Goal: Task Accomplishment & Management: Manage account settings

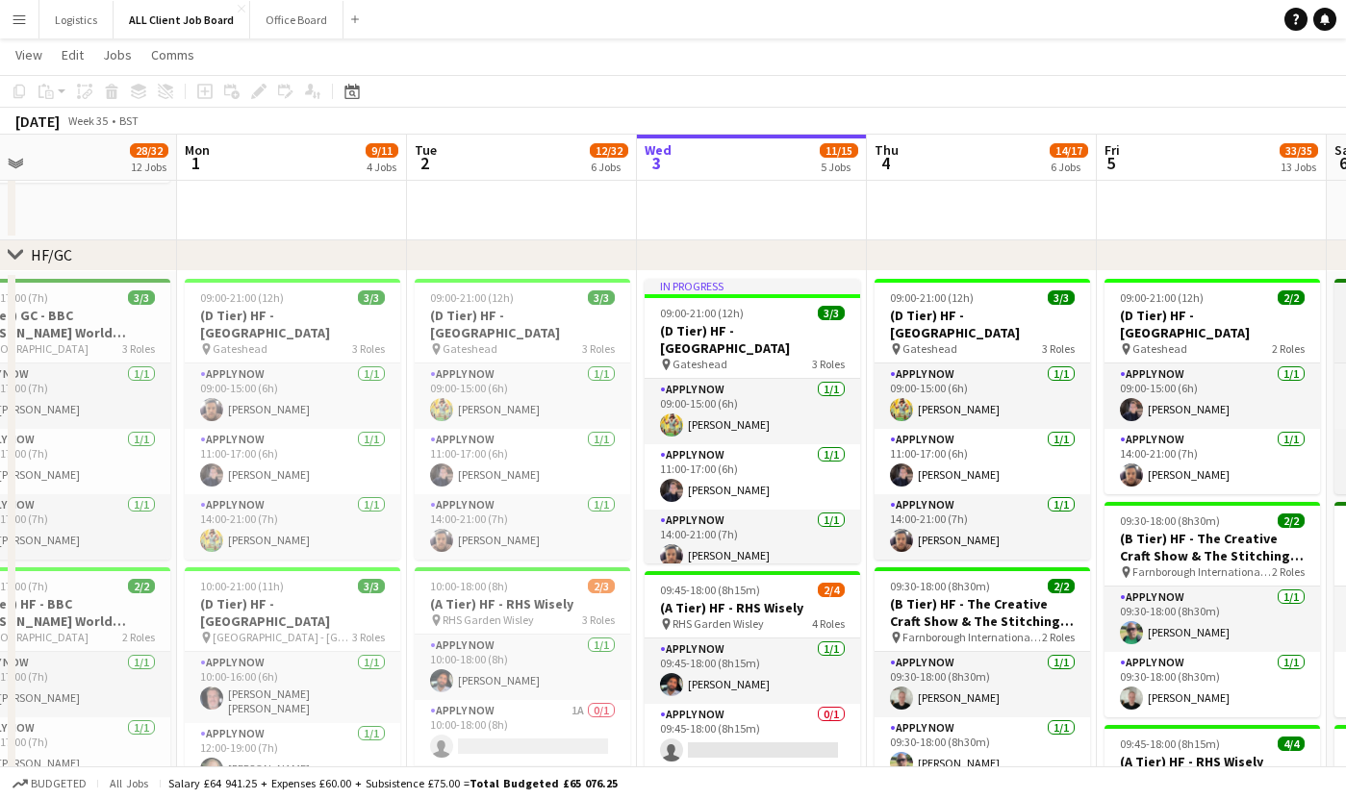
scroll to position [0, 489]
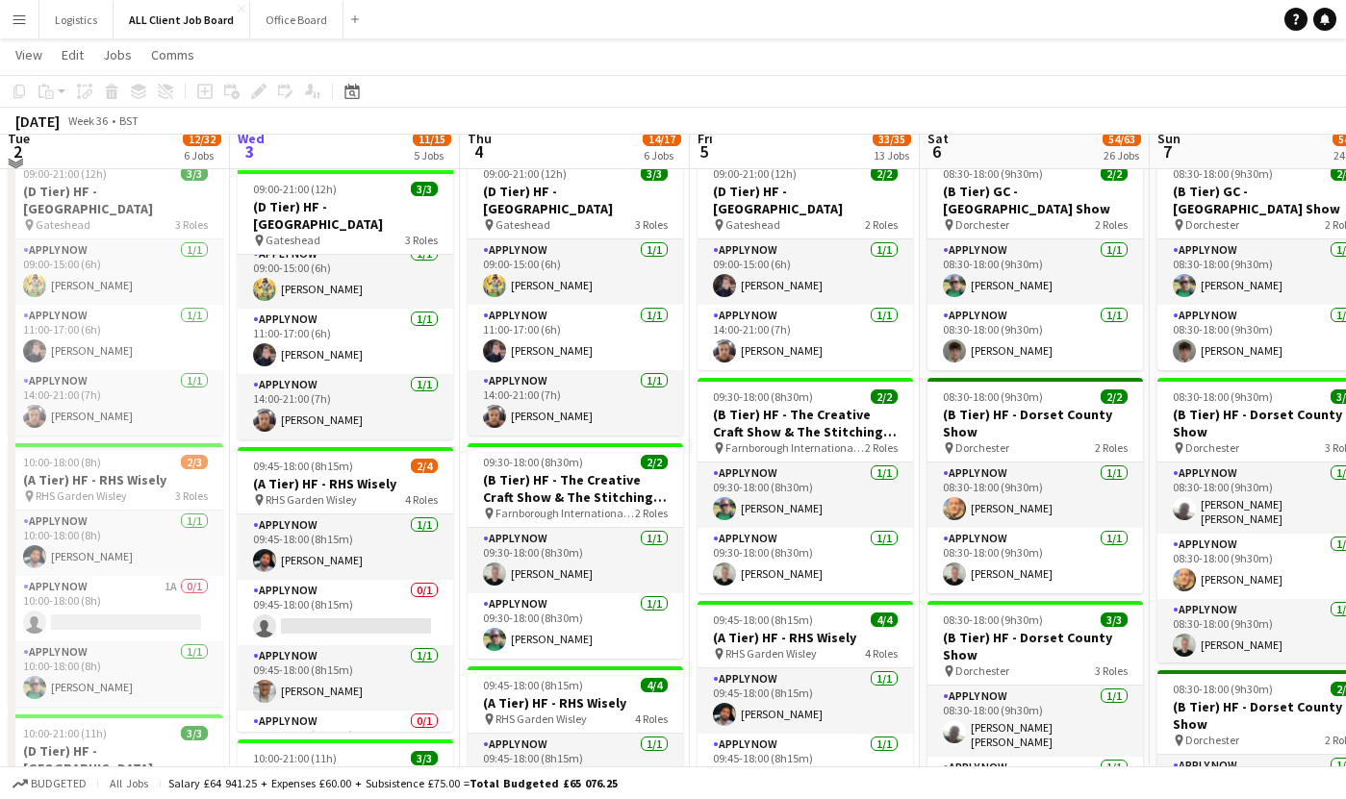
scroll to position [367, 0]
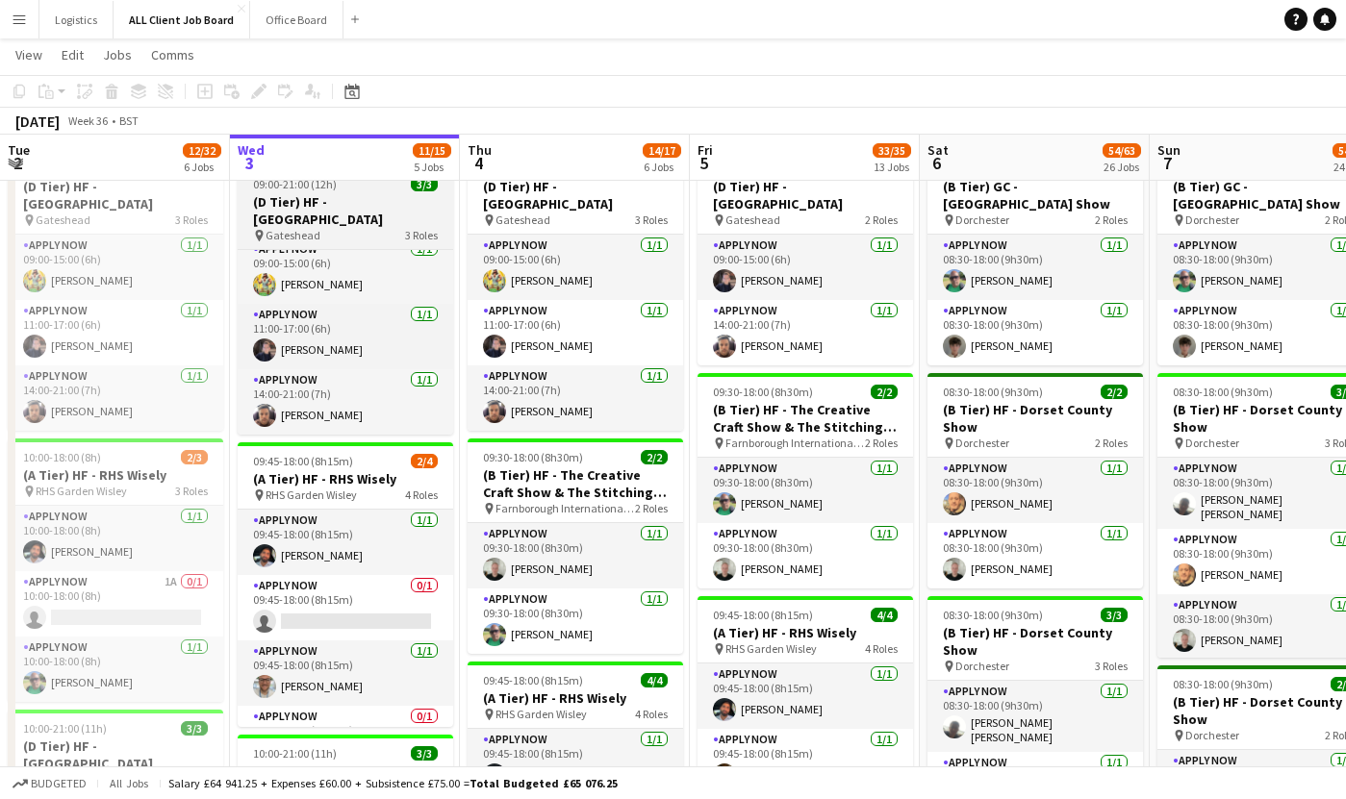
click at [391, 228] on div "pin Gateshead 3 Roles" at bounding box center [345, 235] width 215 height 15
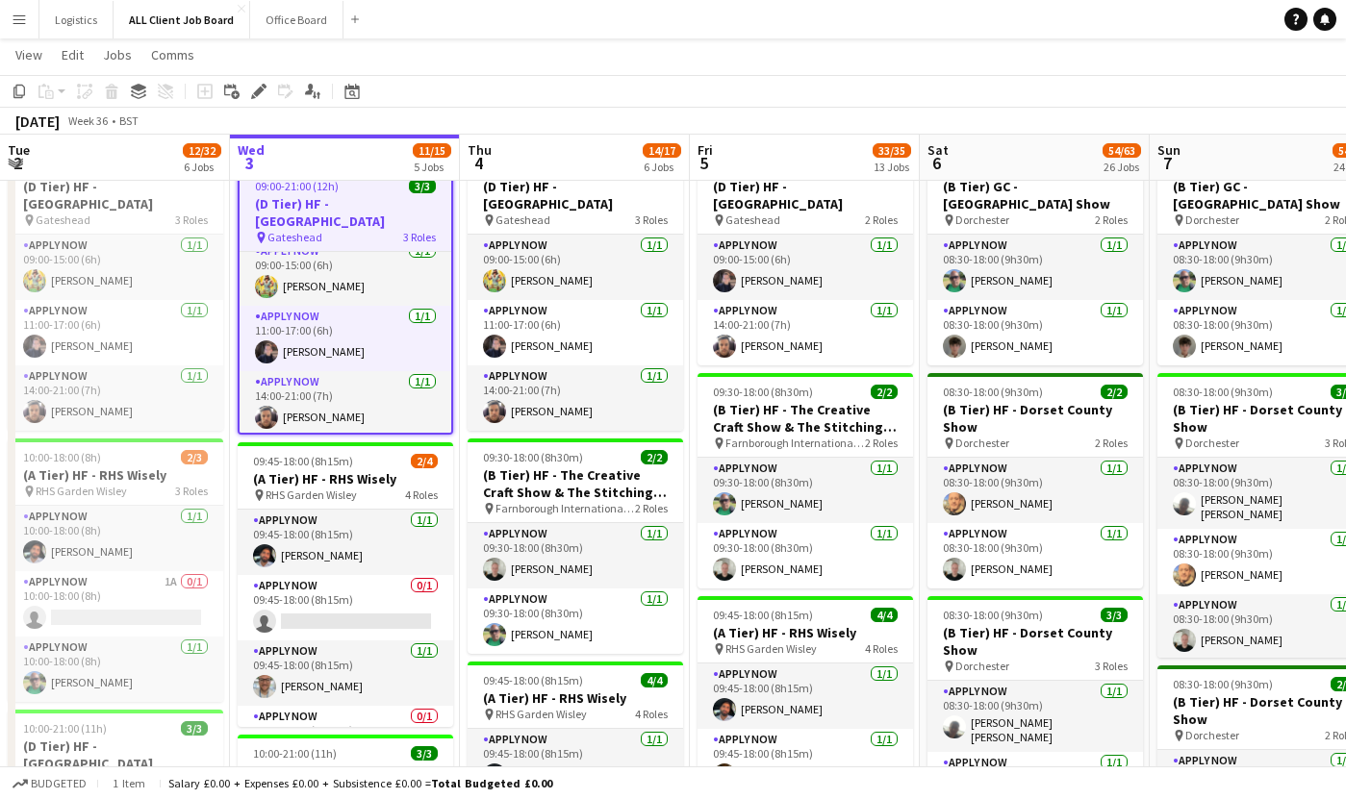
click at [376, 219] on h3 "(D Tier) HF - [GEOGRAPHIC_DATA]" at bounding box center [346, 212] width 212 height 35
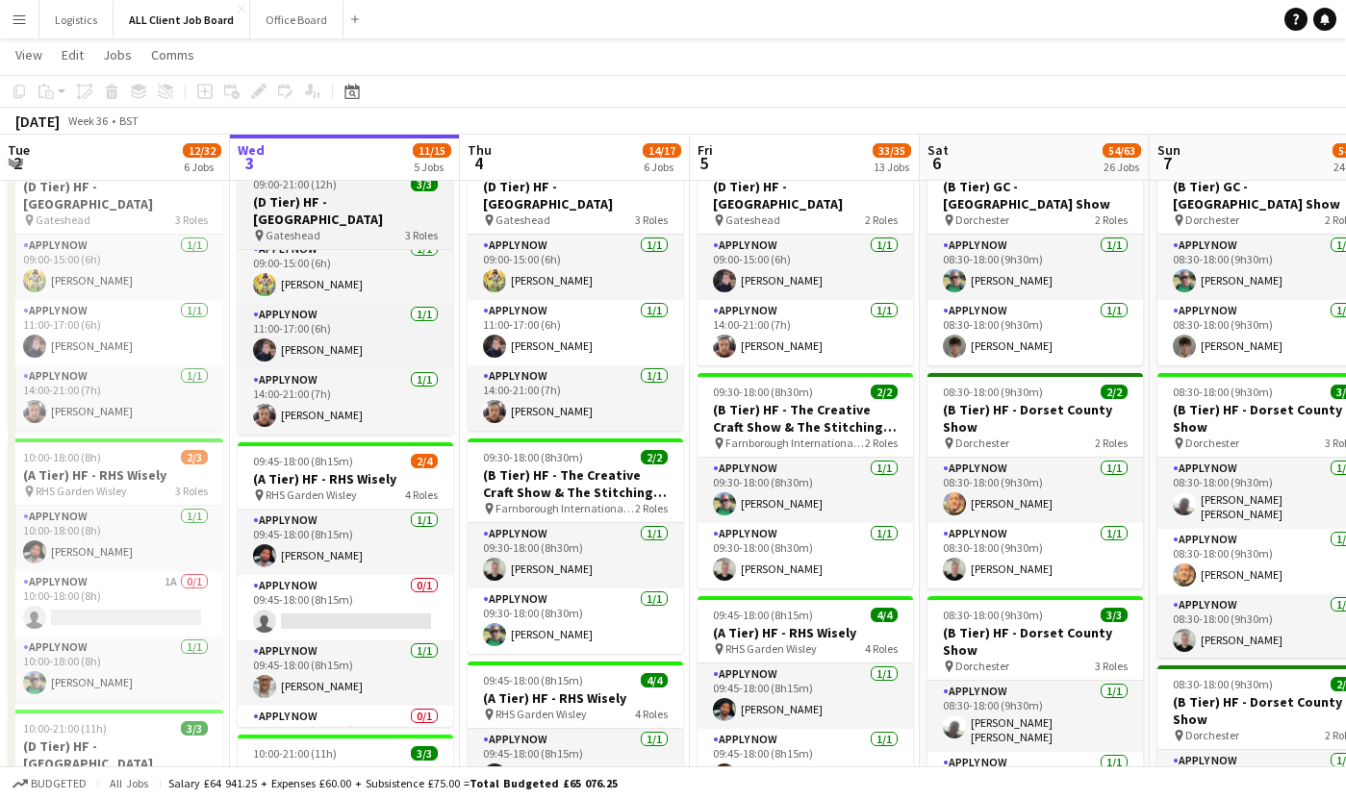
click at [376, 219] on h3 "(D Tier) HF - [GEOGRAPHIC_DATA]" at bounding box center [345, 210] width 215 height 35
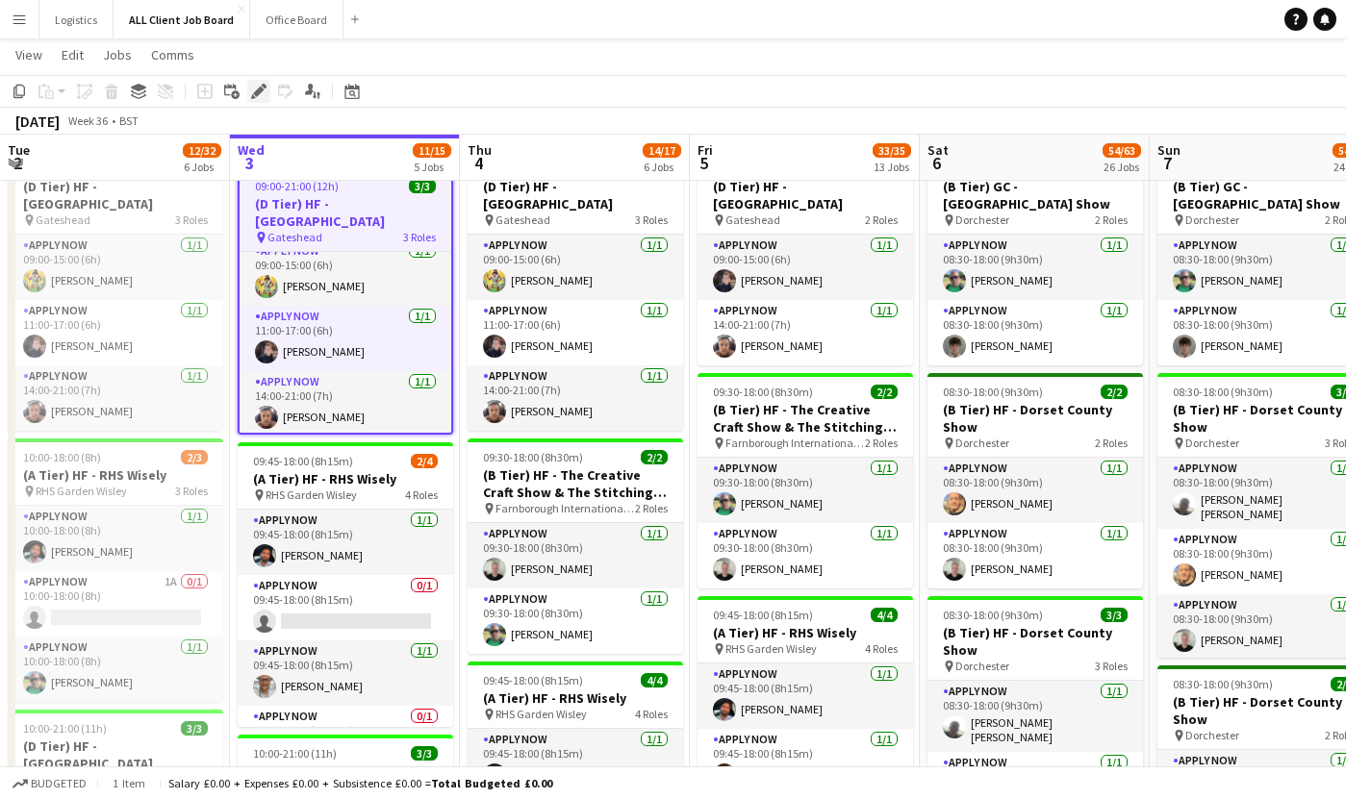
click at [254, 92] on icon at bounding box center [258, 92] width 11 height 11
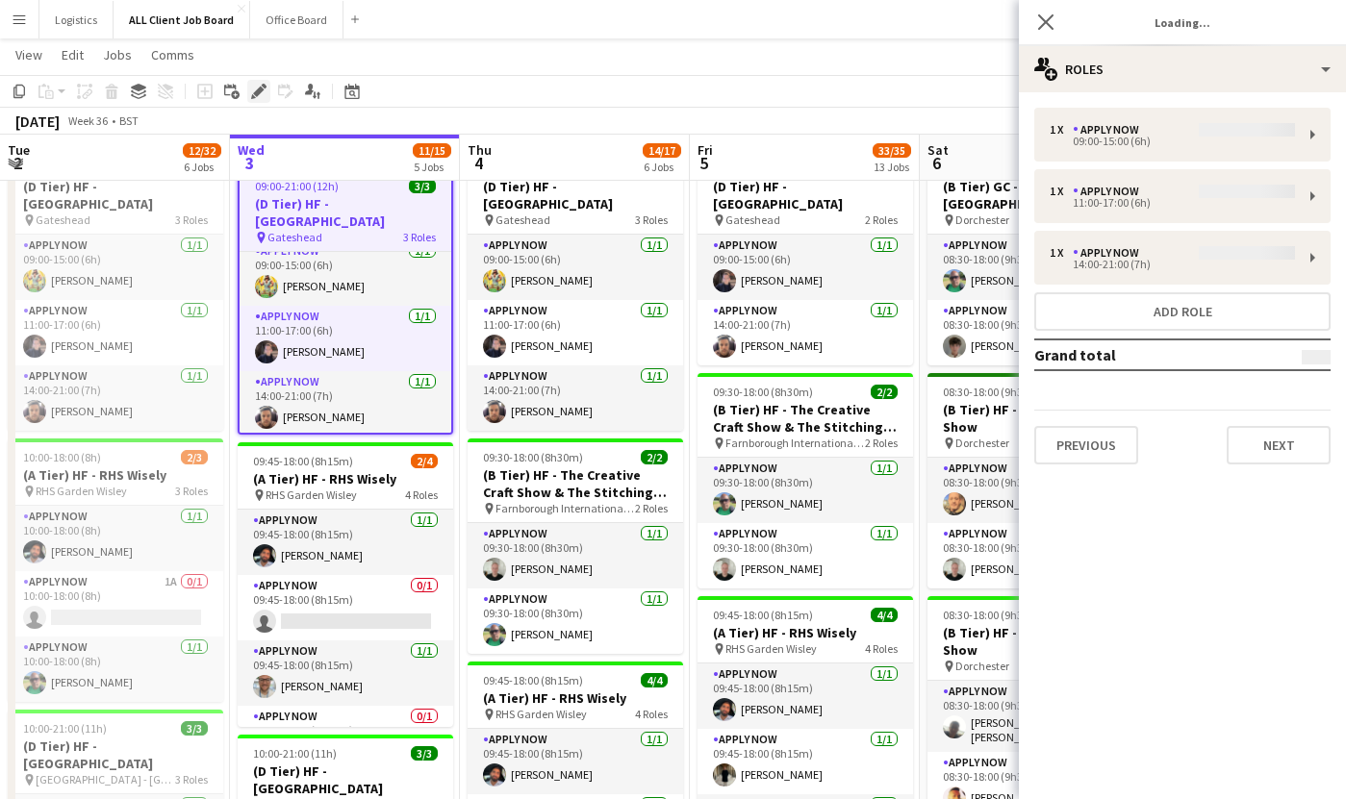
type input "**********"
click at [1251, 447] on button "Next" at bounding box center [1278, 445] width 104 height 38
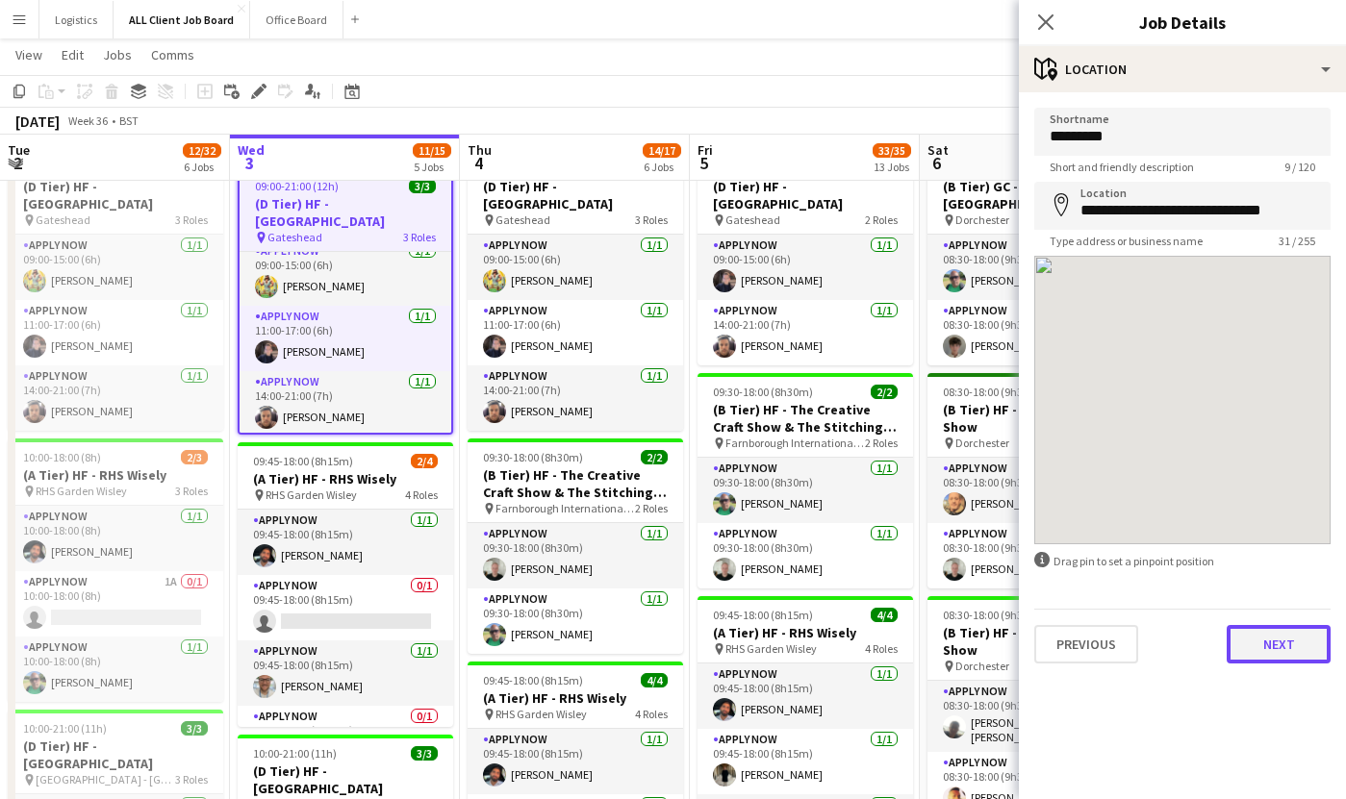
click at [1275, 653] on button "Next" at bounding box center [1278, 644] width 104 height 38
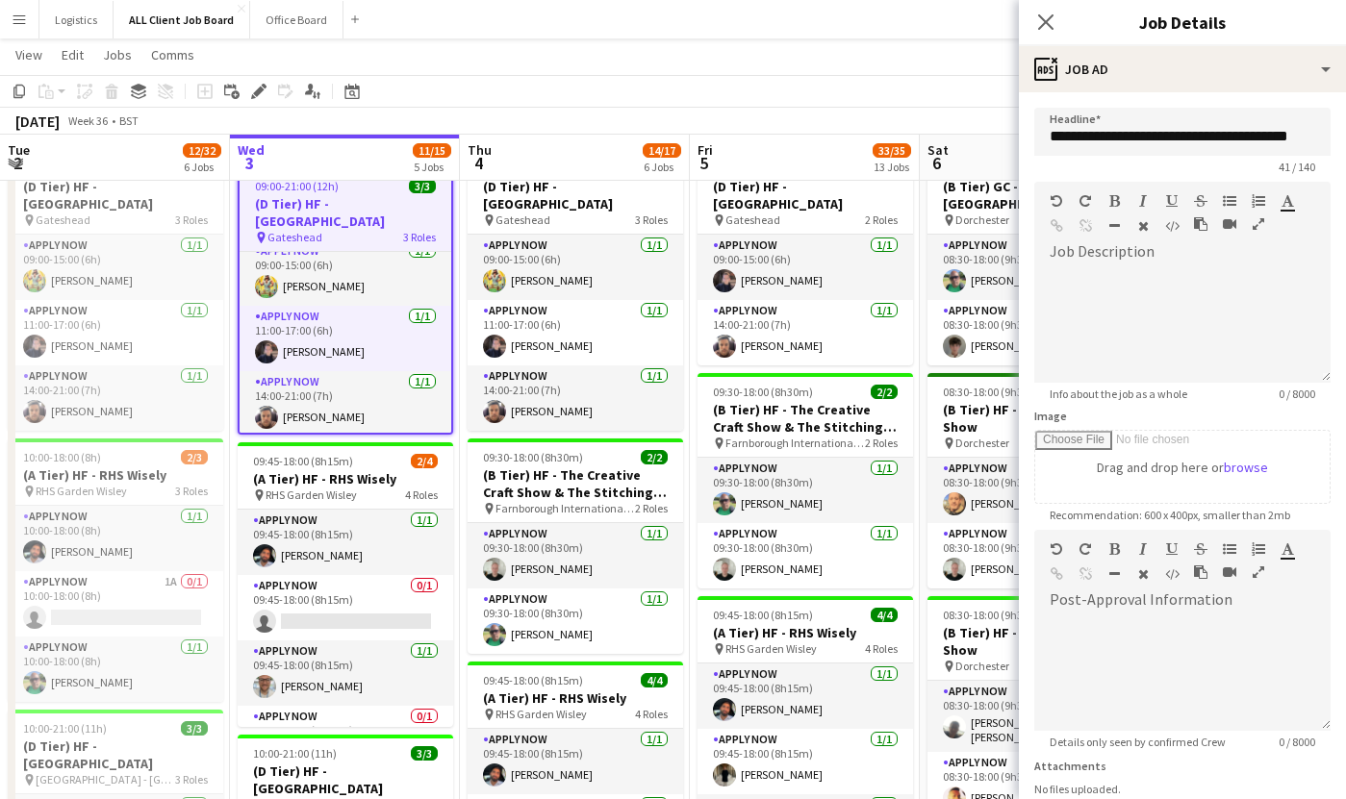
scroll to position [151, 0]
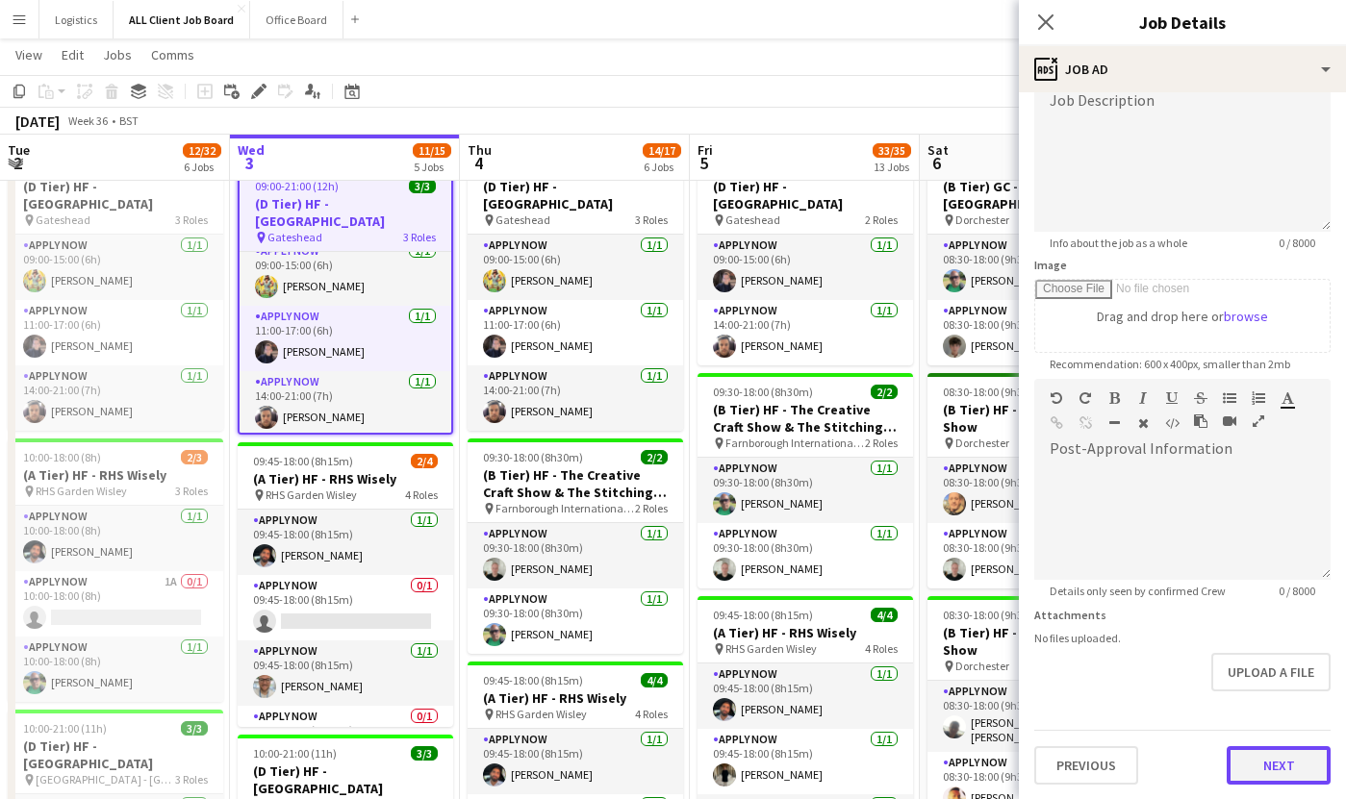
click at [1270, 768] on button "Next" at bounding box center [1278, 765] width 104 height 38
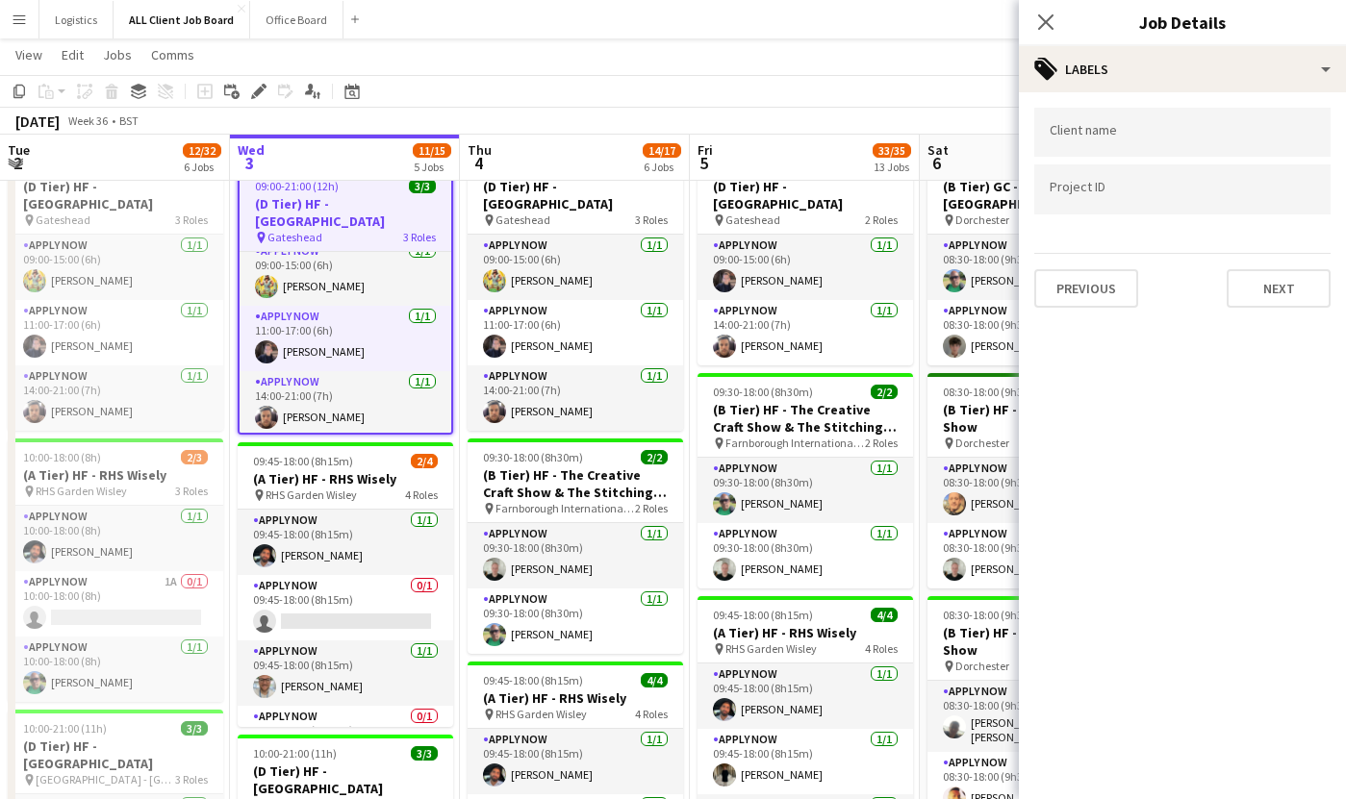
scroll to position [0, 0]
click at [1249, 299] on button "Next" at bounding box center [1278, 288] width 104 height 38
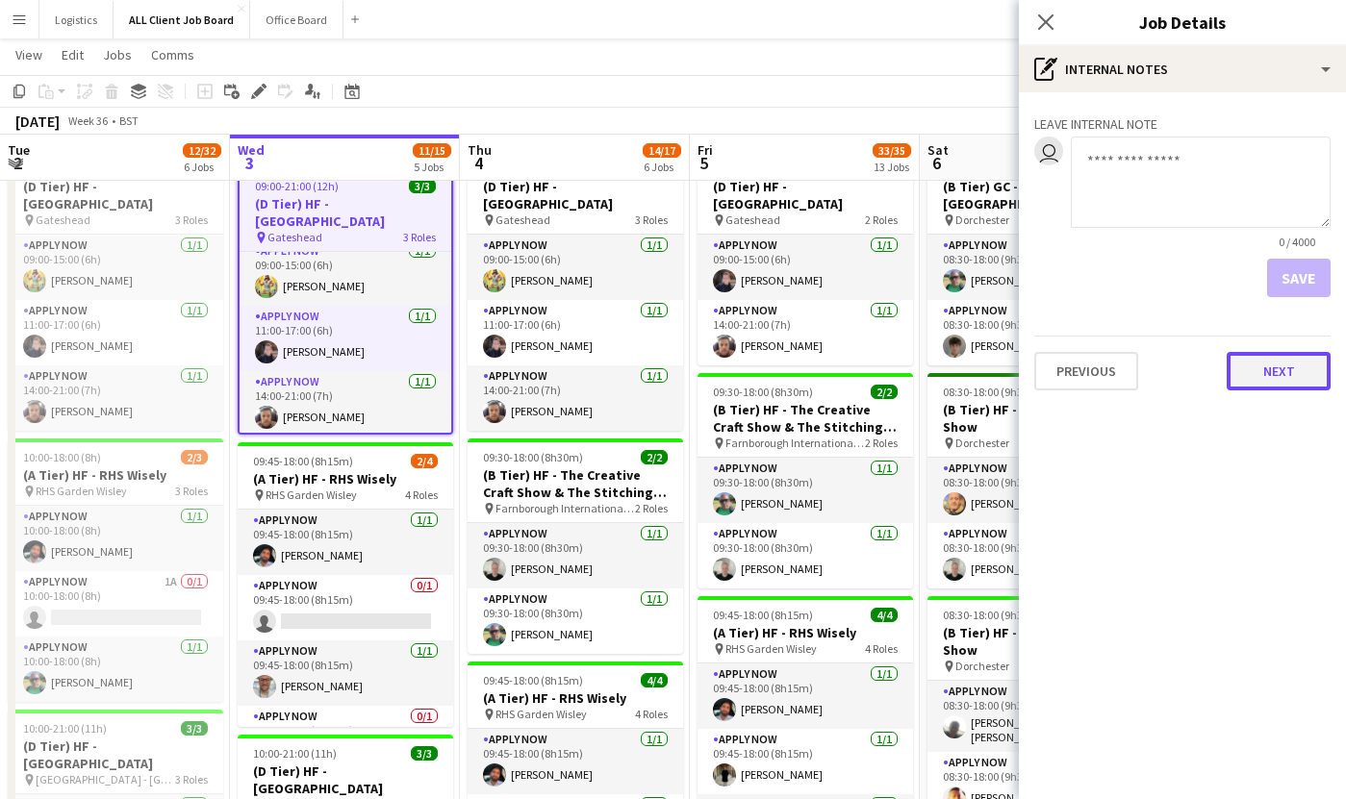
click at [1274, 375] on button "Next" at bounding box center [1278, 371] width 104 height 38
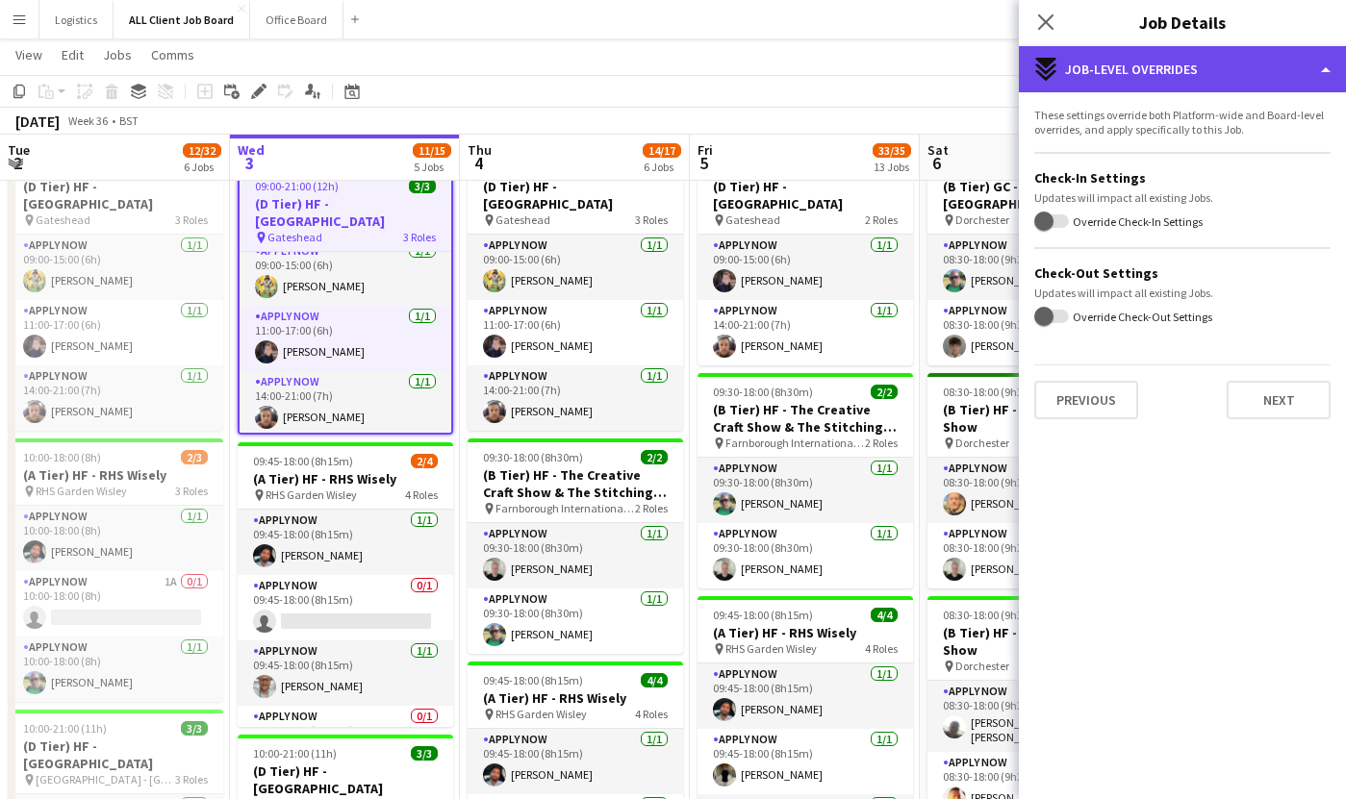
click at [1327, 72] on div "expand-all-down Job-Level Overrides" at bounding box center [1182, 69] width 327 height 46
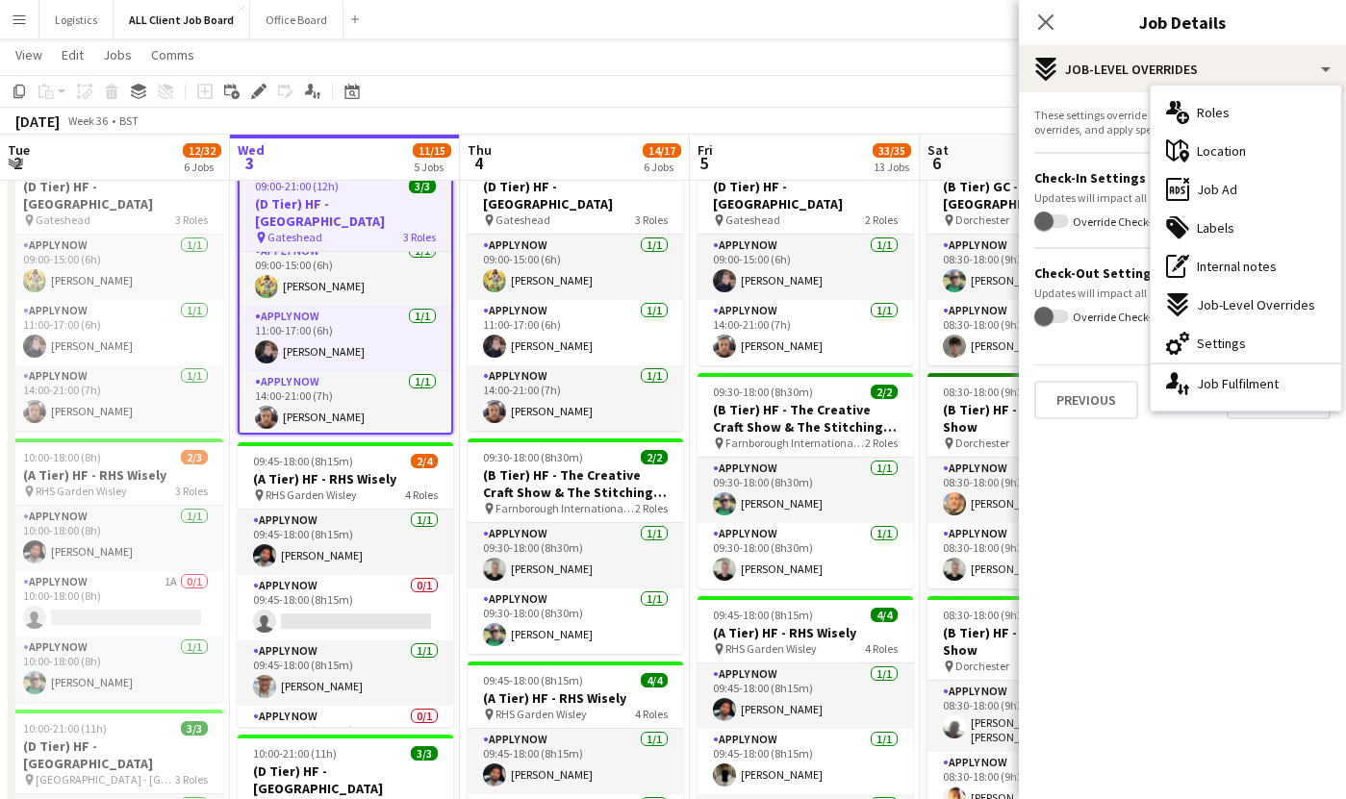
click at [1075, 105] on div "These settings override both Platform-wide and Board-level overrides, and apply…" at bounding box center [1182, 263] width 327 height 342
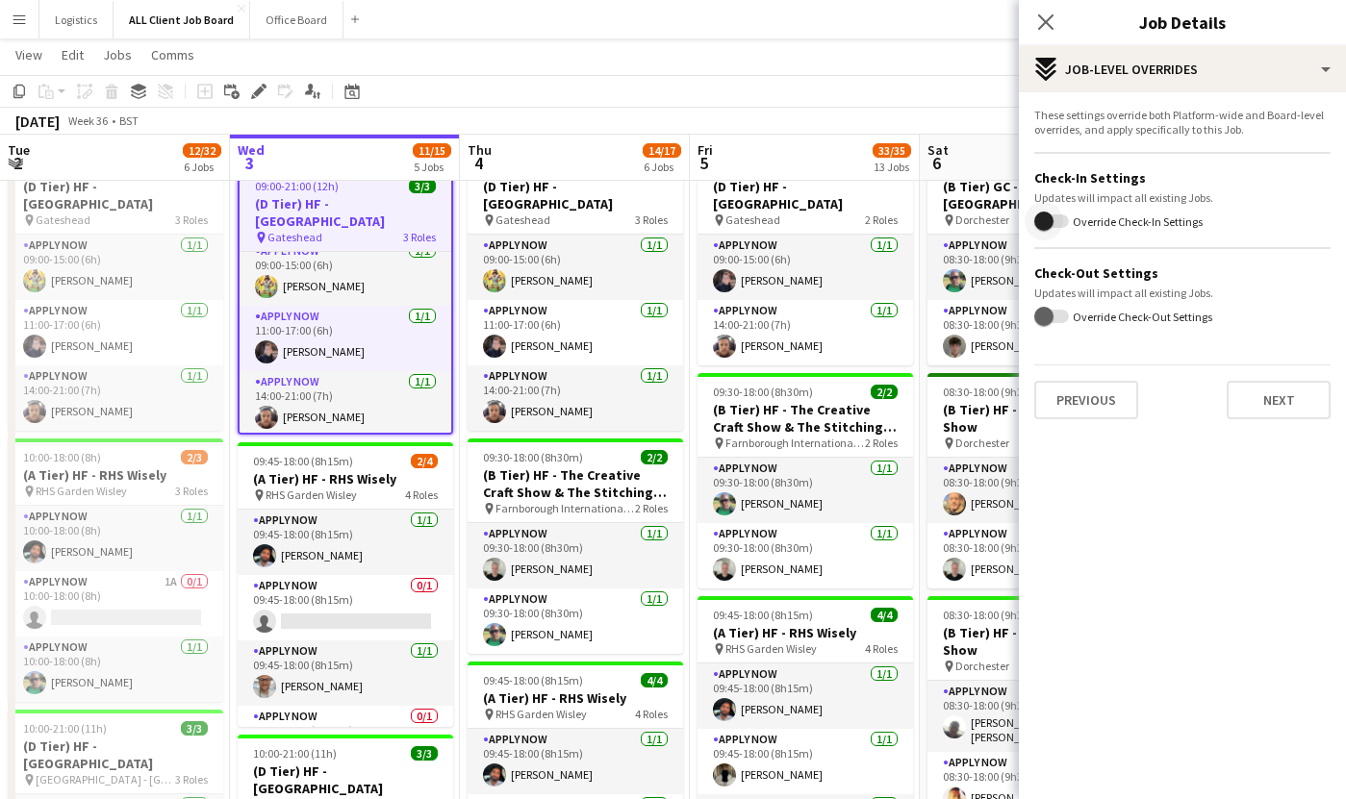
click at [1049, 226] on span "button" at bounding box center [1043, 221] width 19 height 19
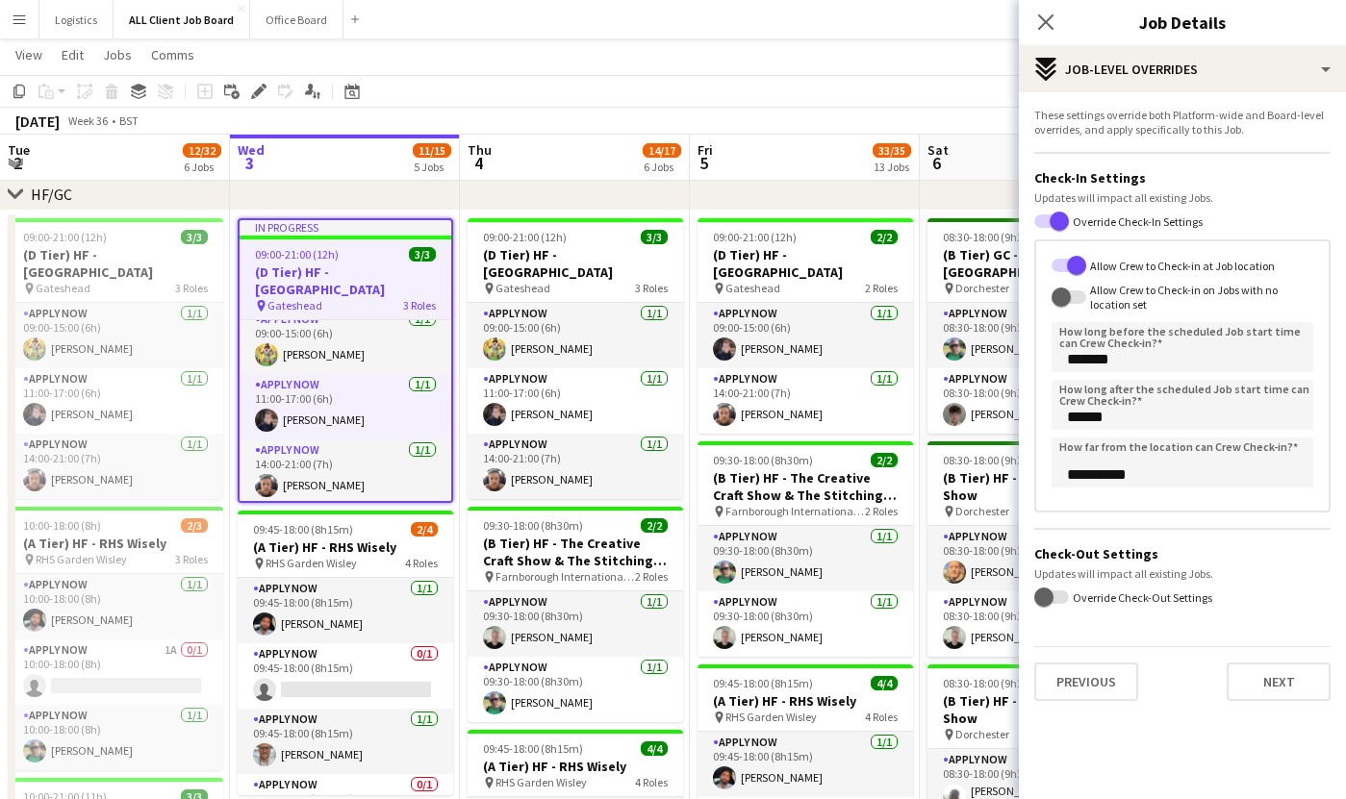
scroll to position [284, 0]
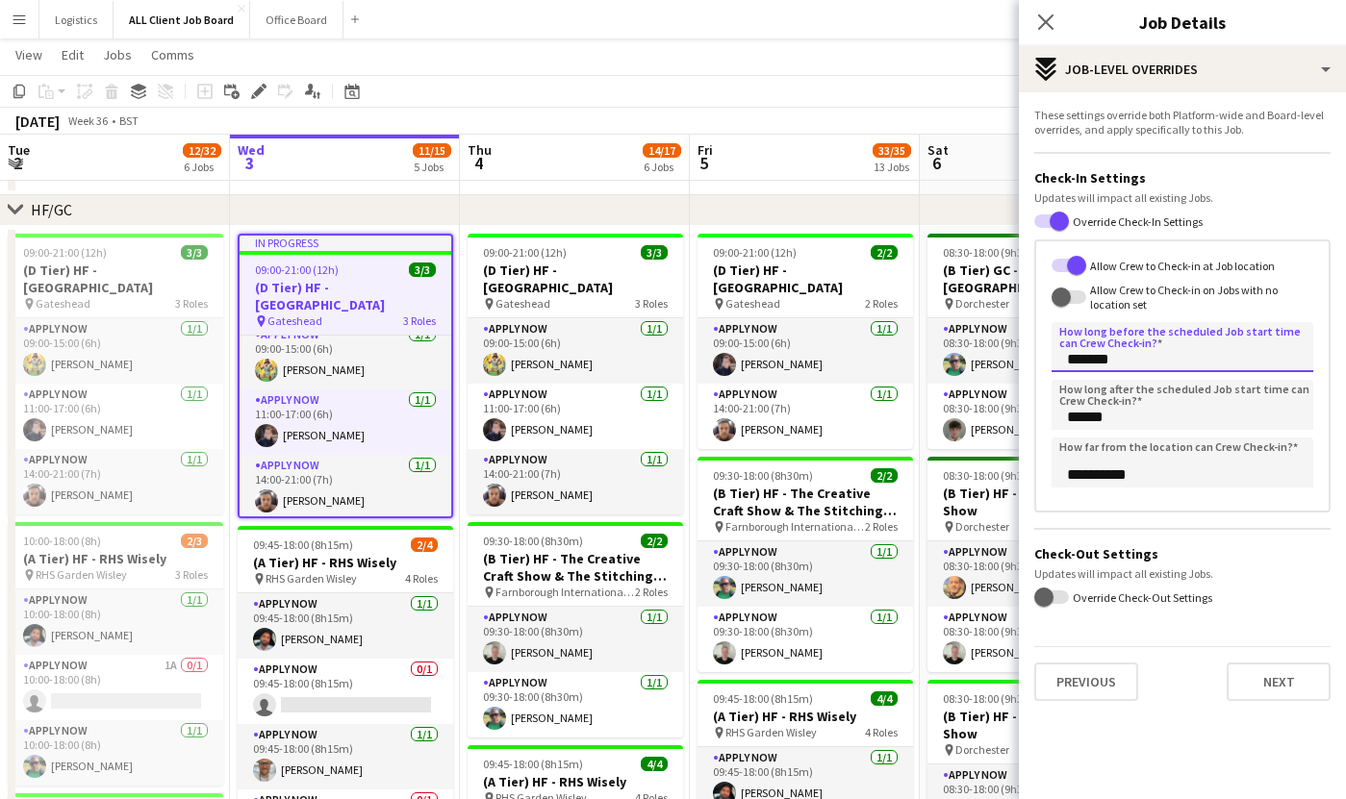
click at [1075, 360] on input "*******" at bounding box center [1182, 347] width 262 height 50
type input "*******"
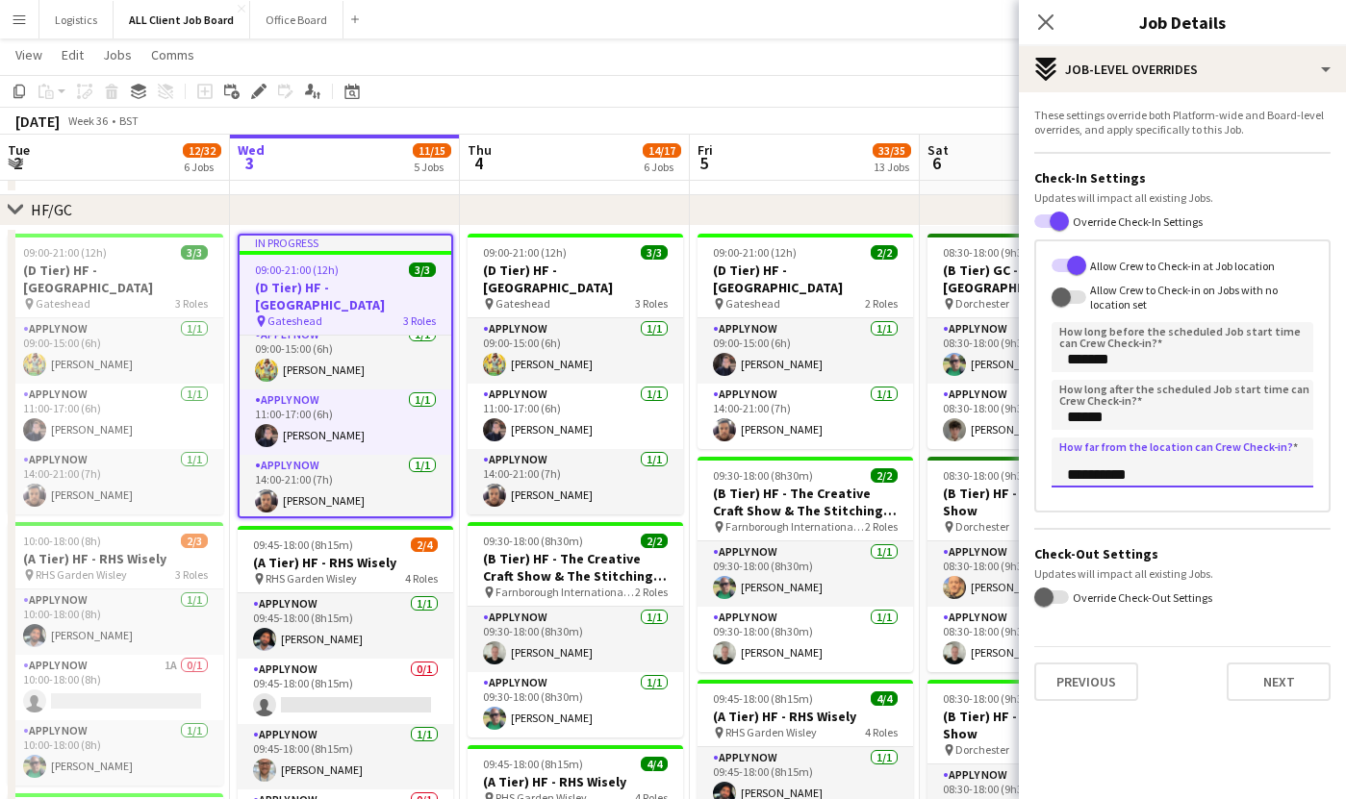
click at [1095, 478] on input "**********" at bounding box center [1182, 463] width 262 height 50
type input "*******"
click at [1242, 546] on h3 "Check-Out Settings" at bounding box center [1182, 553] width 296 height 17
click at [1047, 598] on span "button" at bounding box center [1043, 597] width 19 height 19
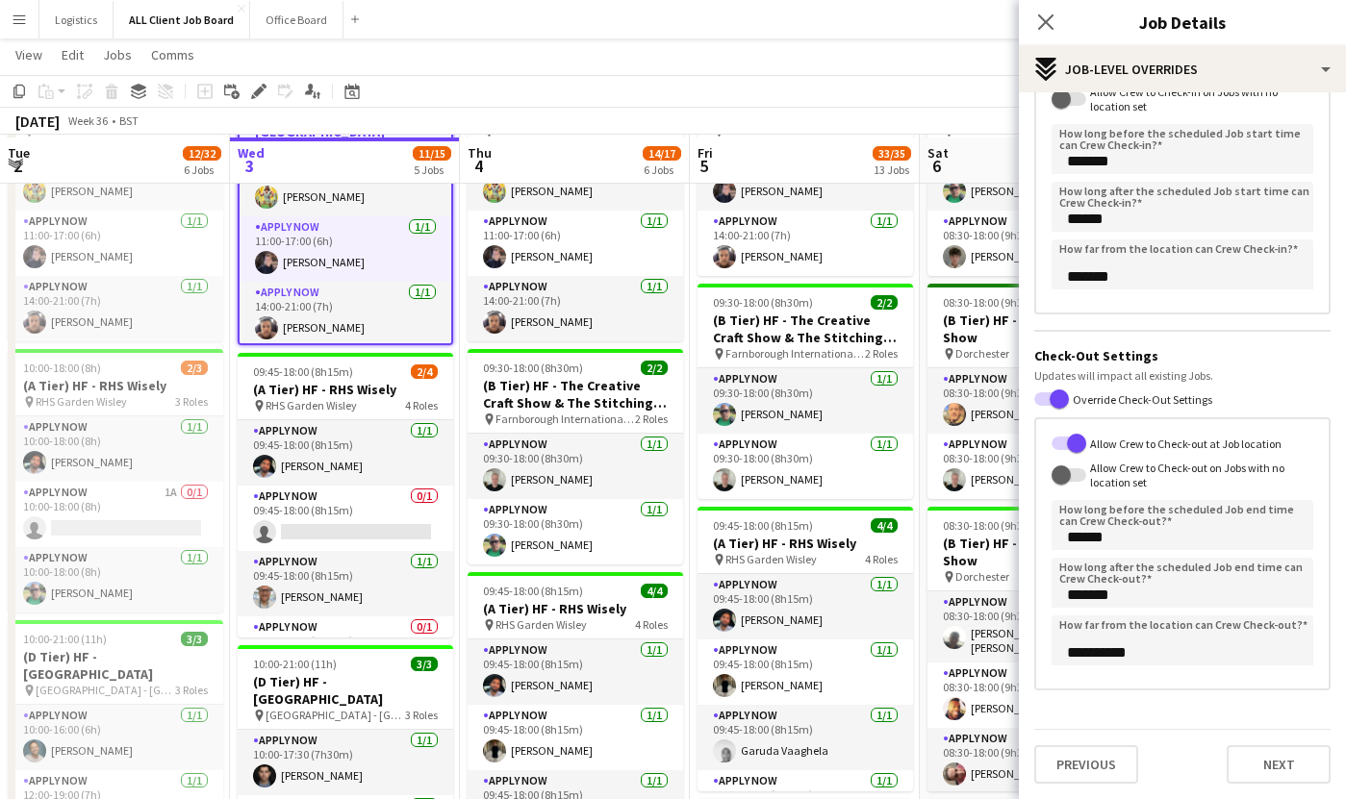
scroll to position [467, 0]
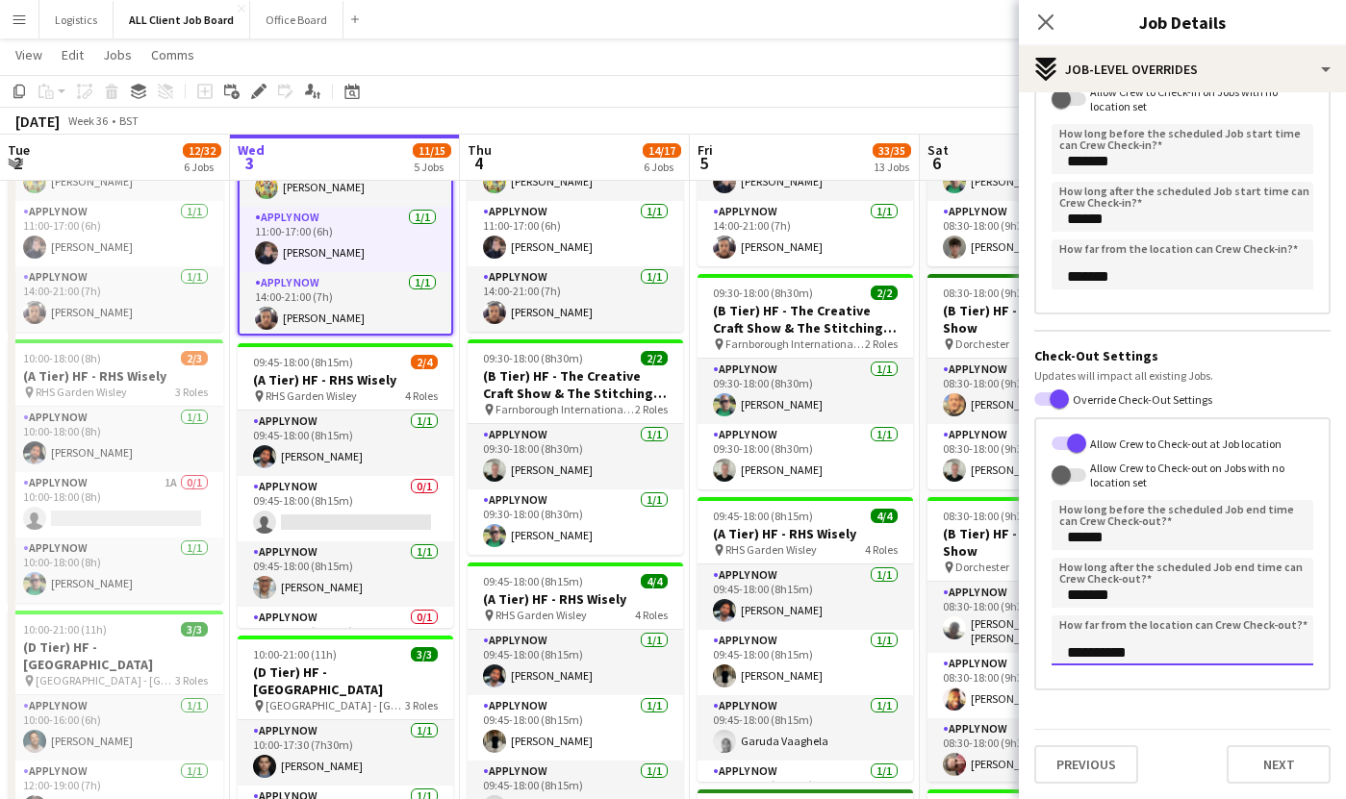
click at [1094, 654] on input "**********" at bounding box center [1182, 641] width 262 height 50
type input "*******"
click at [1250, 764] on button "Next" at bounding box center [1278, 765] width 104 height 38
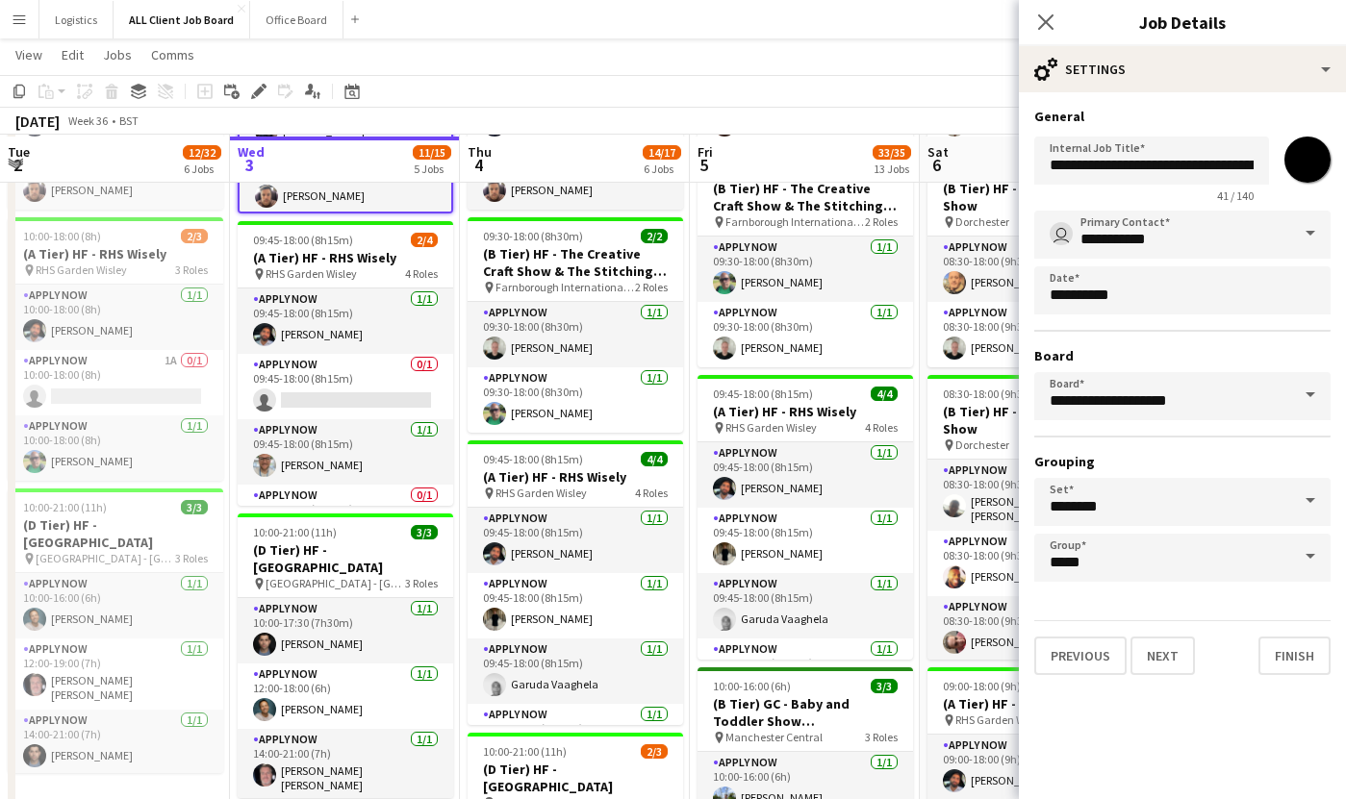
scroll to position [591, 0]
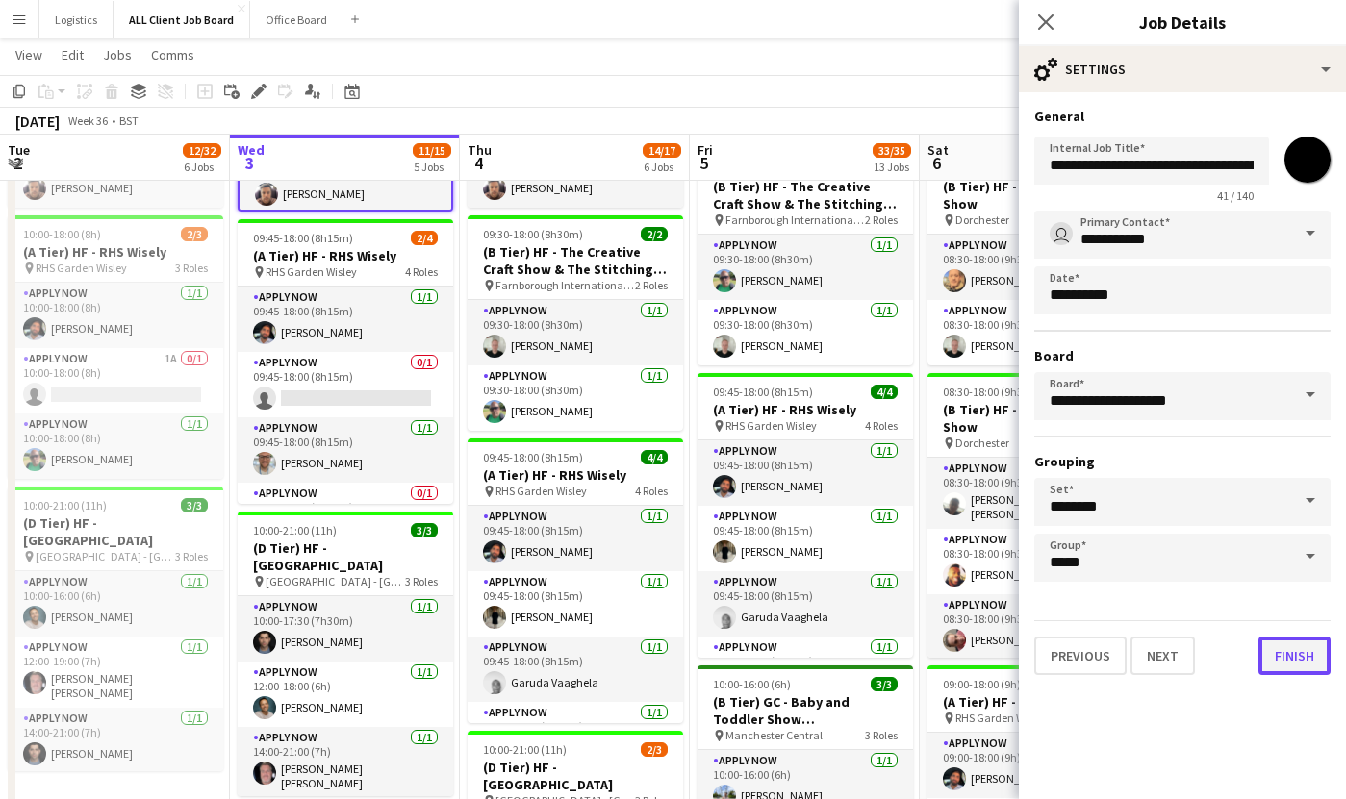
click at [1285, 656] on button "Finish" at bounding box center [1294, 656] width 72 height 38
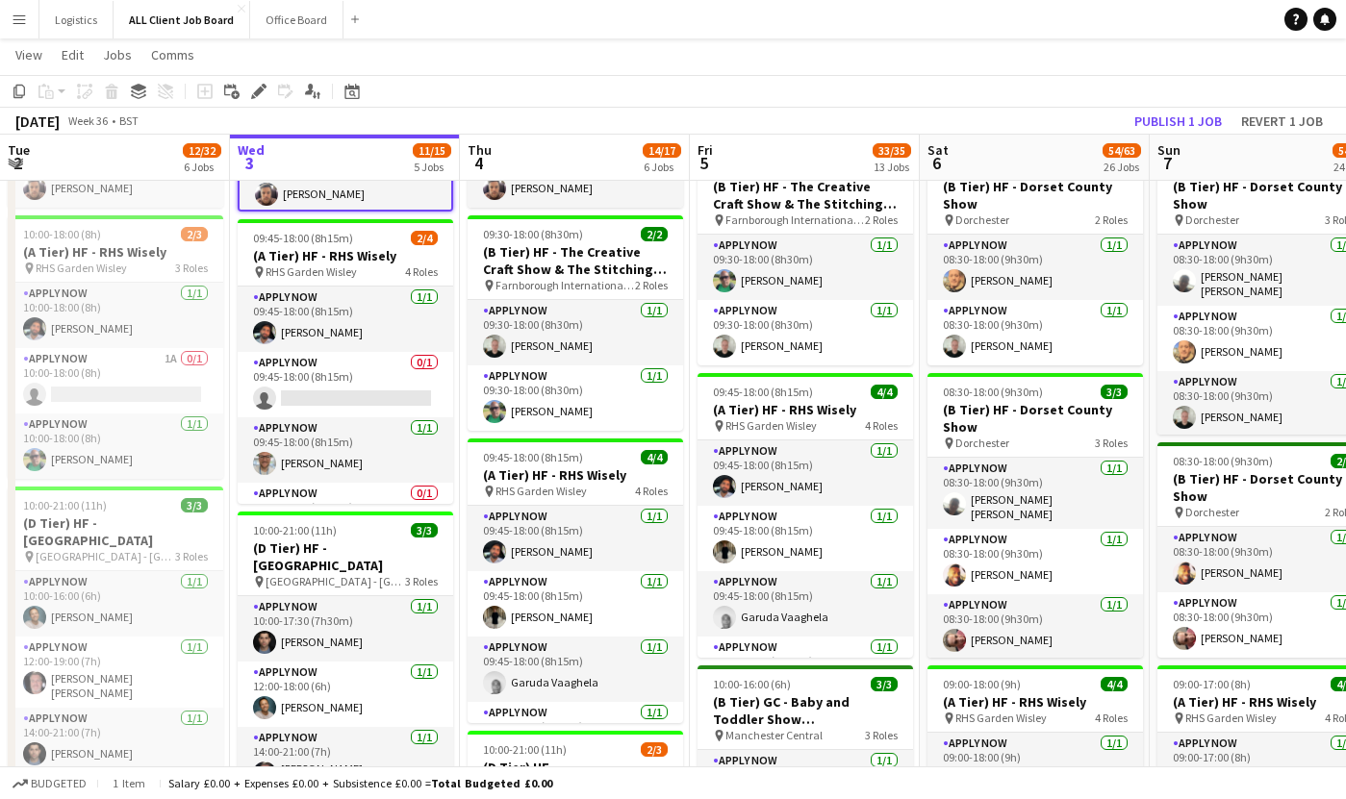
click at [30, 27] on button "Menu" at bounding box center [19, 19] width 38 height 38
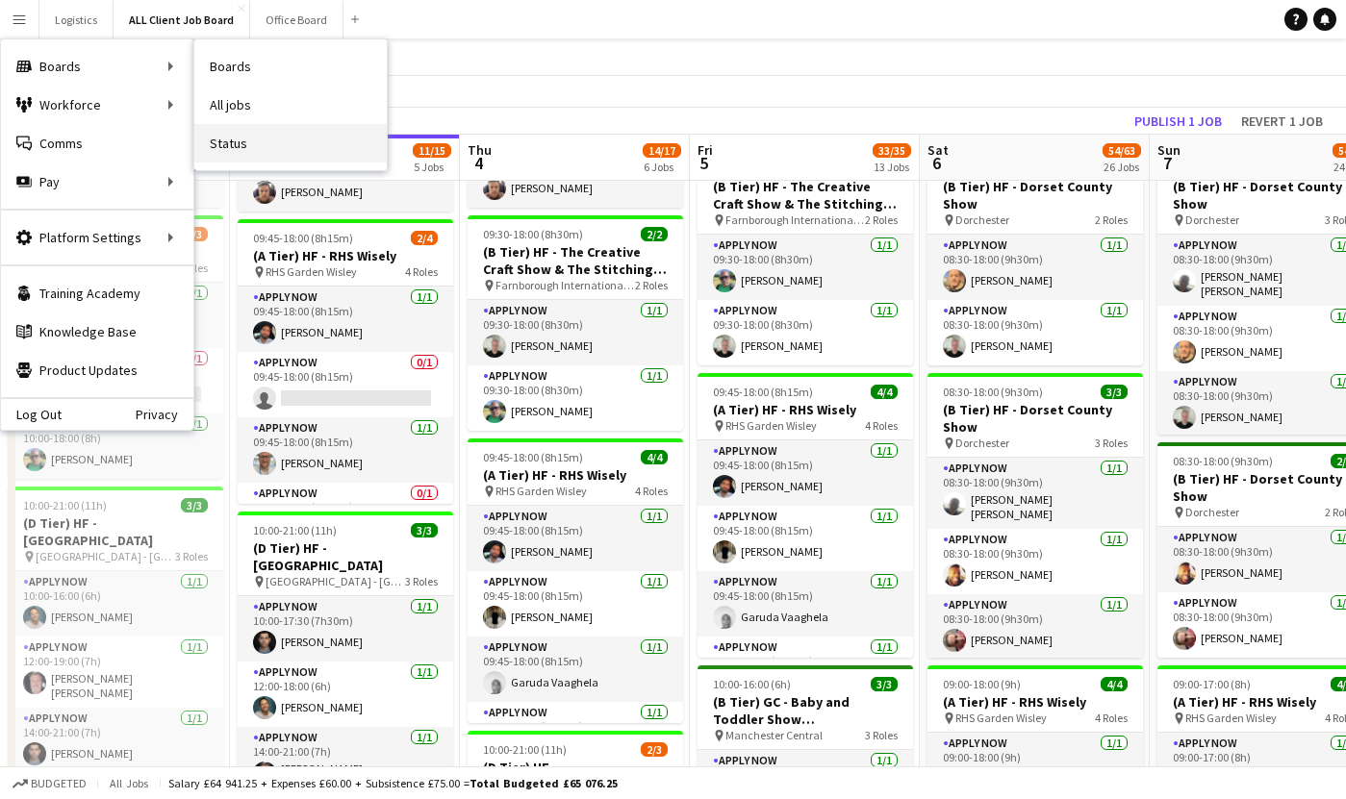
click at [233, 148] on link "Status" at bounding box center [290, 143] width 192 height 38
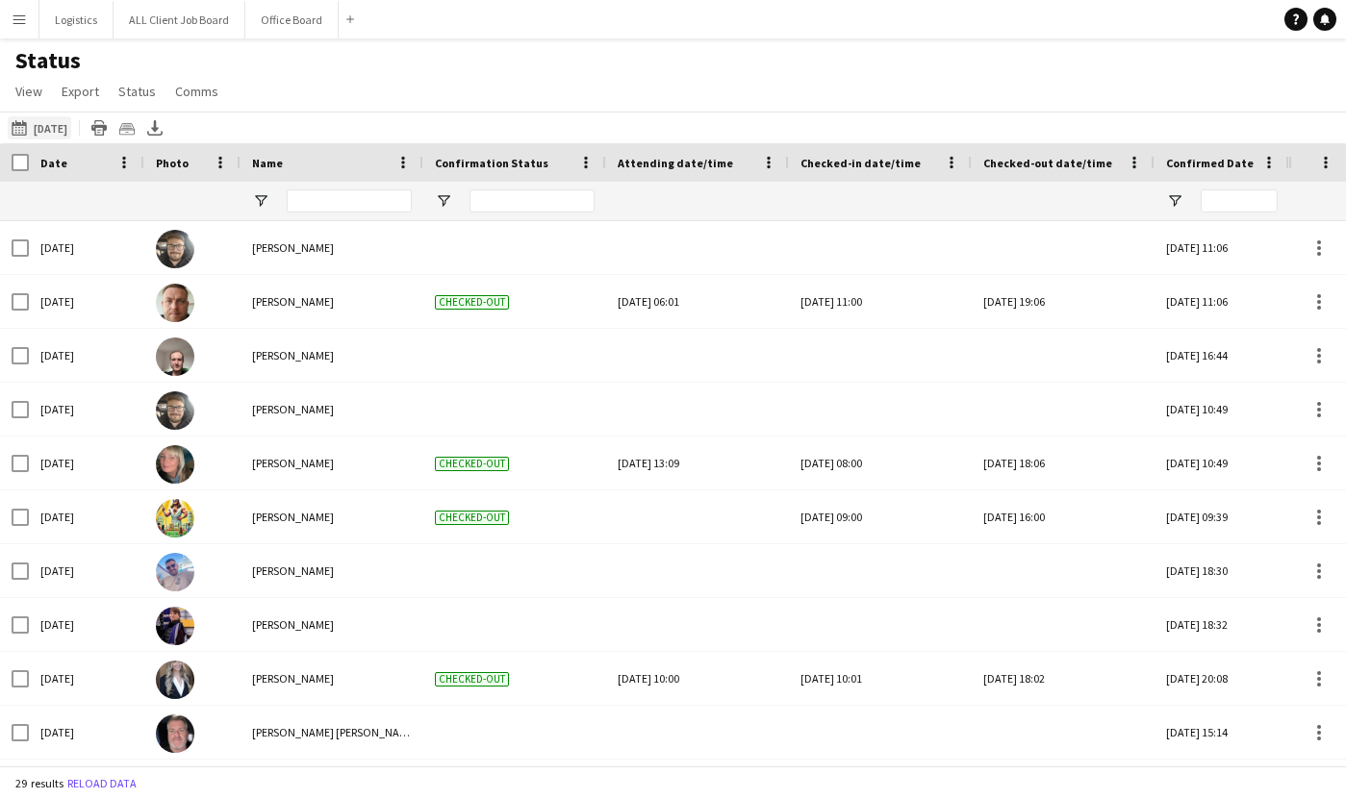
click at [63, 130] on button "[DATE] to [DATE] [DATE]" at bounding box center [39, 127] width 63 height 23
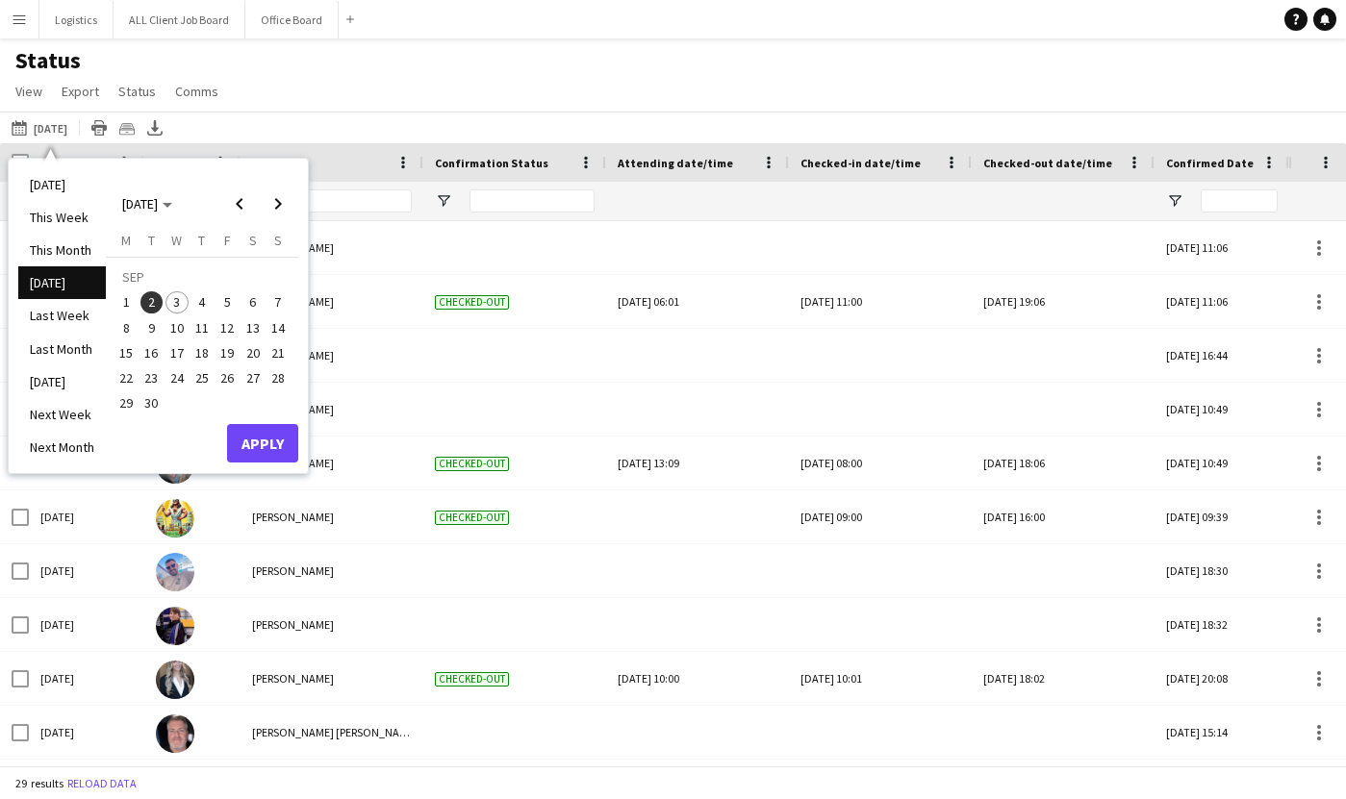
click at [181, 304] on span "3" at bounding box center [176, 302] width 23 height 23
click at [263, 445] on button "Apply" at bounding box center [262, 443] width 71 height 38
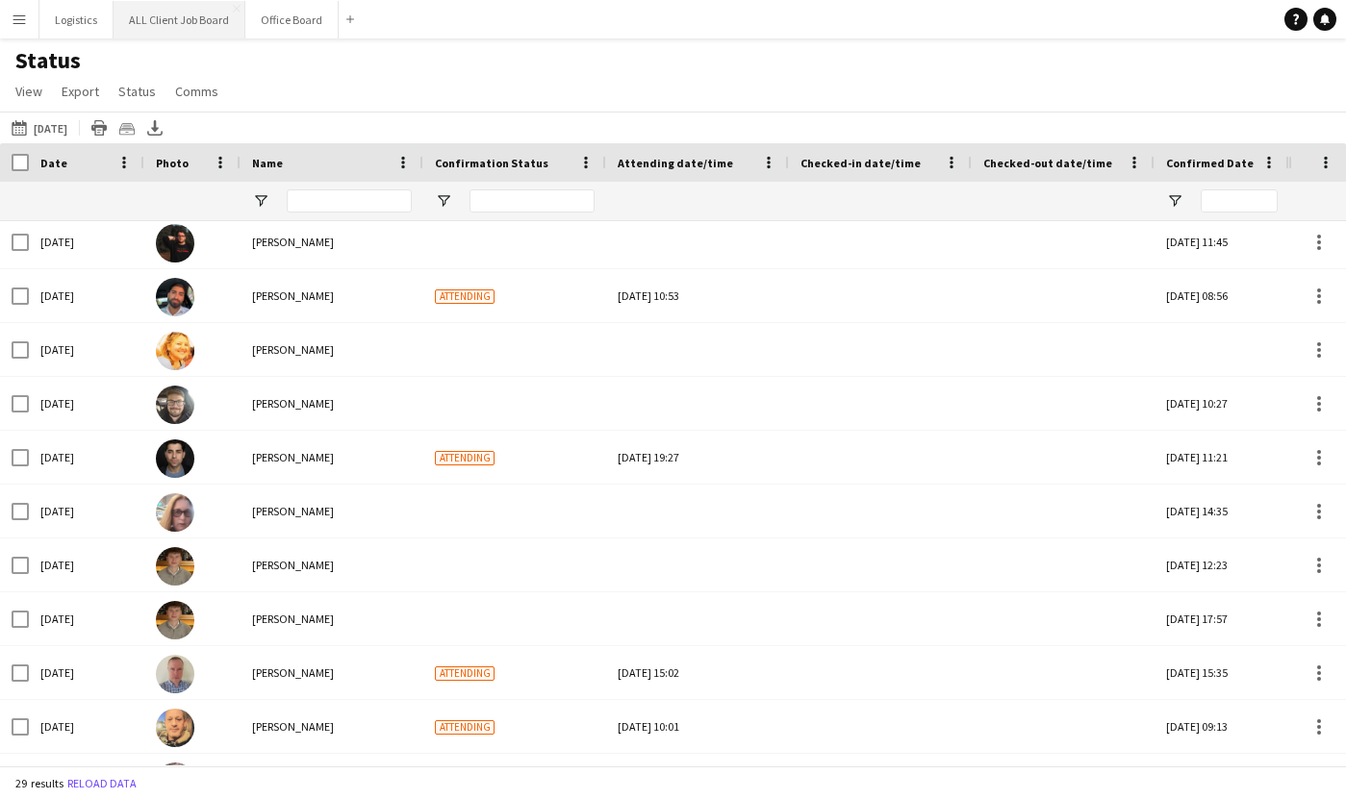
click at [171, 28] on button "ALL Client Job Board Close" at bounding box center [180, 20] width 132 height 38
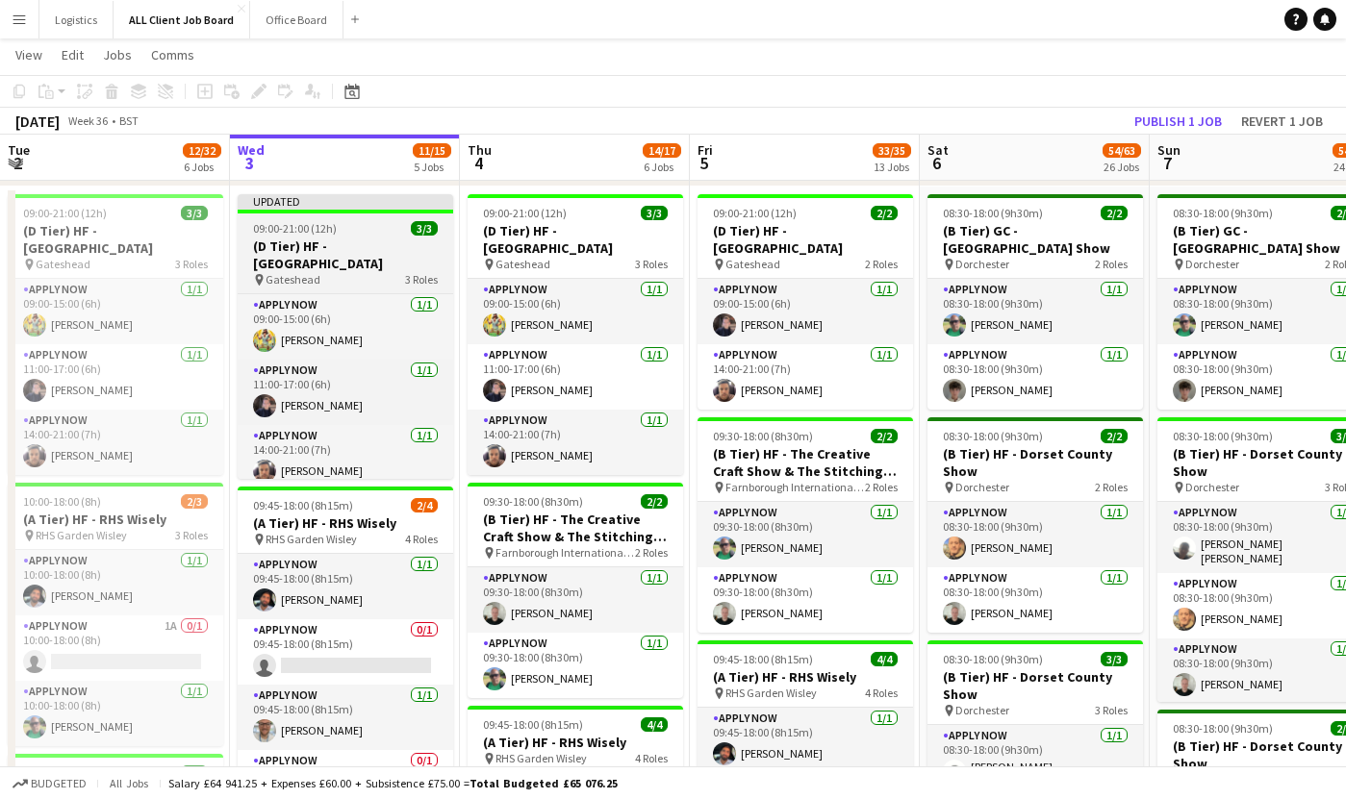
click at [447, 216] on app-job-card "Updated 09:00-21:00 (12h) 3/3 (D Tier) HF - [GEOGRAPHIC_DATA] pin Gateshead 3 R…" at bounding box center [345, 336] width 215 height 285
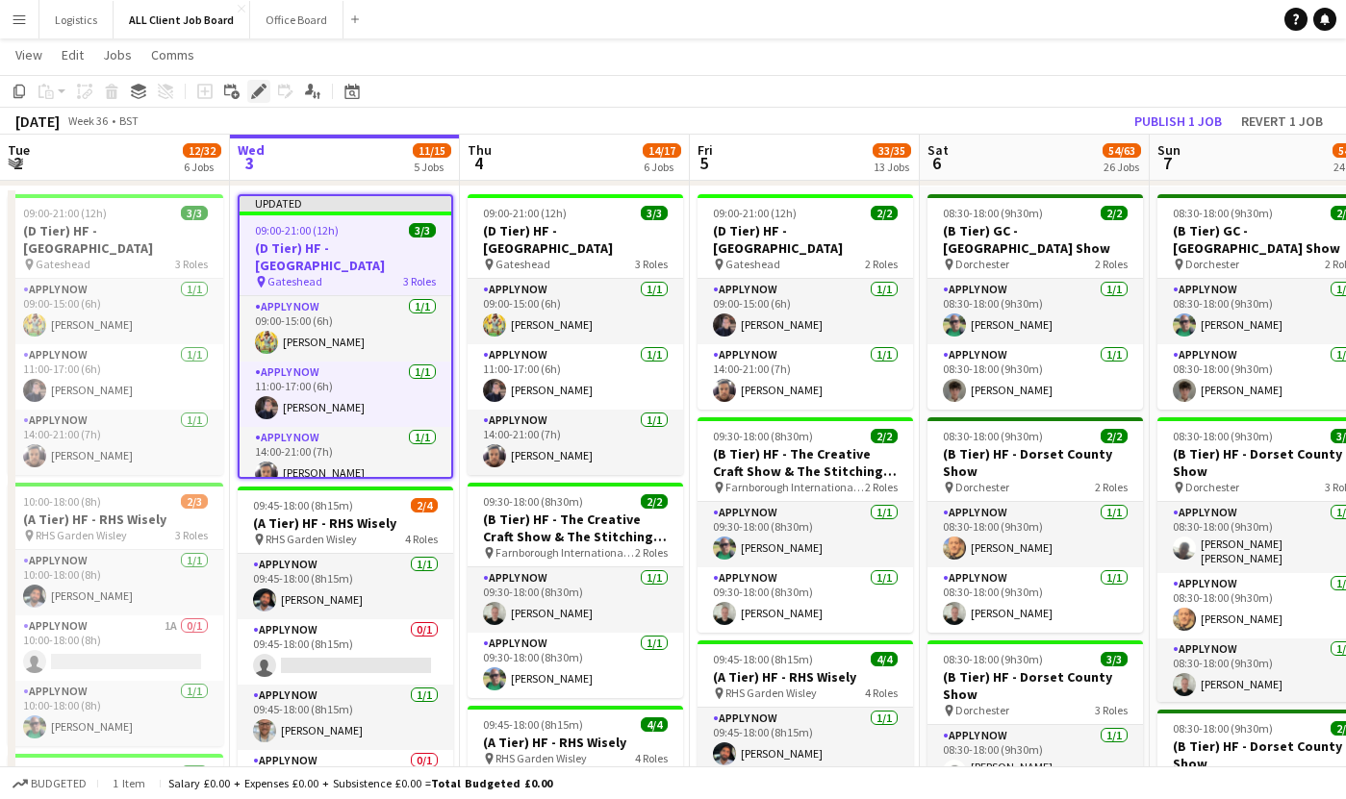
click at [261, 89] on icon at bounding box center [258, 92] width 11 height 11
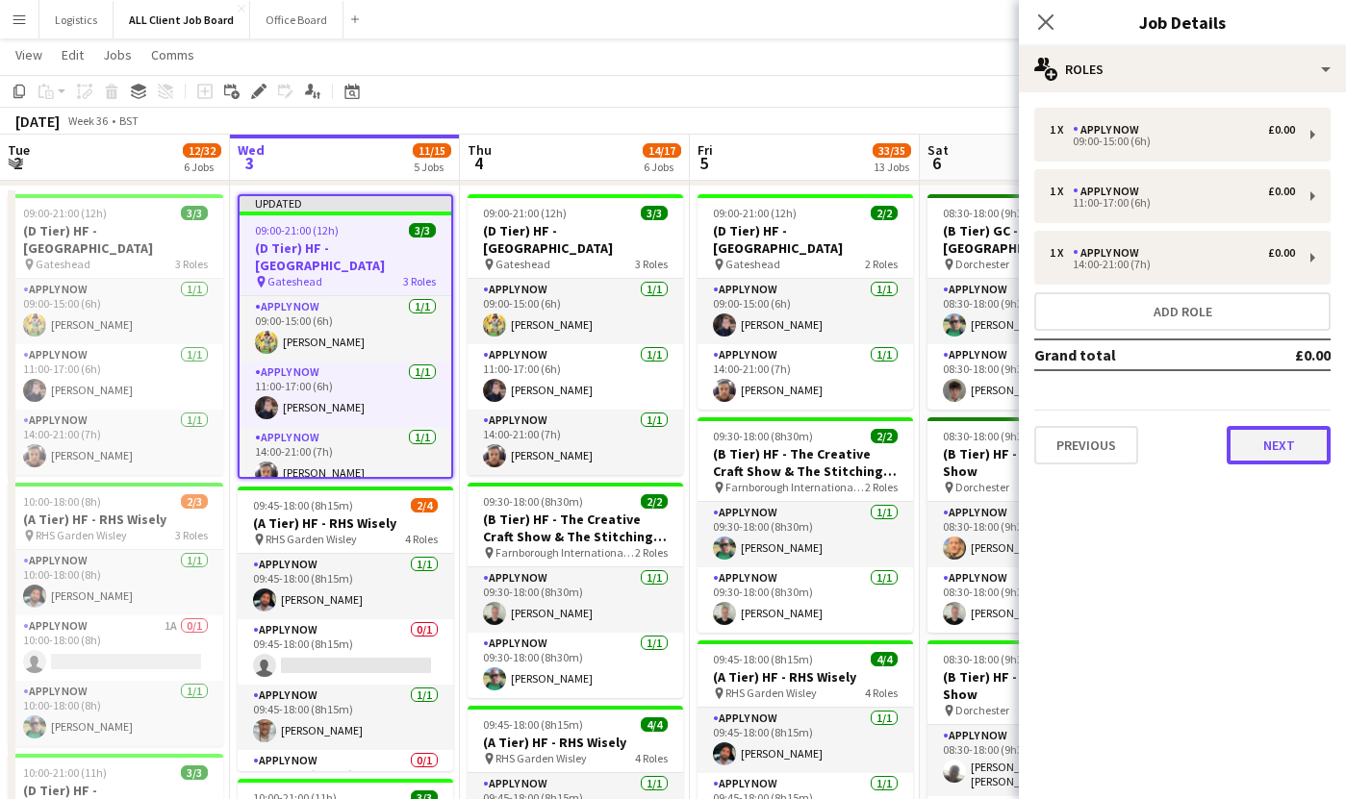
click at [1305, 446] on button "Next" at bounding box center [1278, 445] width 104 height 38
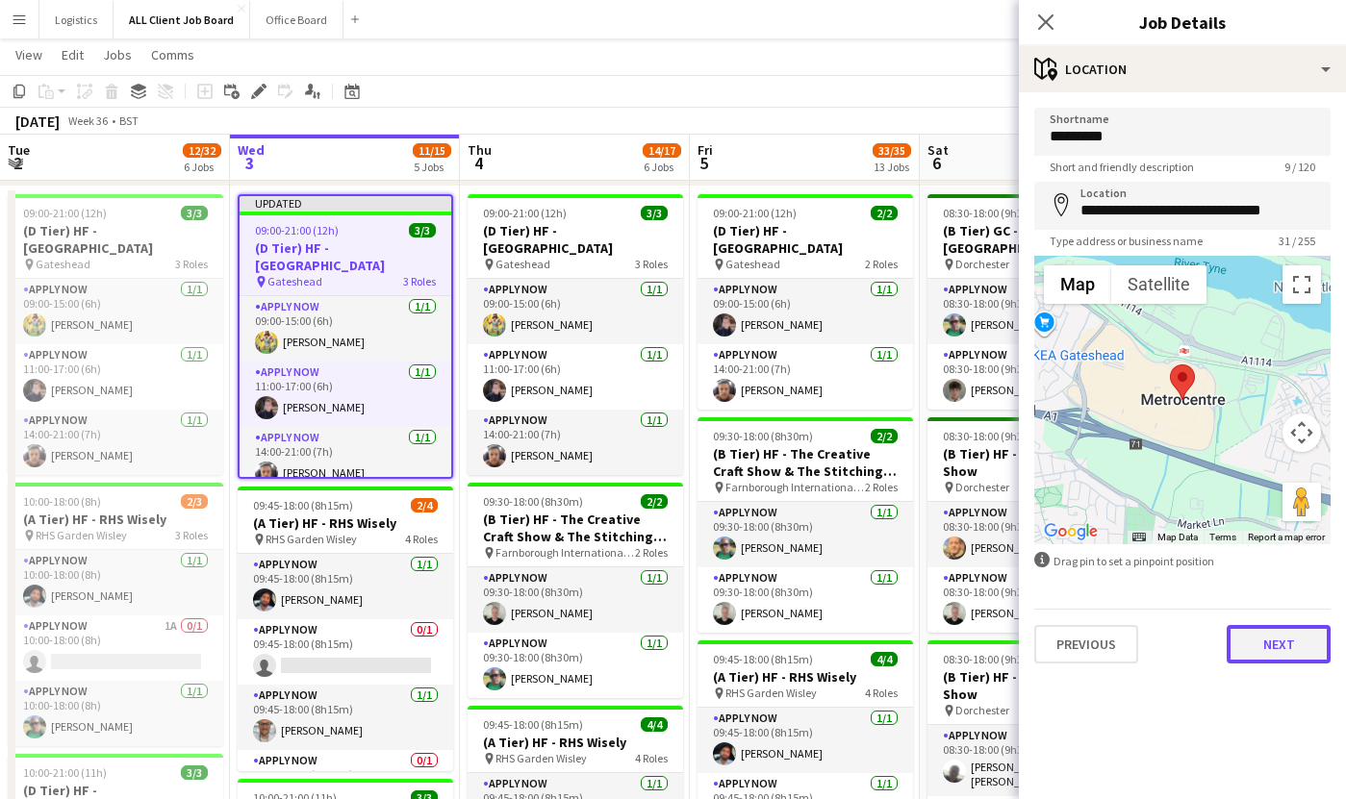
click at [1272, 654] on button "Next" at bounding box center [1278, 644] width 104 height 38
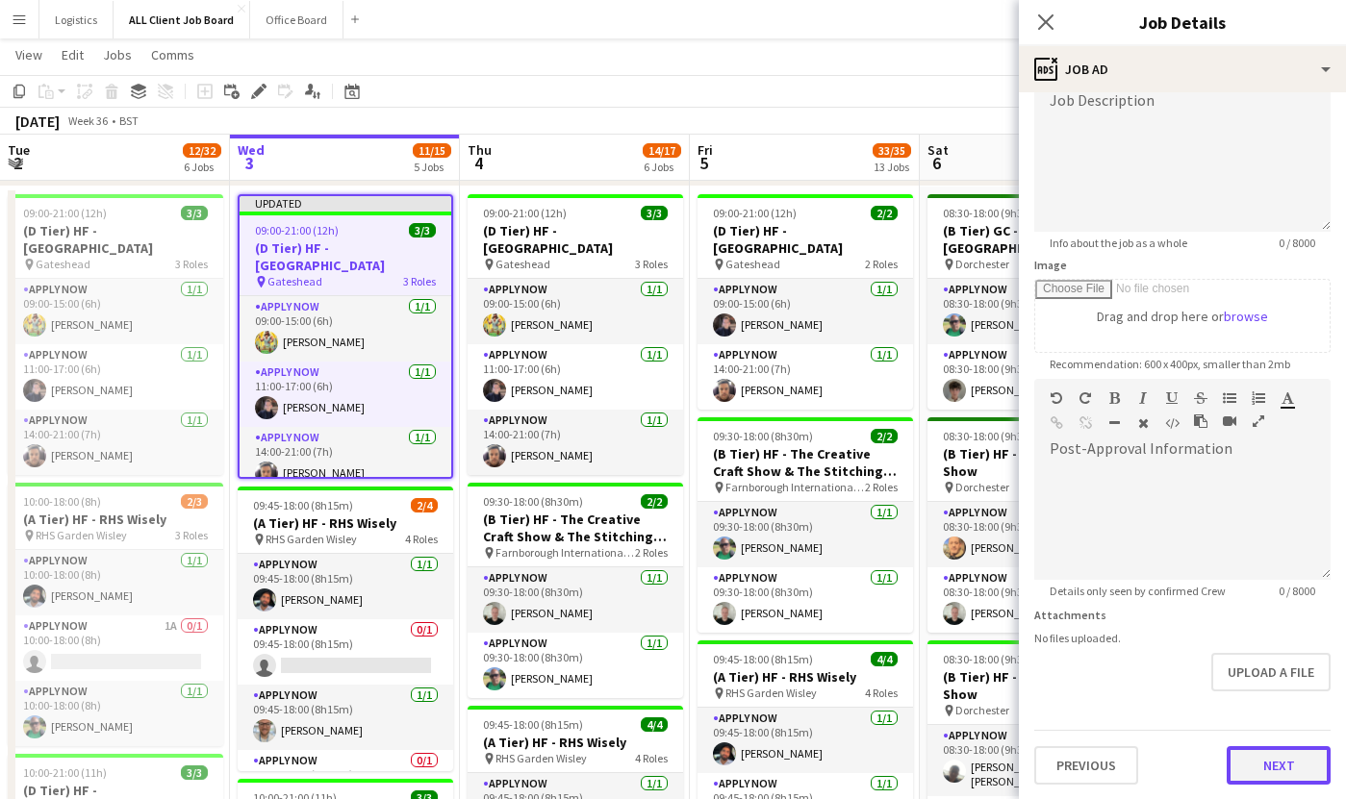
click at [1277, 779] on button "Next" at bounding box center [1278, 765] width 104 height 38
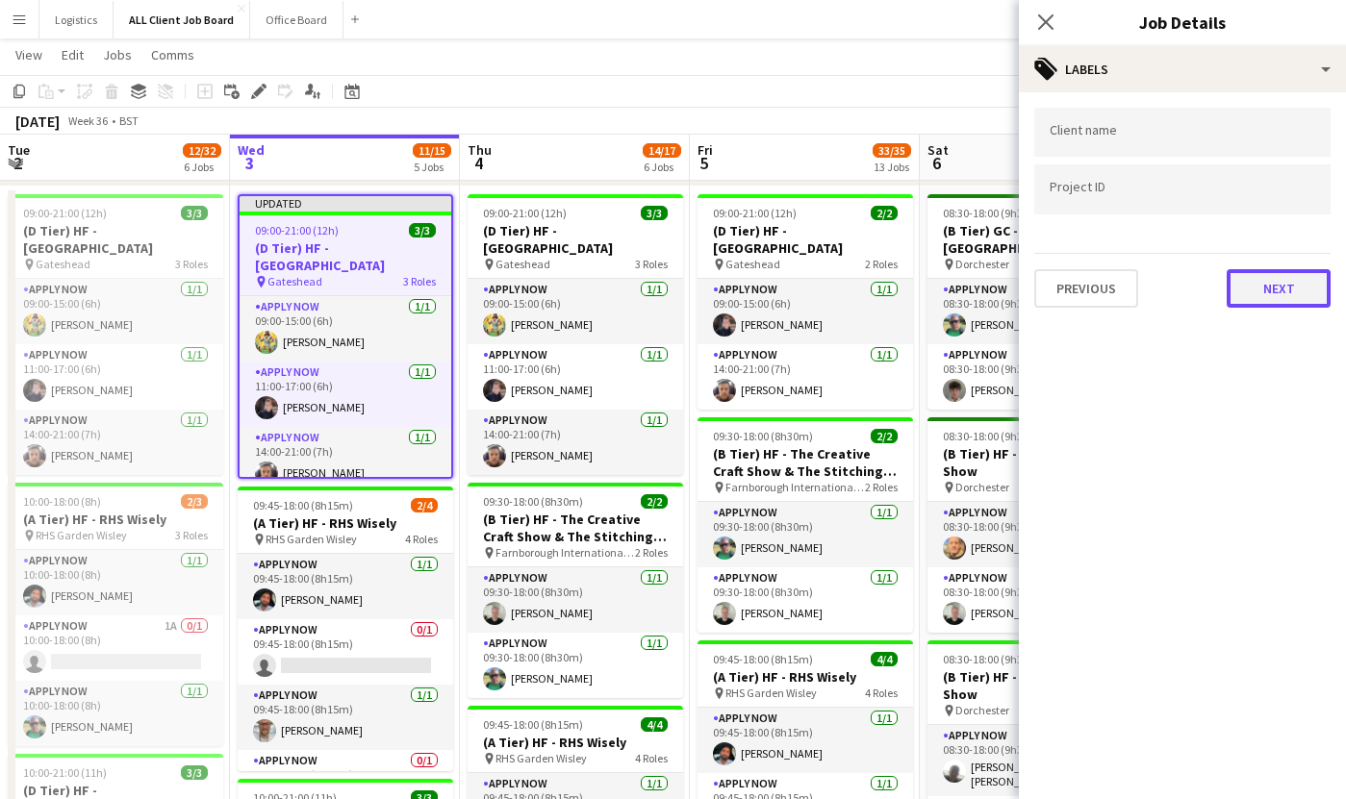
click at [1280, 284] on button "Next" at bounding box center [1278, 288] width 104 height 38
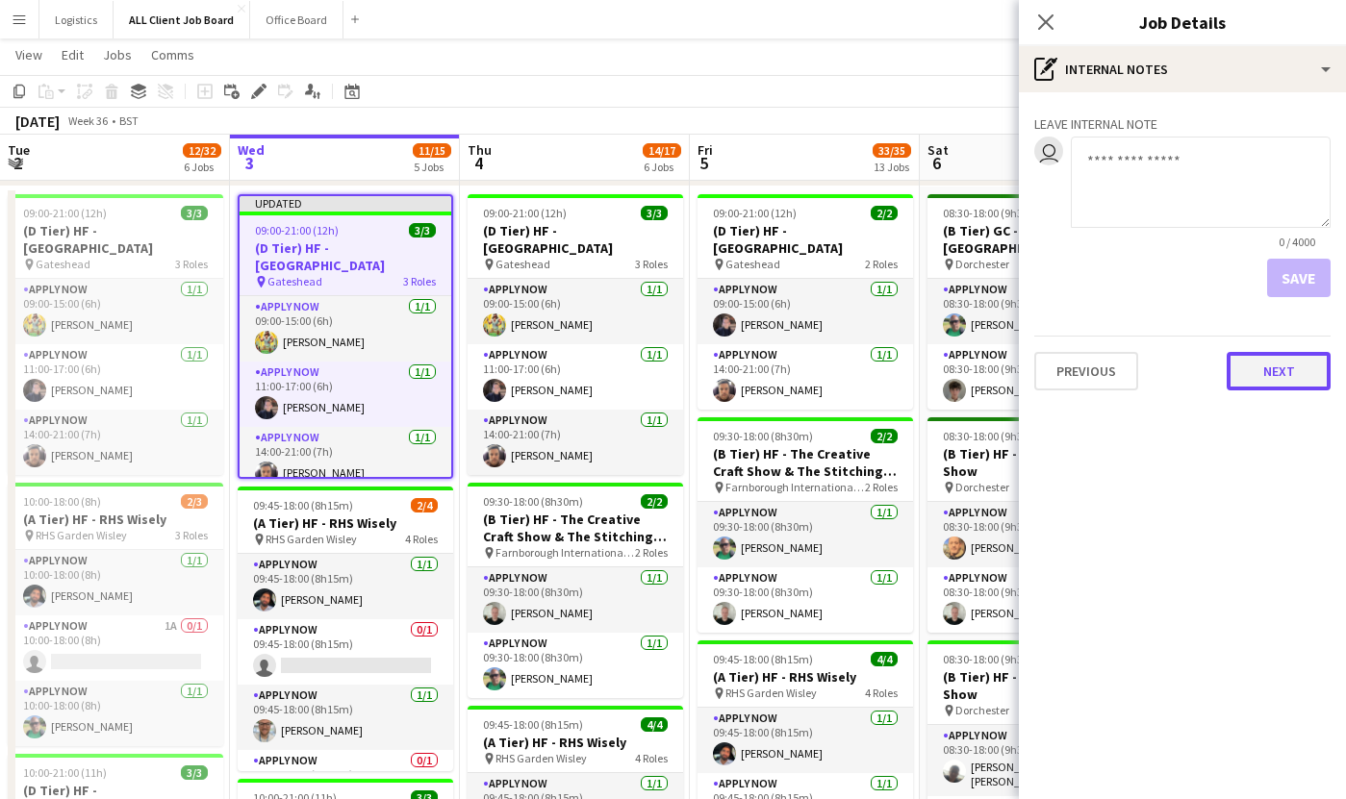
click at [1262, 369] on button "Next" at bounding box center [1278, 371] width 104 height 38
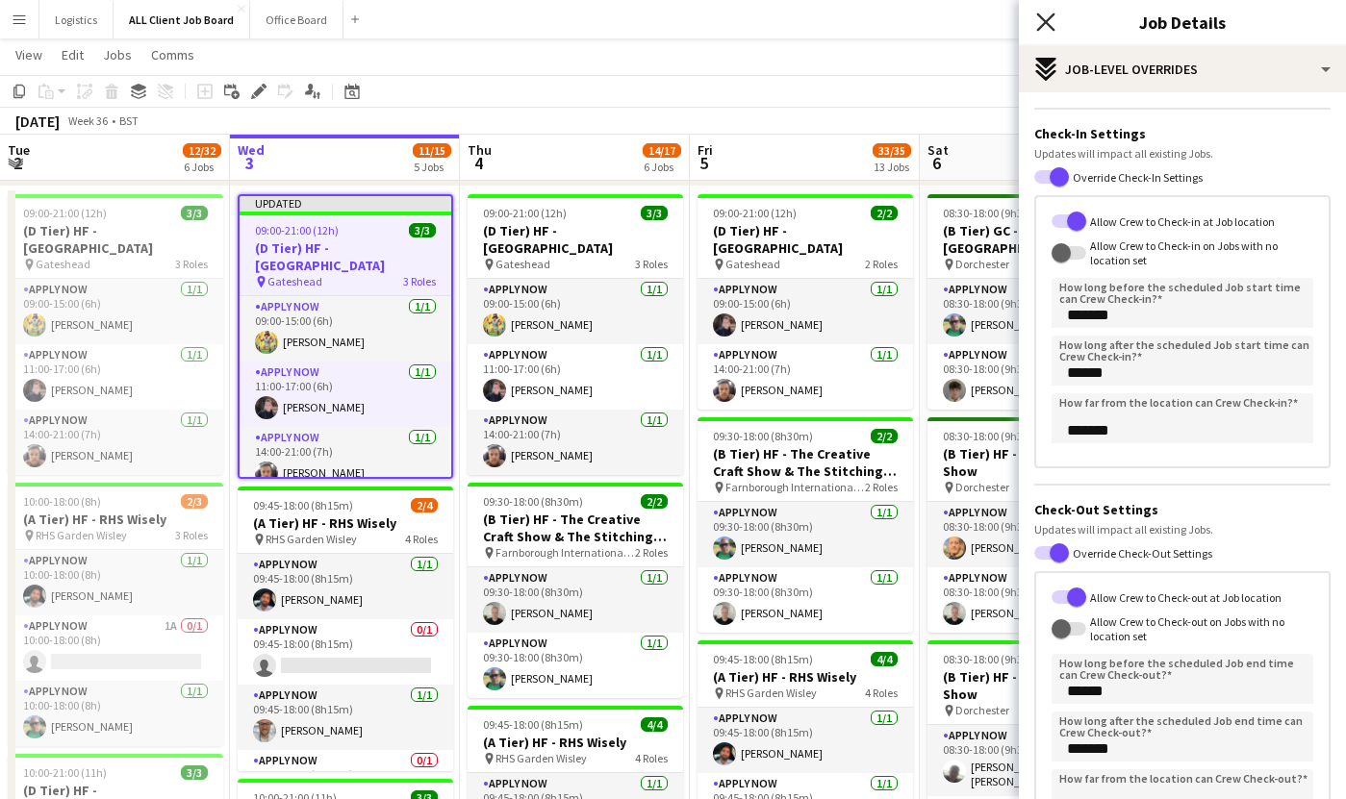
click at [1039, 20] on icon "Close pop-in" at bounding box center [1045, 22] width 18 height 18
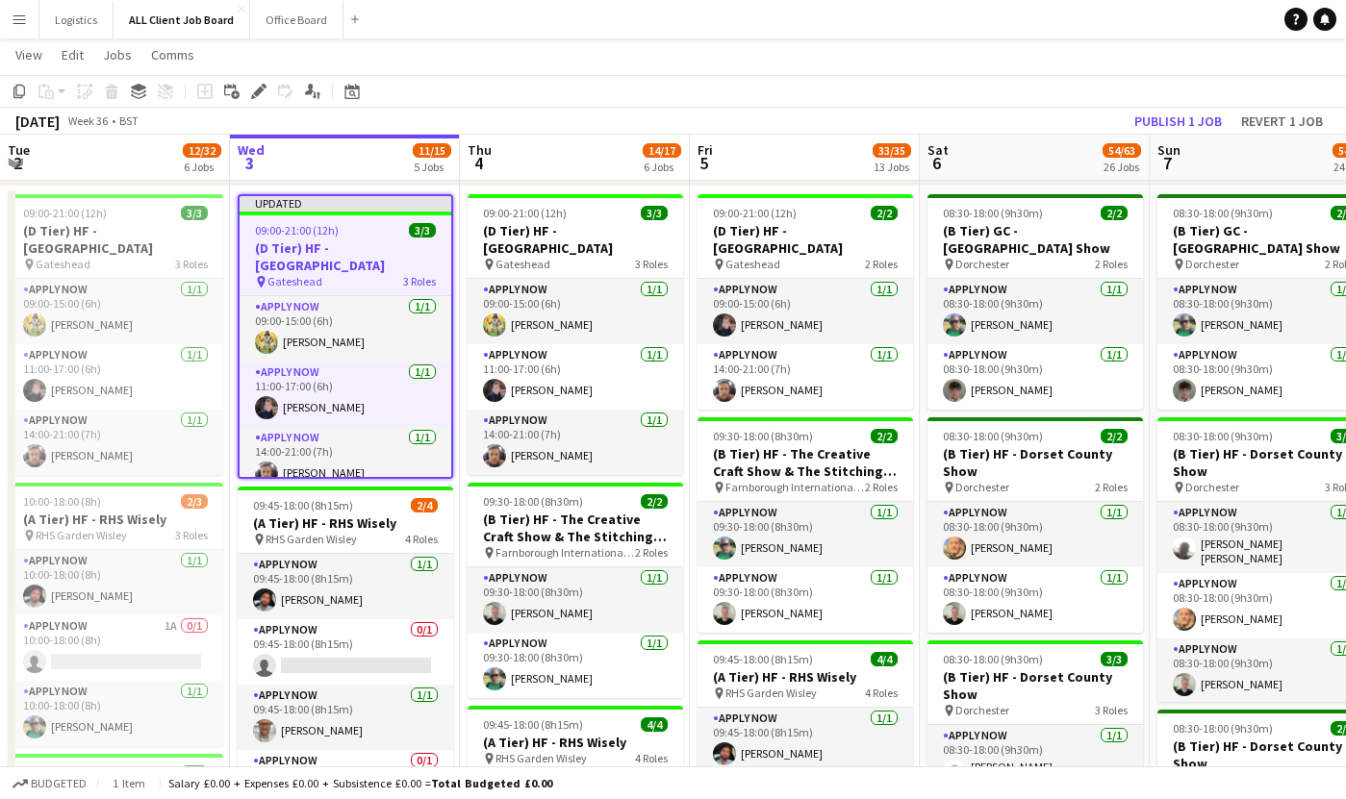
click at [14, 20] on app-icon "Menu" at bounding box center [19, 19] width 15 height 15
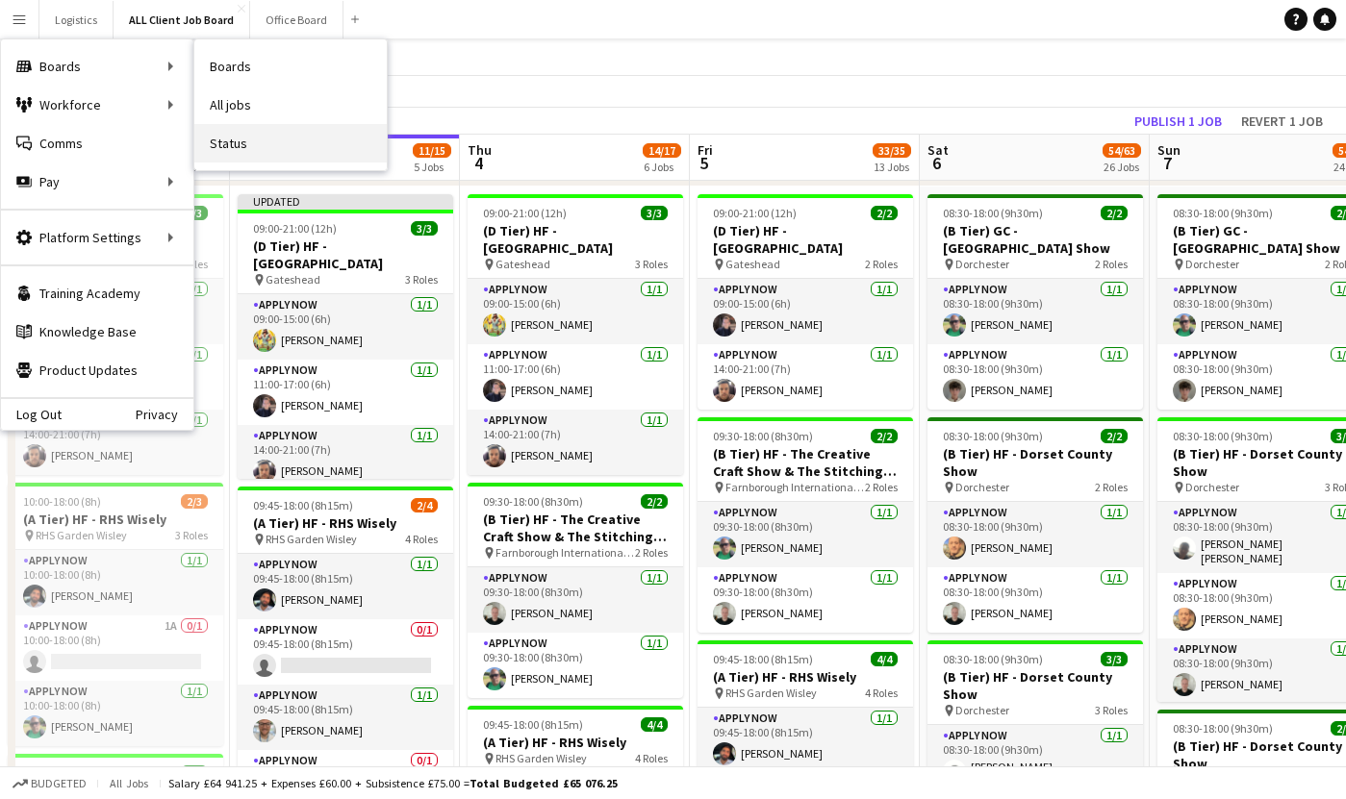
click at [274, 161] on link "Status" at bounding box center [290, 143] width 192 height 38
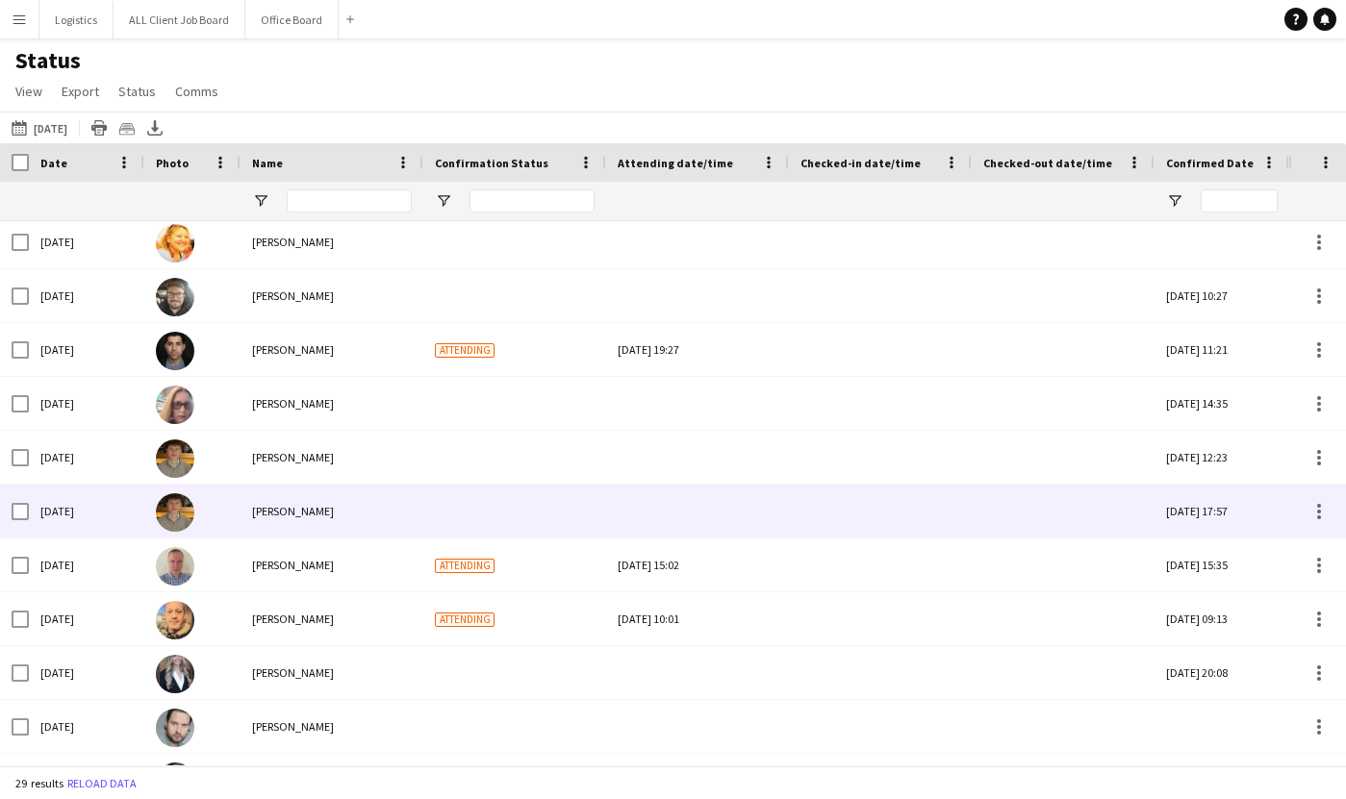
scroll to position [585, 0]
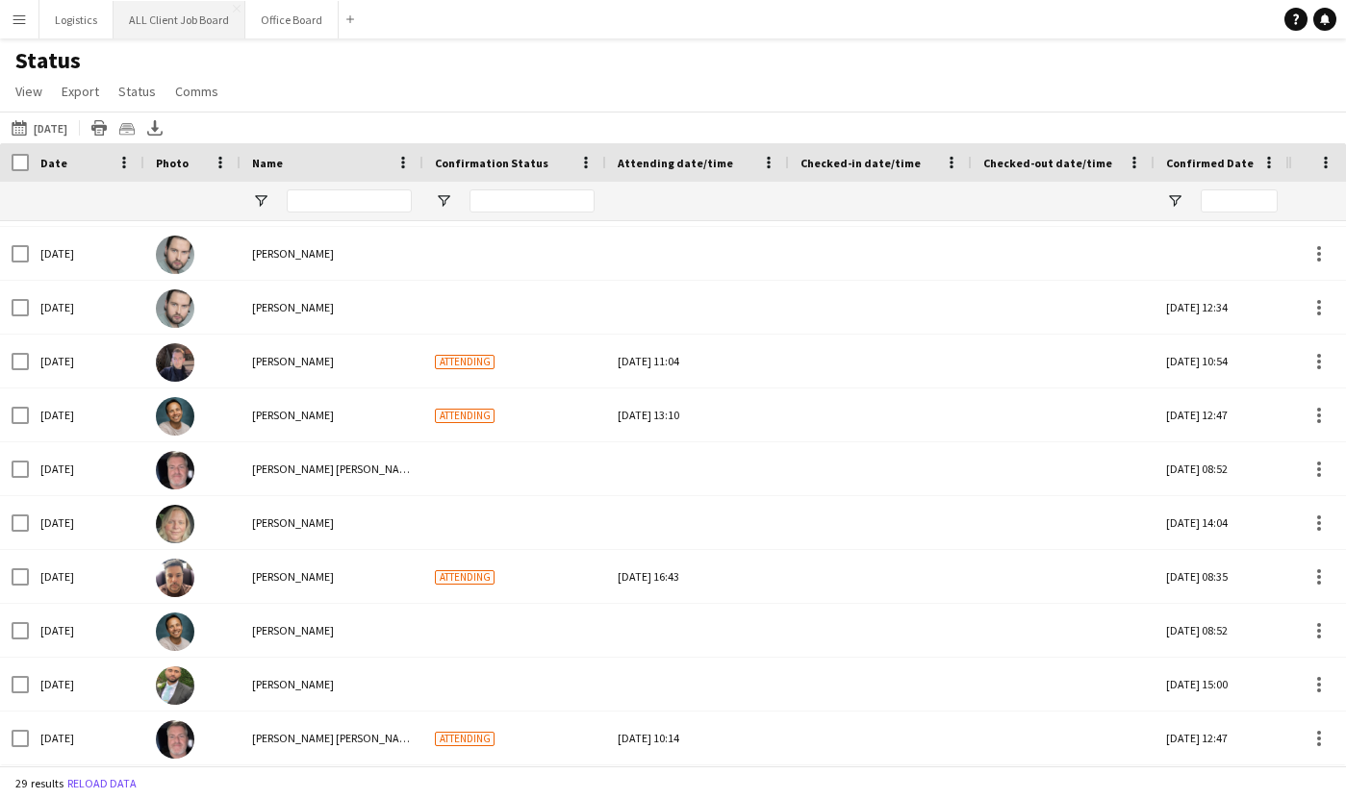
click at [195, 28] on button "ALL Client Job Board Close" at bounding box center [180, 20] width 132 height 38
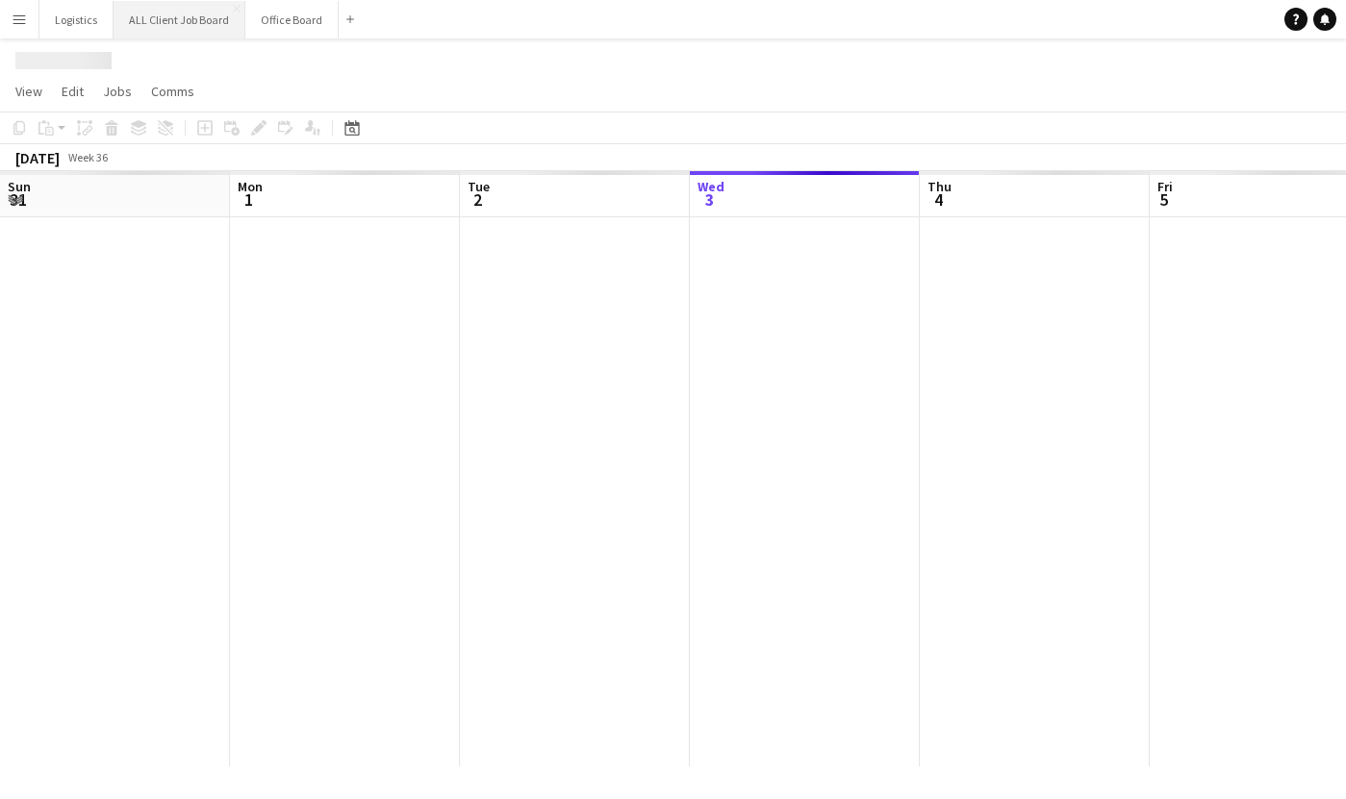
scroll to position [0, 460]
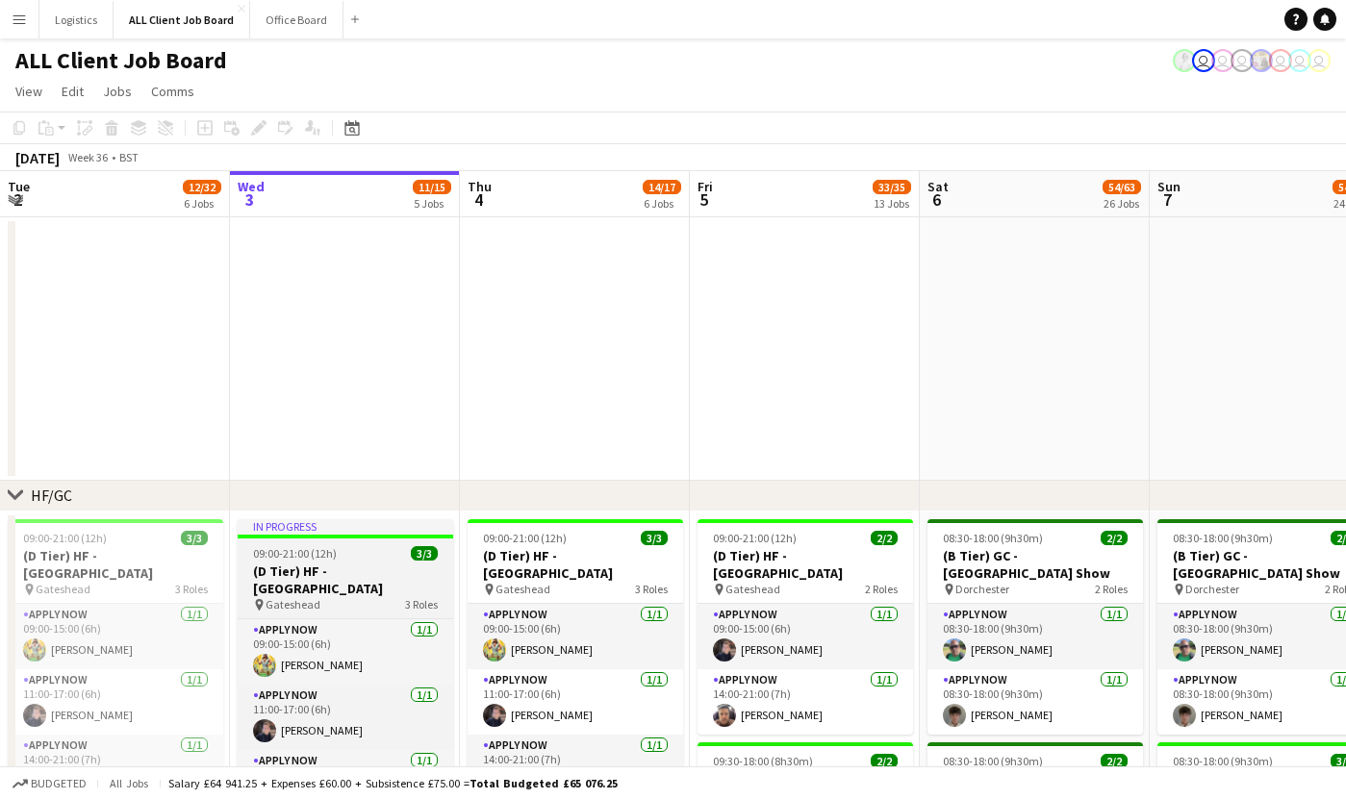
click at [363, 538] on app-job-card "In progress 09:00-21:00 (12h) 3/3 (D Tier) HF - [GEOGRAPHIC_DATA] pin Gateshead…" at bounding box center [345, 661] width 215 height 285
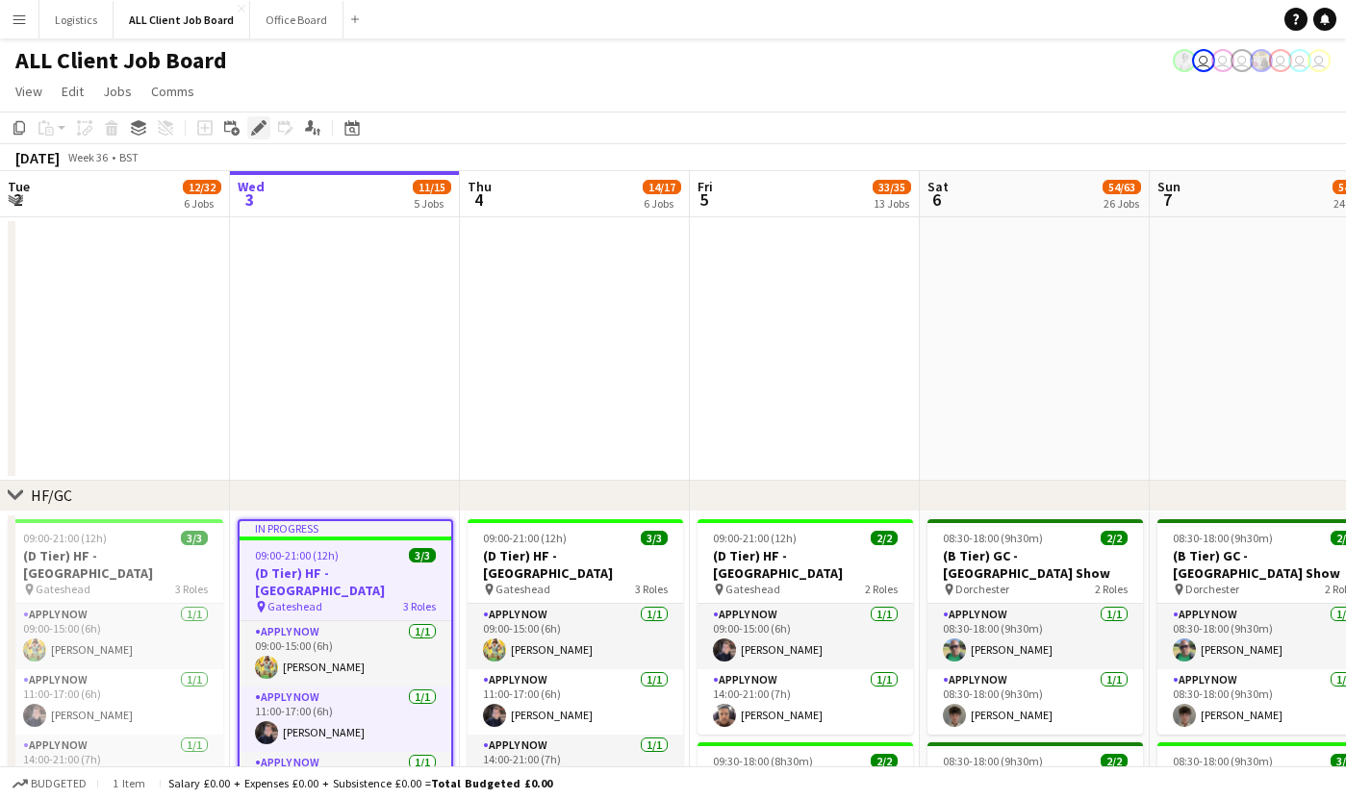
click at [252, 126] on icon "Edit" at bounding box center [258, 127] width 15 height 15
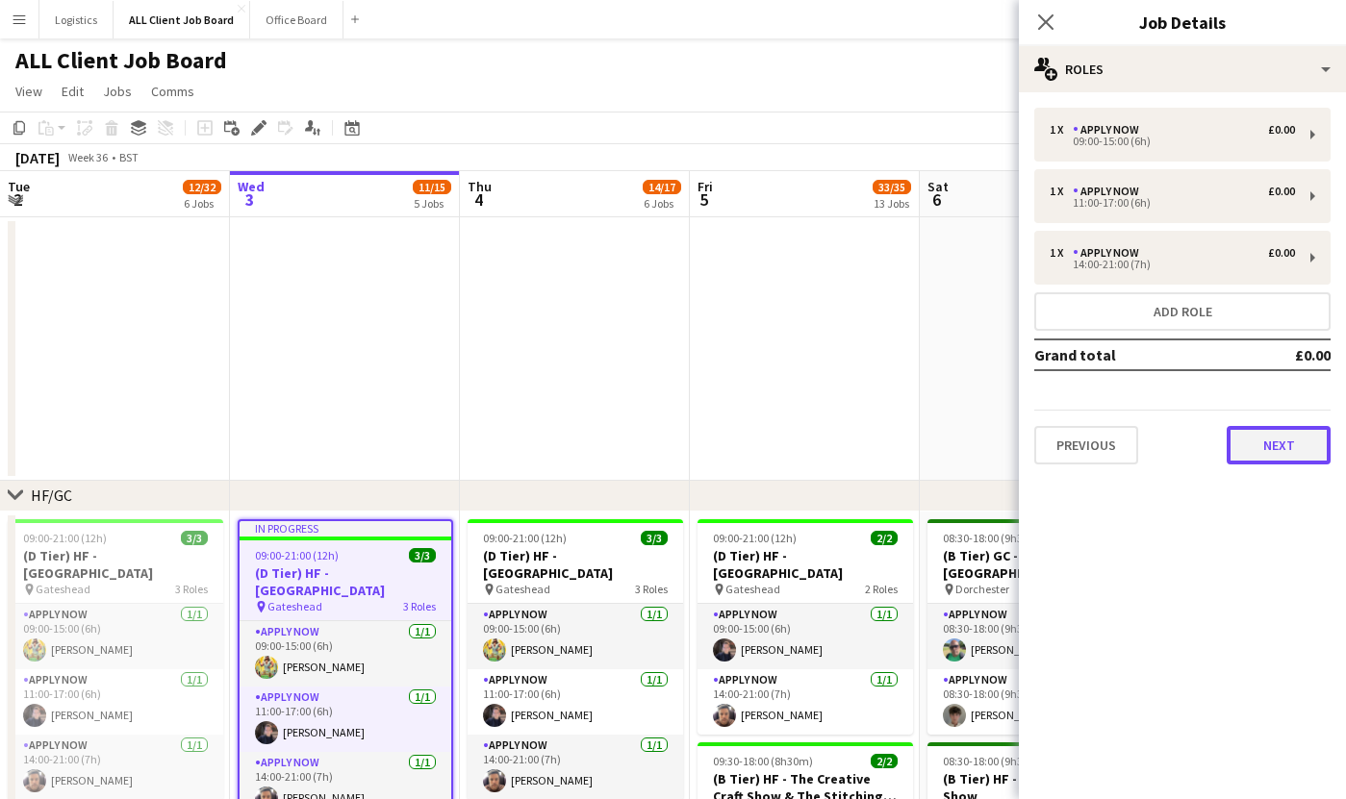
click at [1274, 426] on button "Next" at bounding box center [1278, 445] width 104 height 38
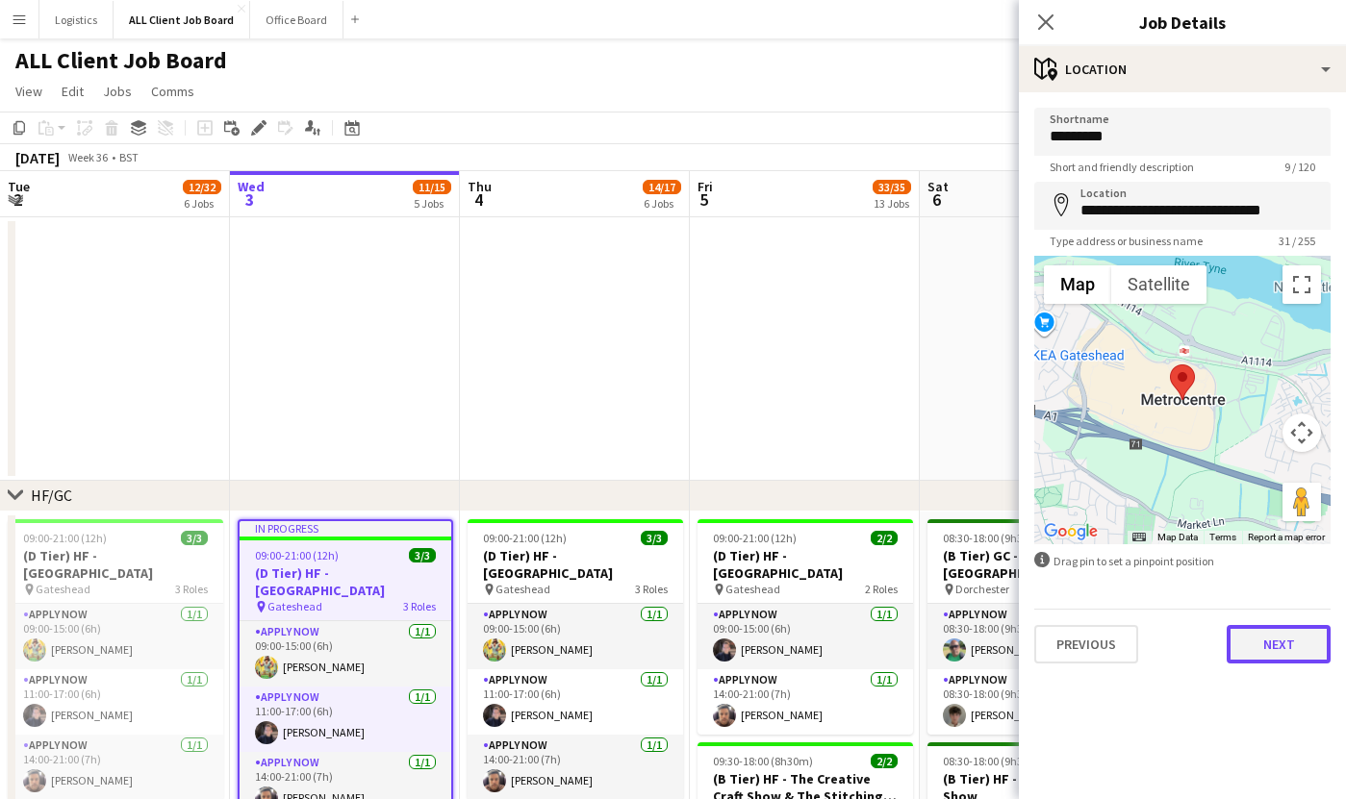
click at [1302, 632] on button "Next" at bounding box center [1278, 644] width 104 height 38
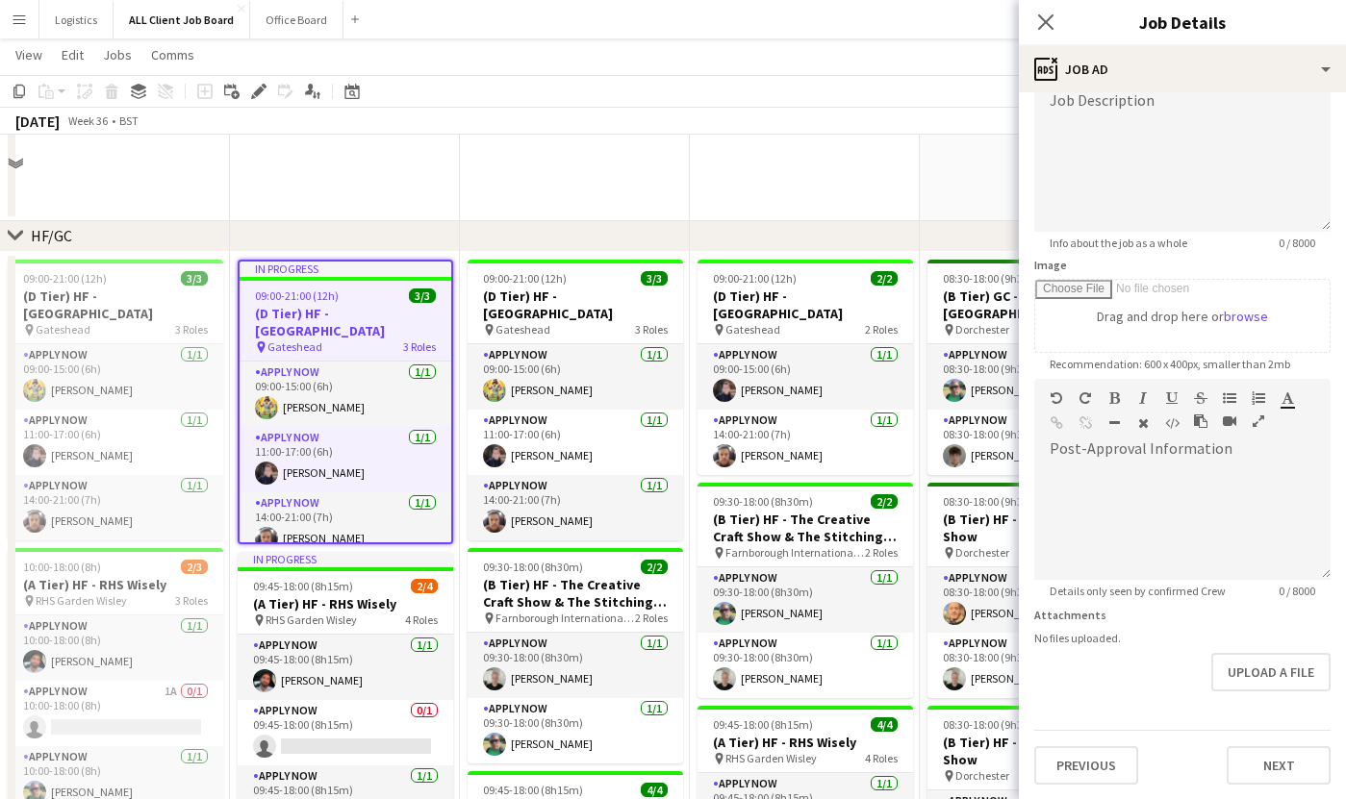
scroll to position [293, 0]
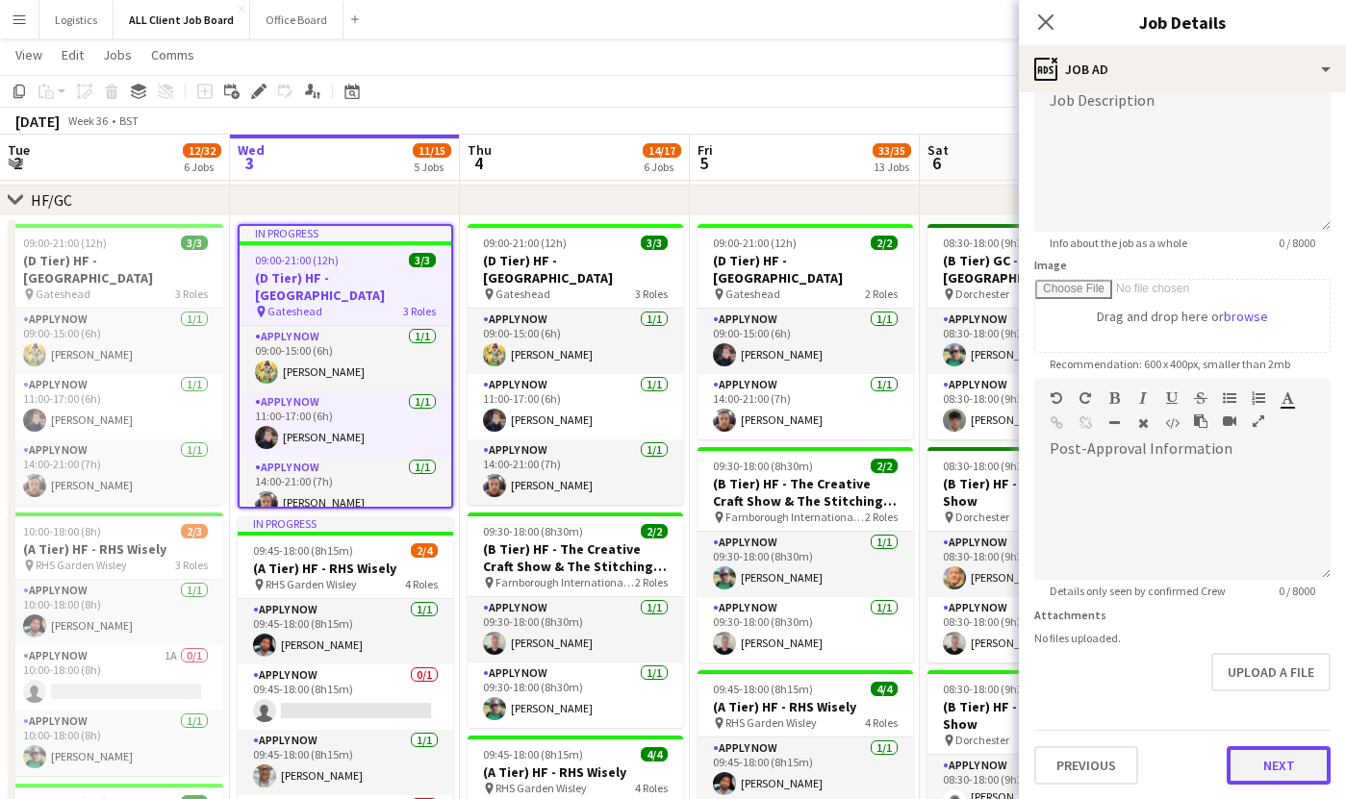
click at [1269, 773] on button "Next" at bounding box center [1278, 765] width 104 height 38
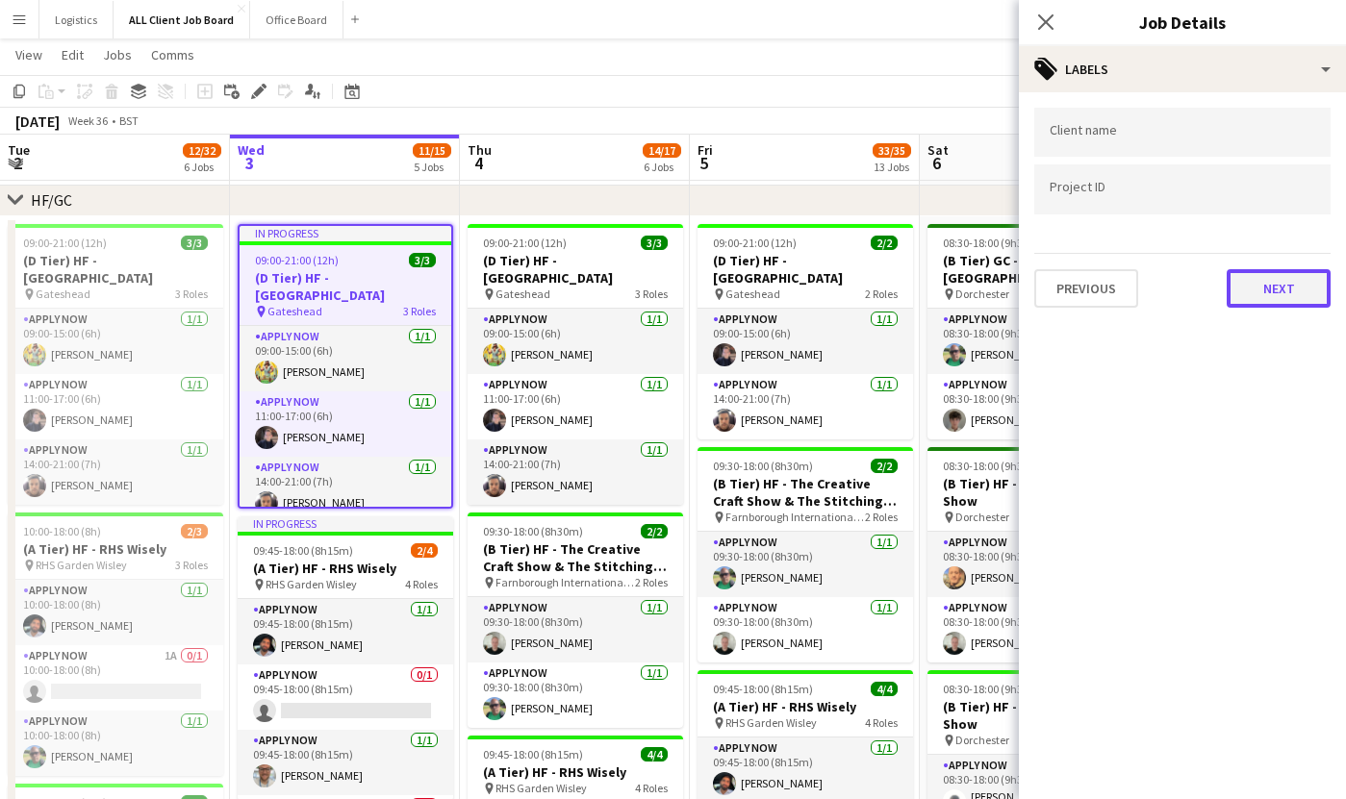
click at [1244, 287] on button "Next" at bounding box center [1278, 288] width 104 height 38
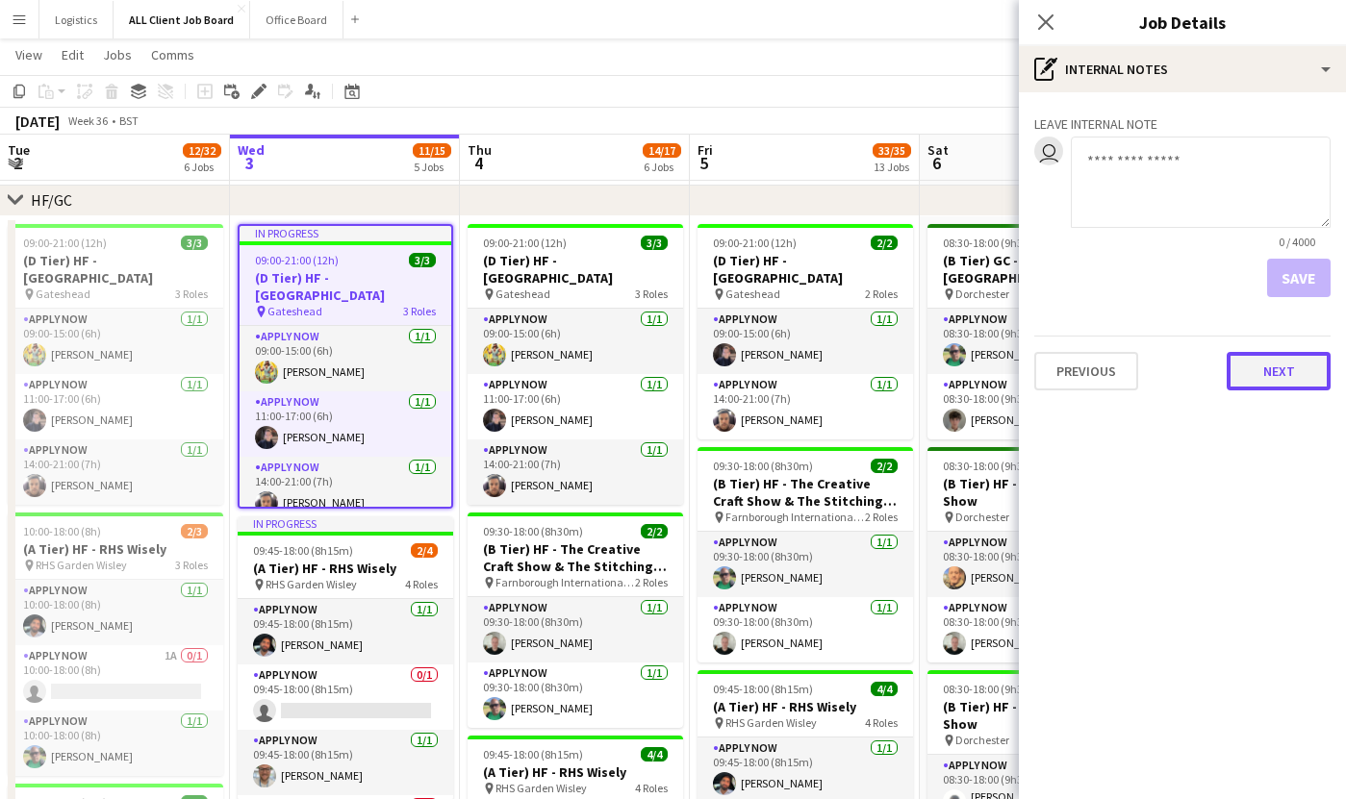
click at [1275, 367] on button "Next" at bounding box center [1278, 371] width 104 height 38
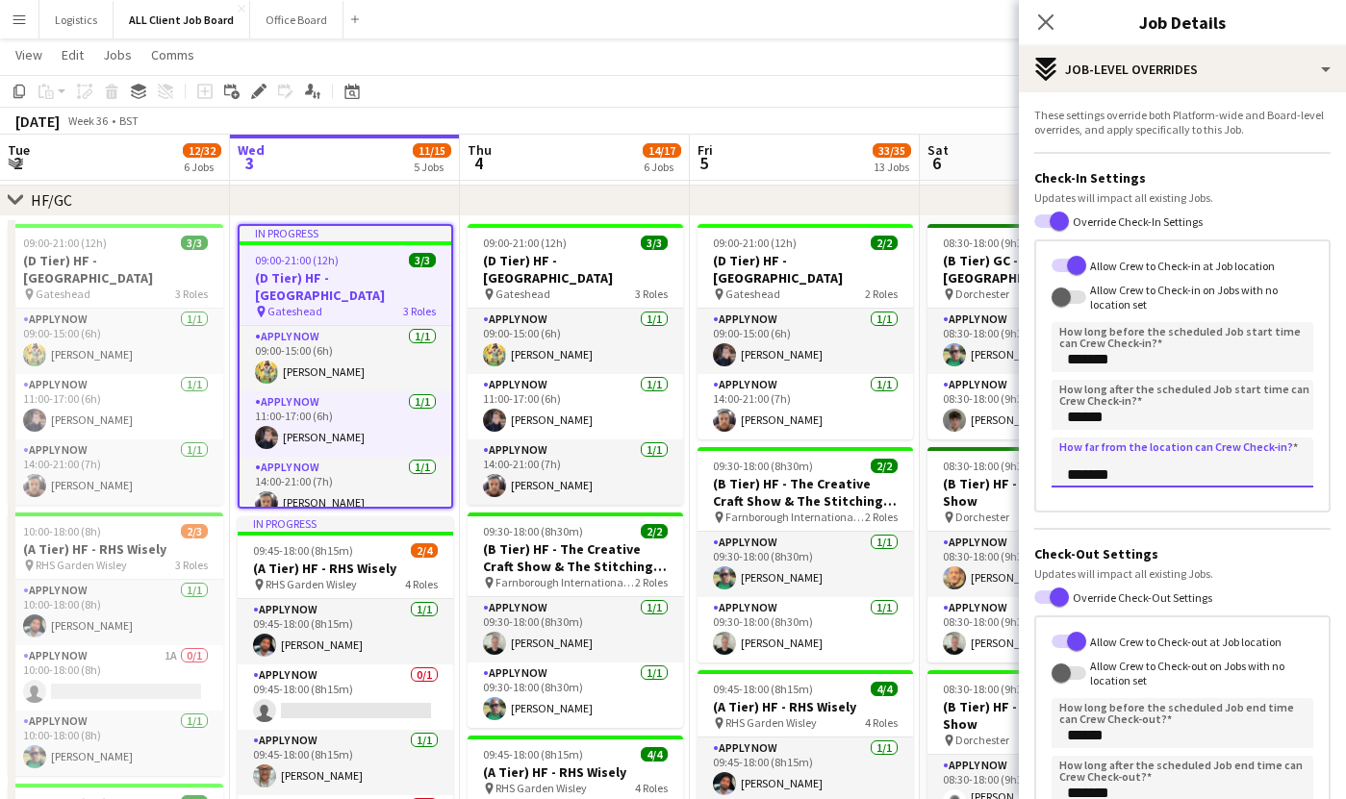
click at [1075, 478] on input "*******" at bounding box center [1182, 463] width 262 height 50
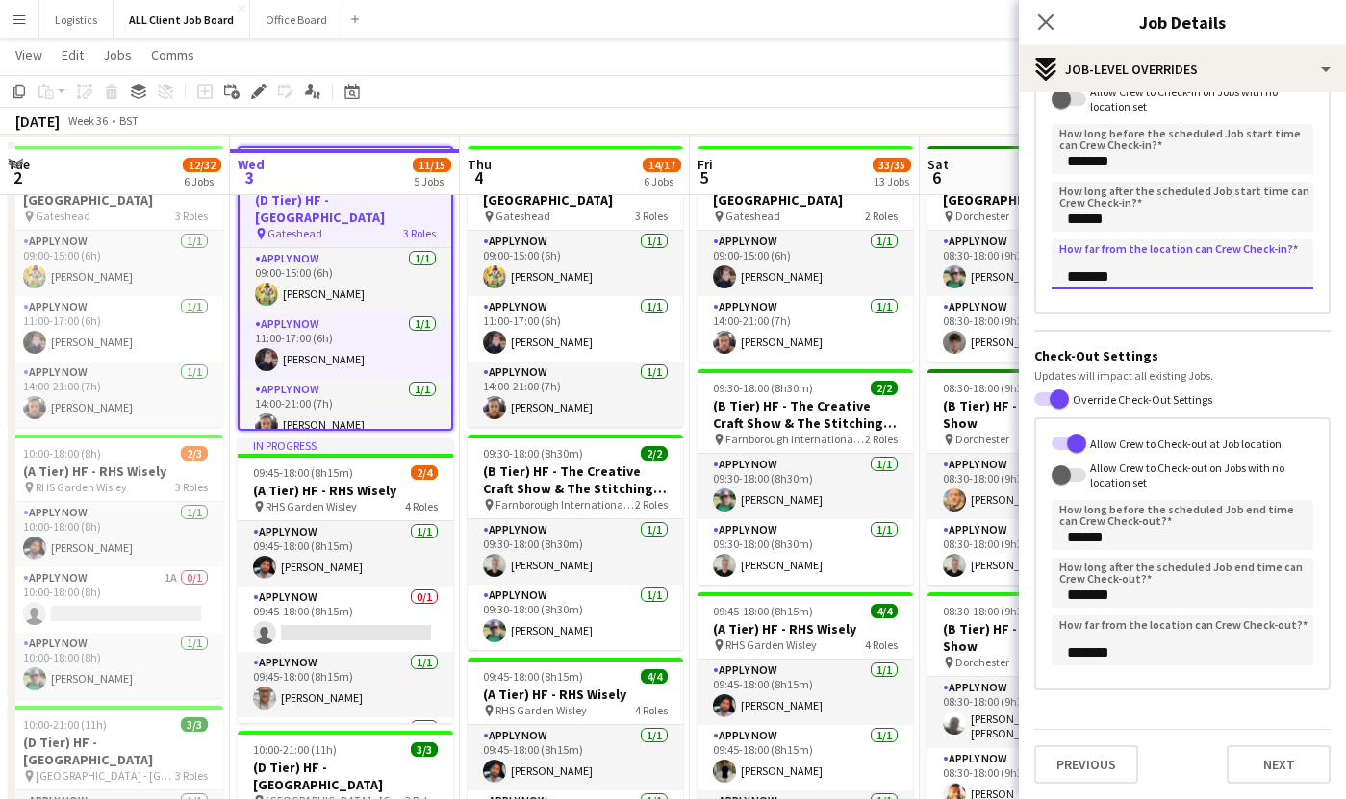
scroll to position [395, 0]
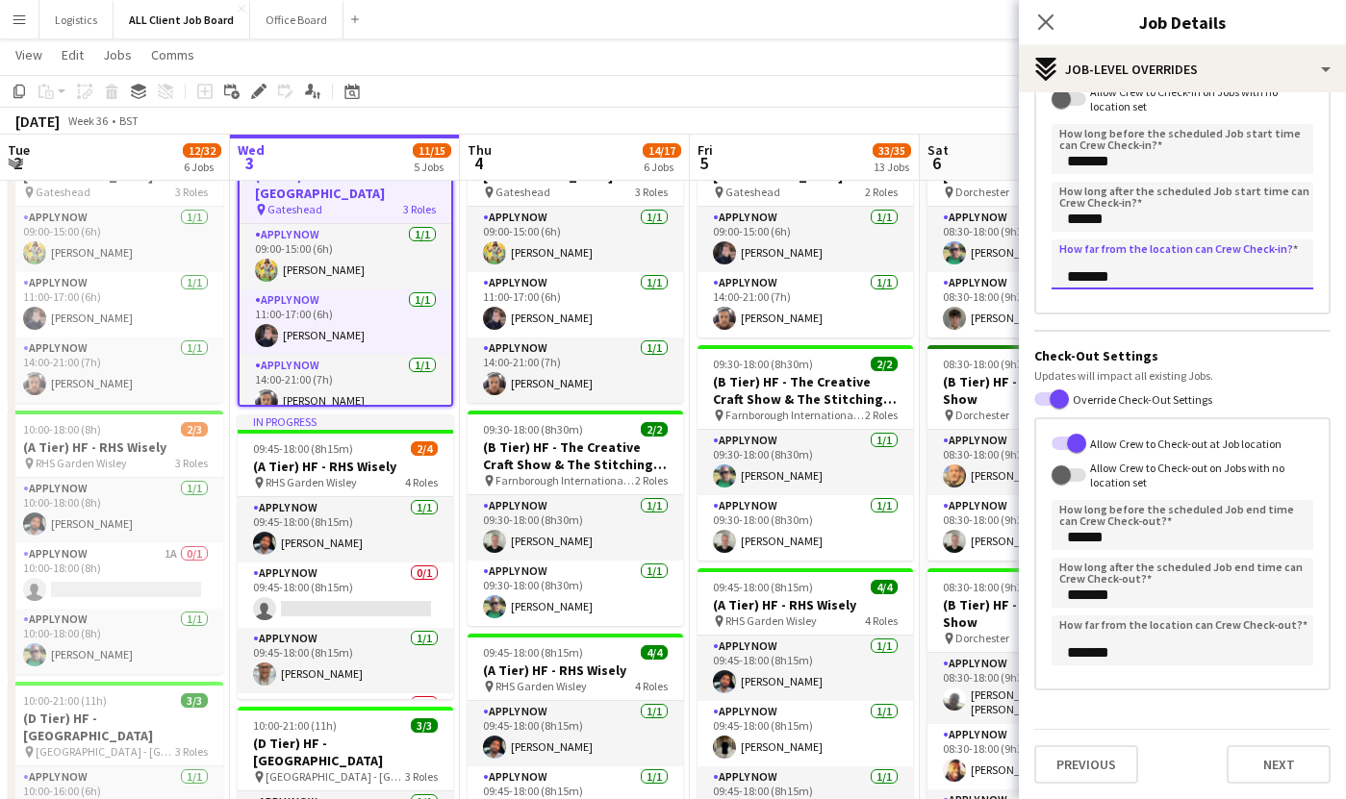
type input "*******"
click at [1075, 655] on input "*******" at bounding box center [1182, 641] width 262 height 50
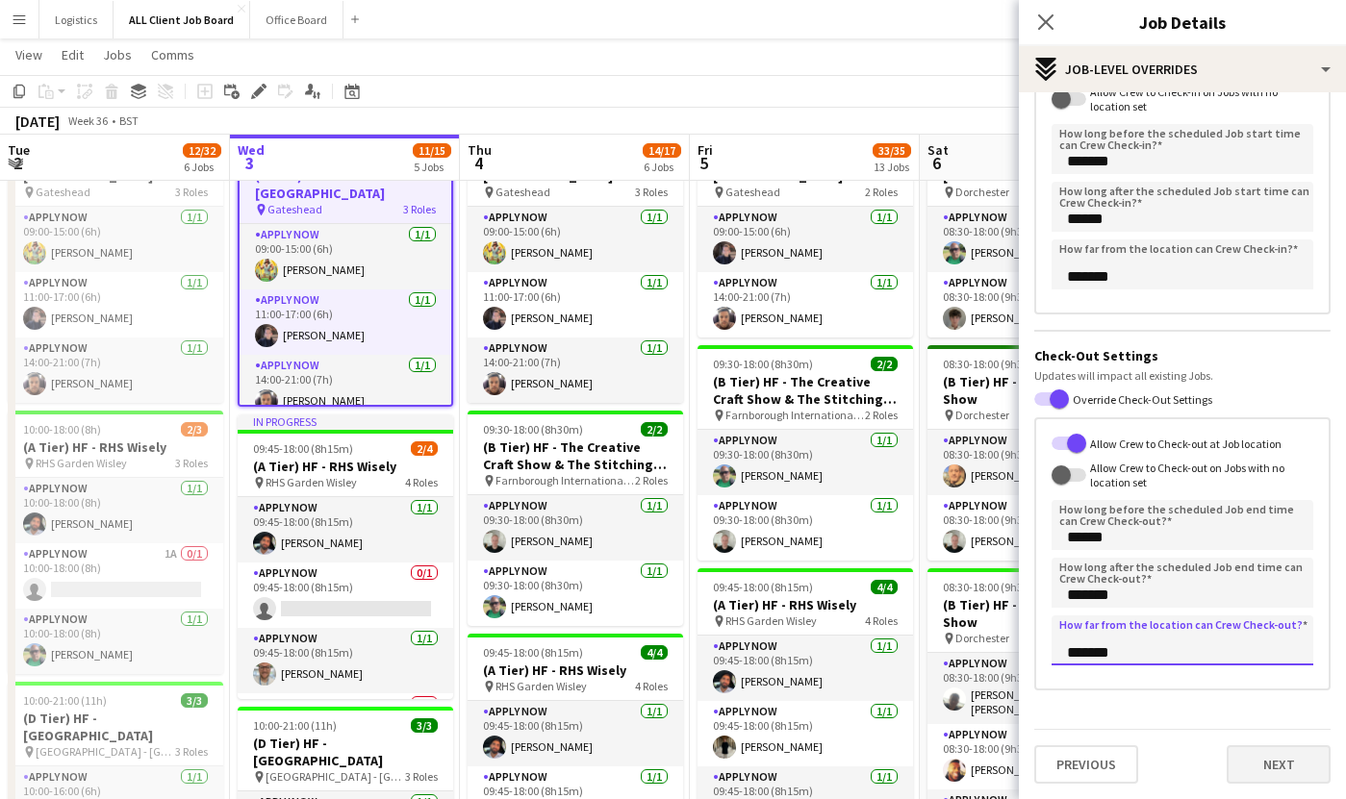
type input "*******"
click at [1258, 771] on button "Next" at bounding box center [1278, 765] width 104 height 38
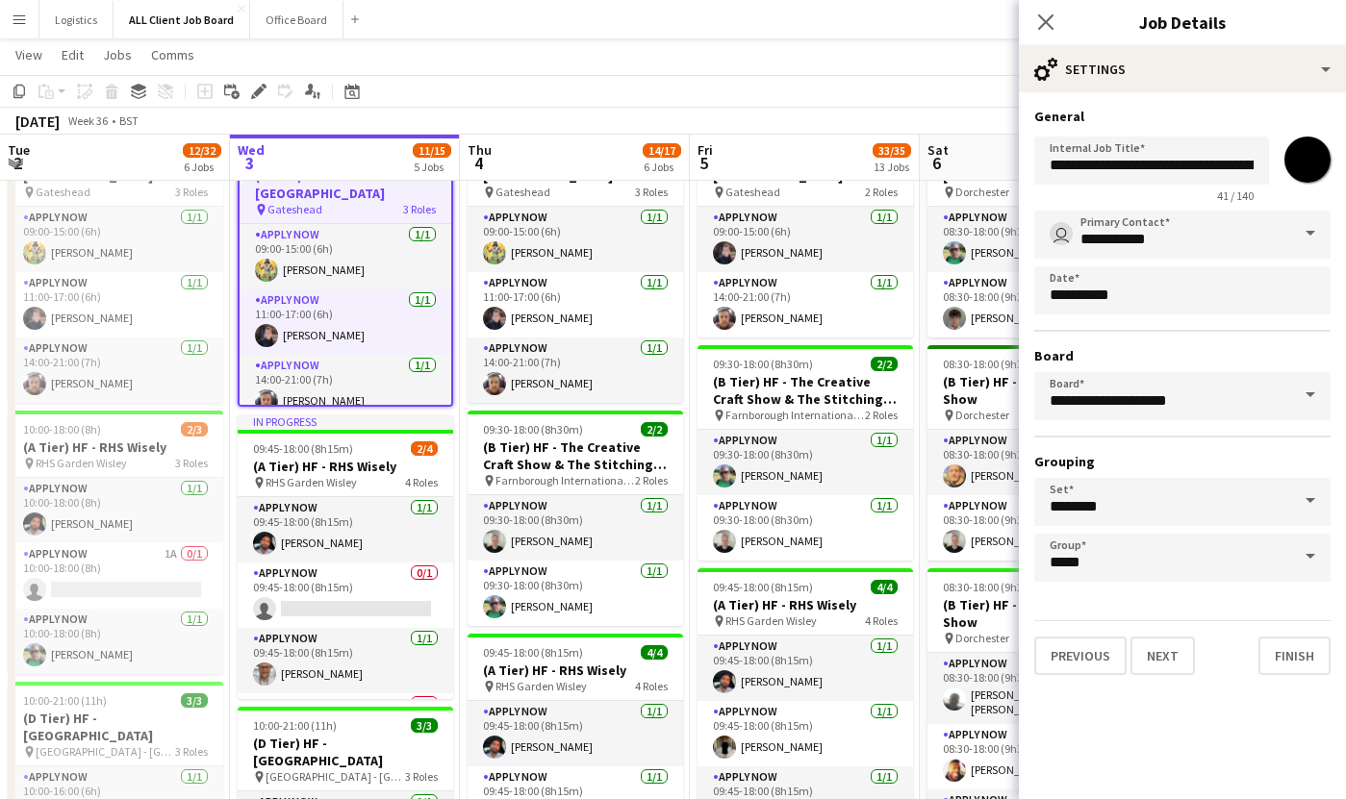
scroll to position [0, 0]
click at [1275, 654] on button "Finish" at bounding box center [1294, 656] width 72 height 38
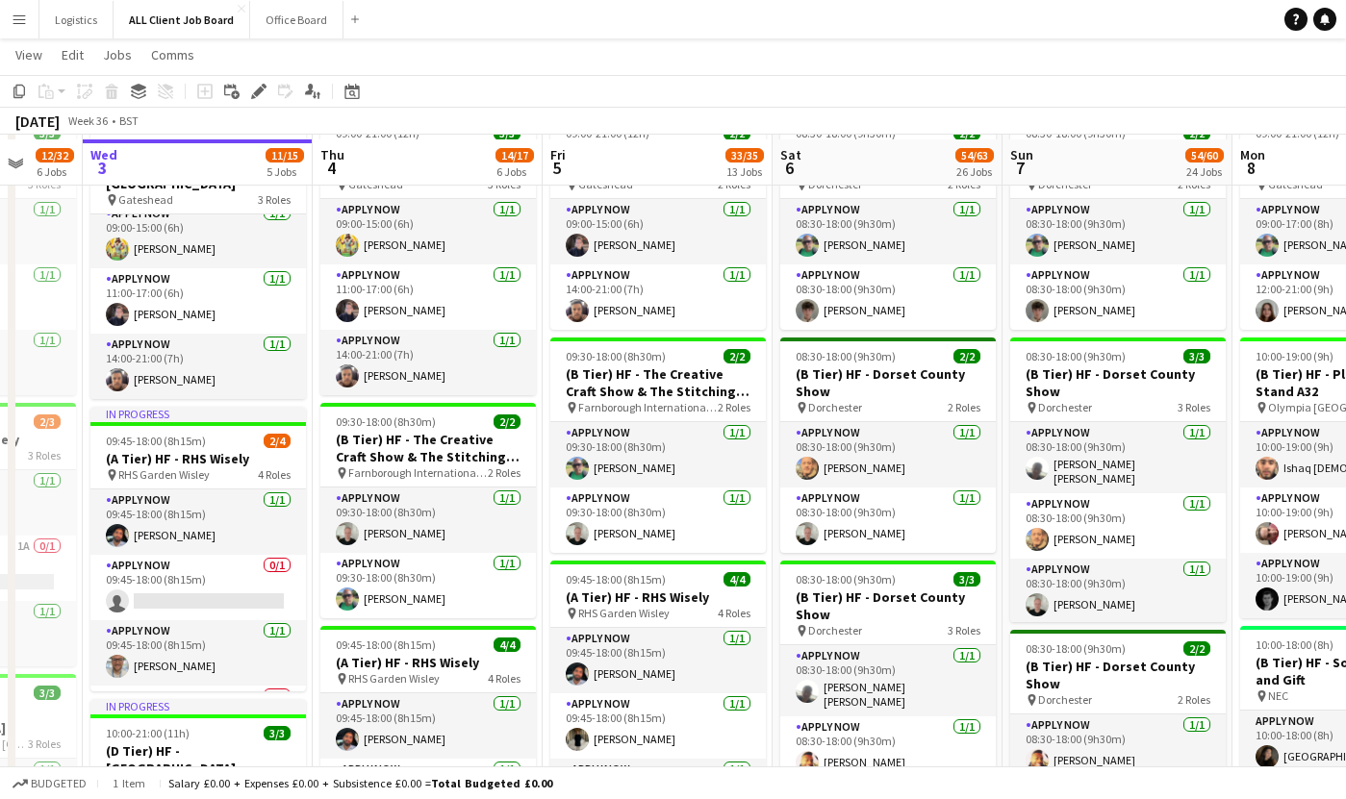
scroll to position [411, 0]
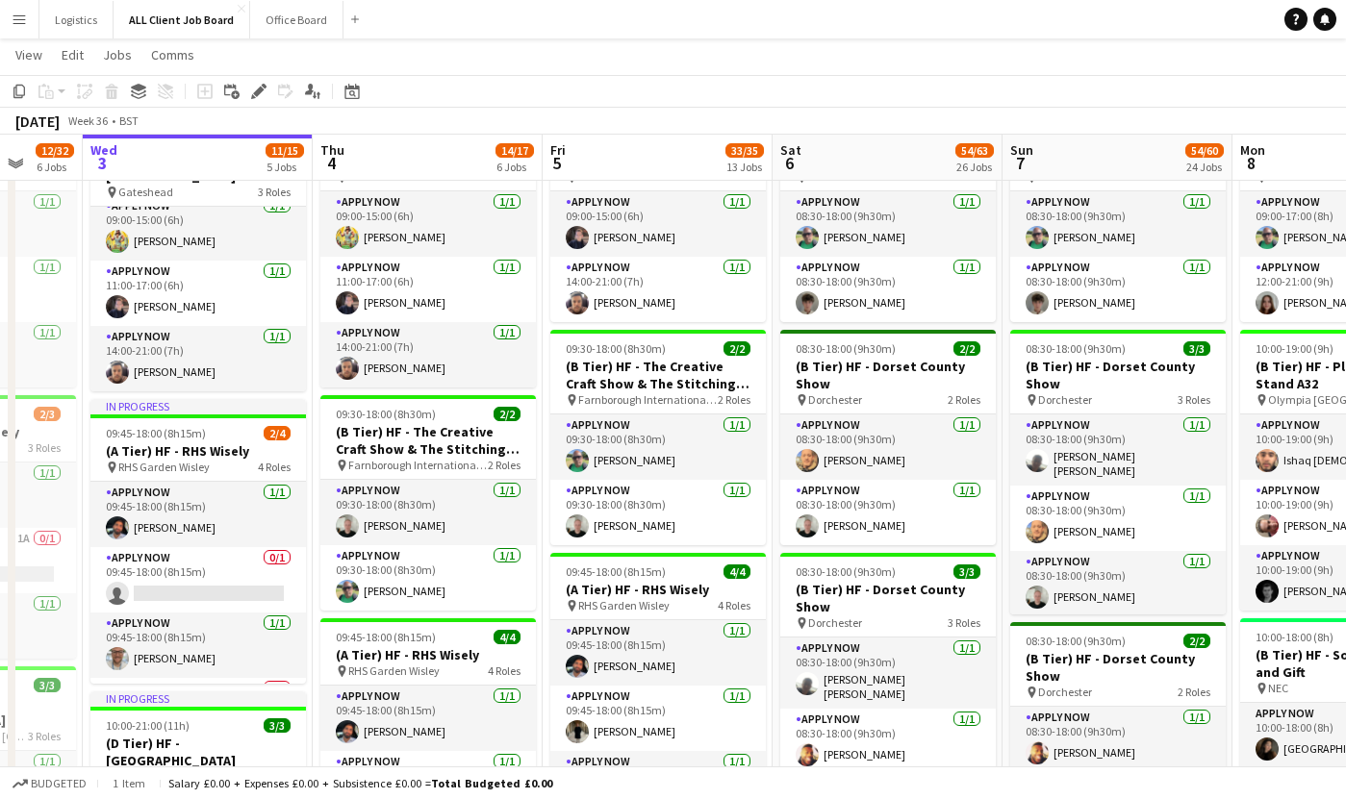
click at [26, 18] on app-icon "Menu" at bounding box center [19, 19] width 15 height 15
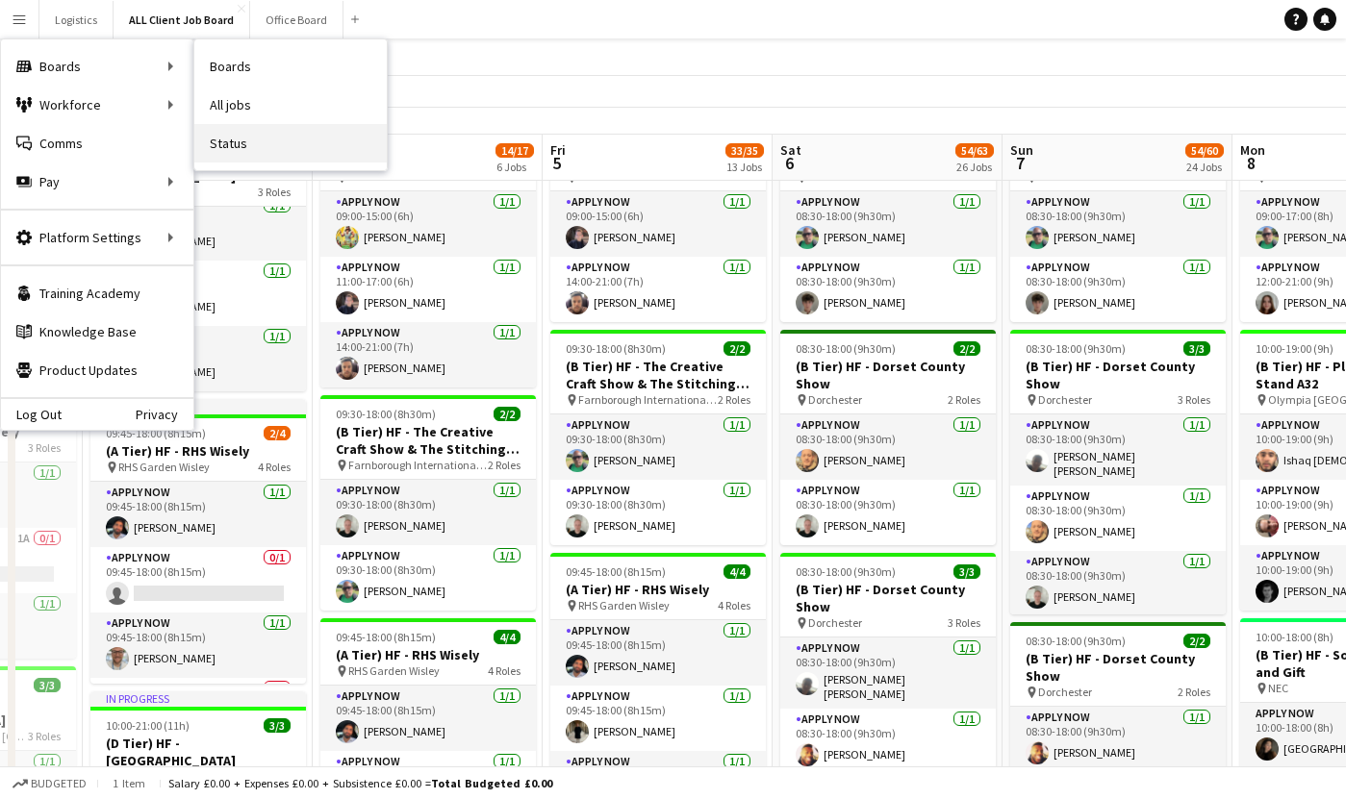
click at [271, 153] on link "Status" at bounding box center [290, 143] width 192 height 38
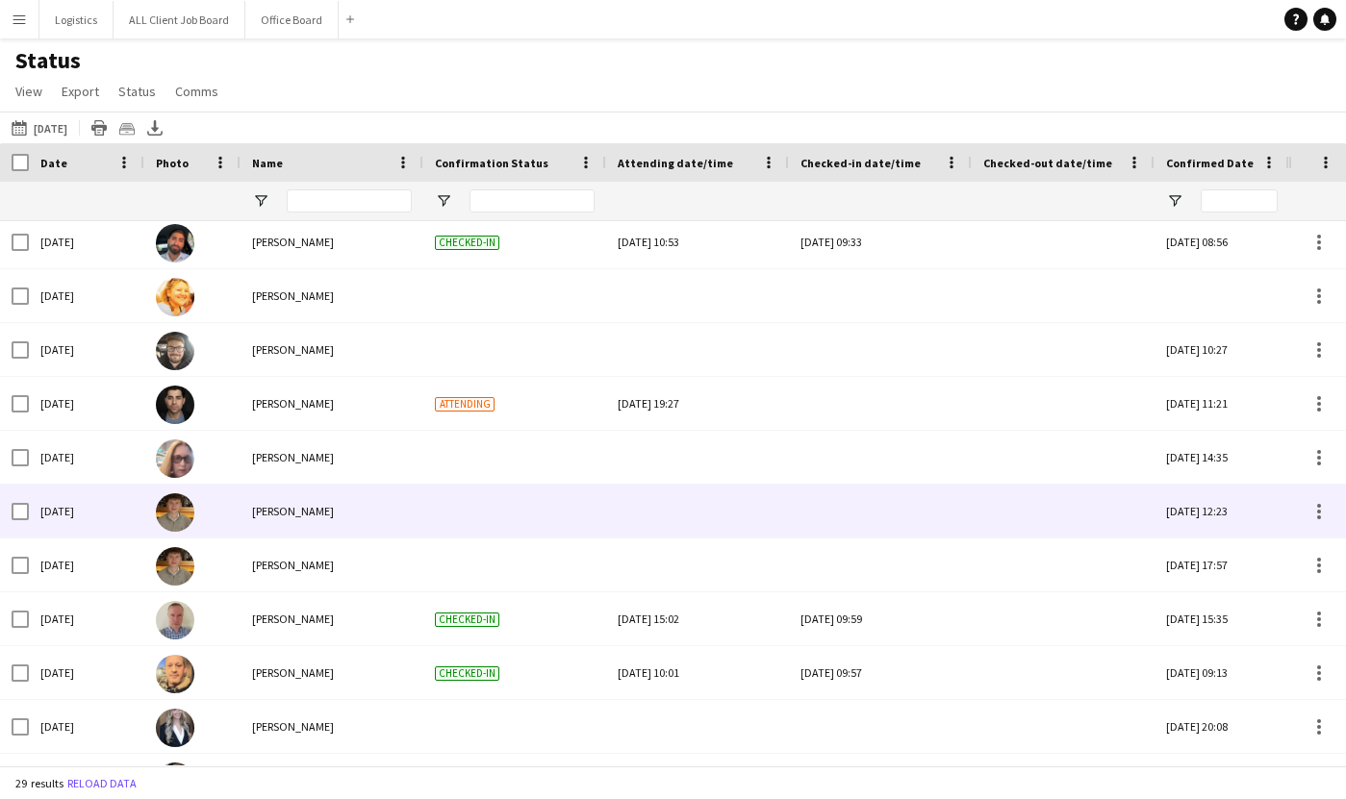
scroll to position [517, 0]
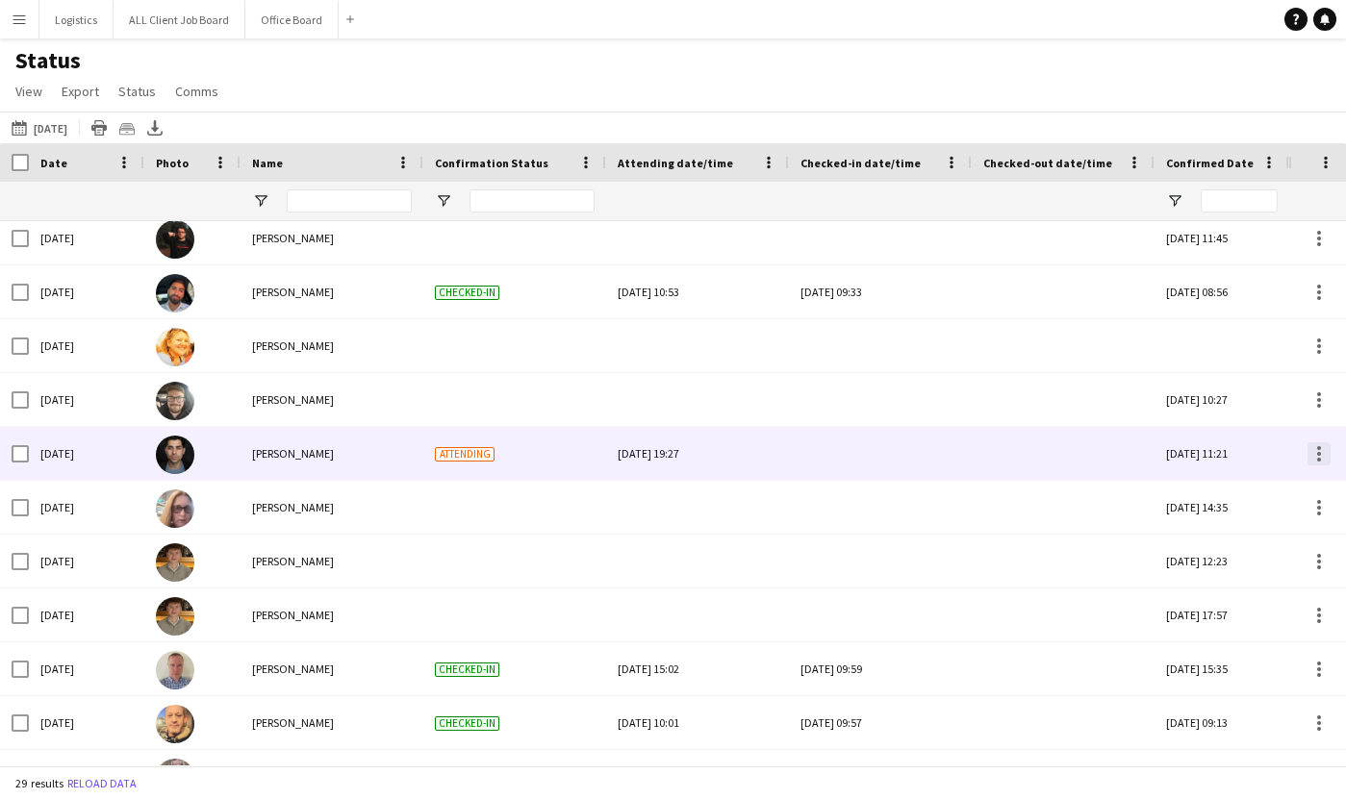
click at [1317, 452] on div at bounding box center [1319, 454] width 4 height 4
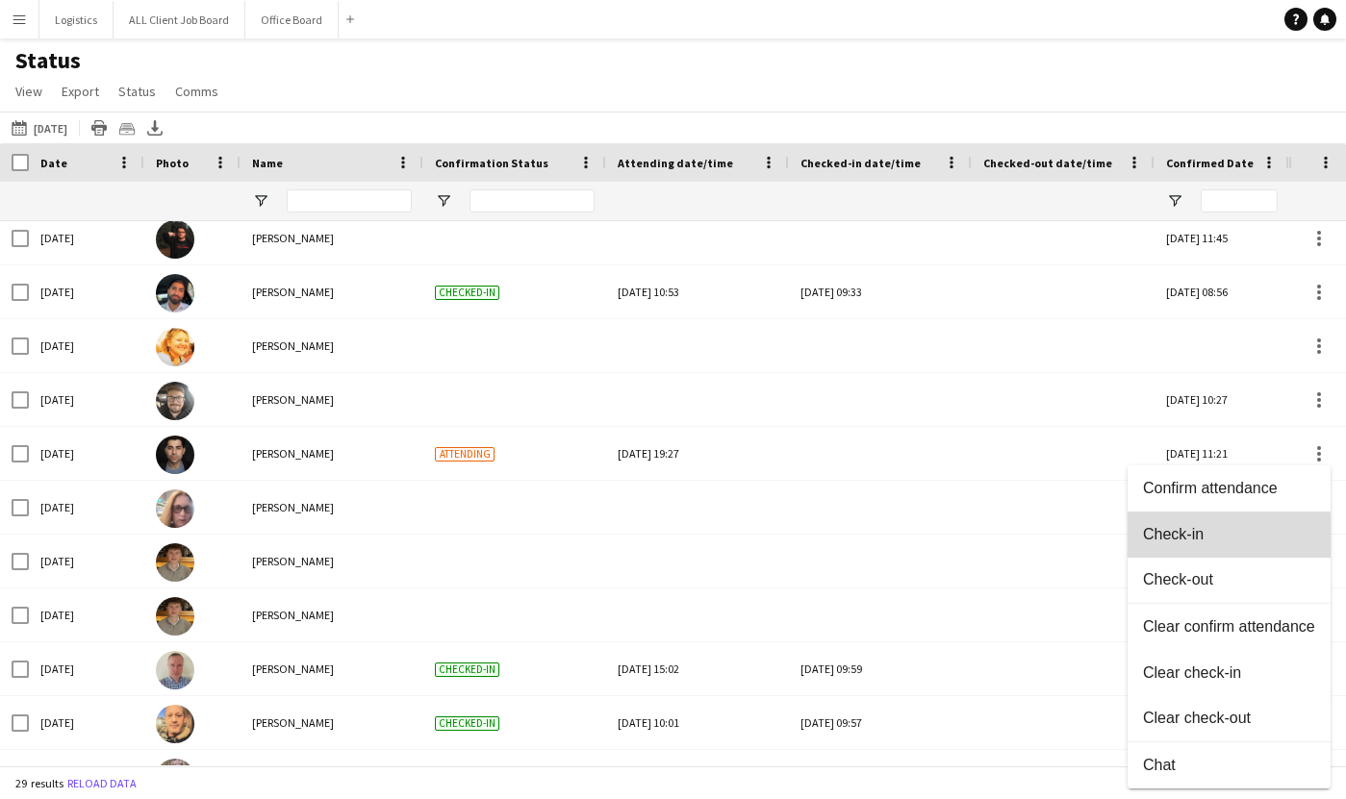
click at [1175, 539] on span "Check-in" at bounding box center [1229, 534] width 172 height 17
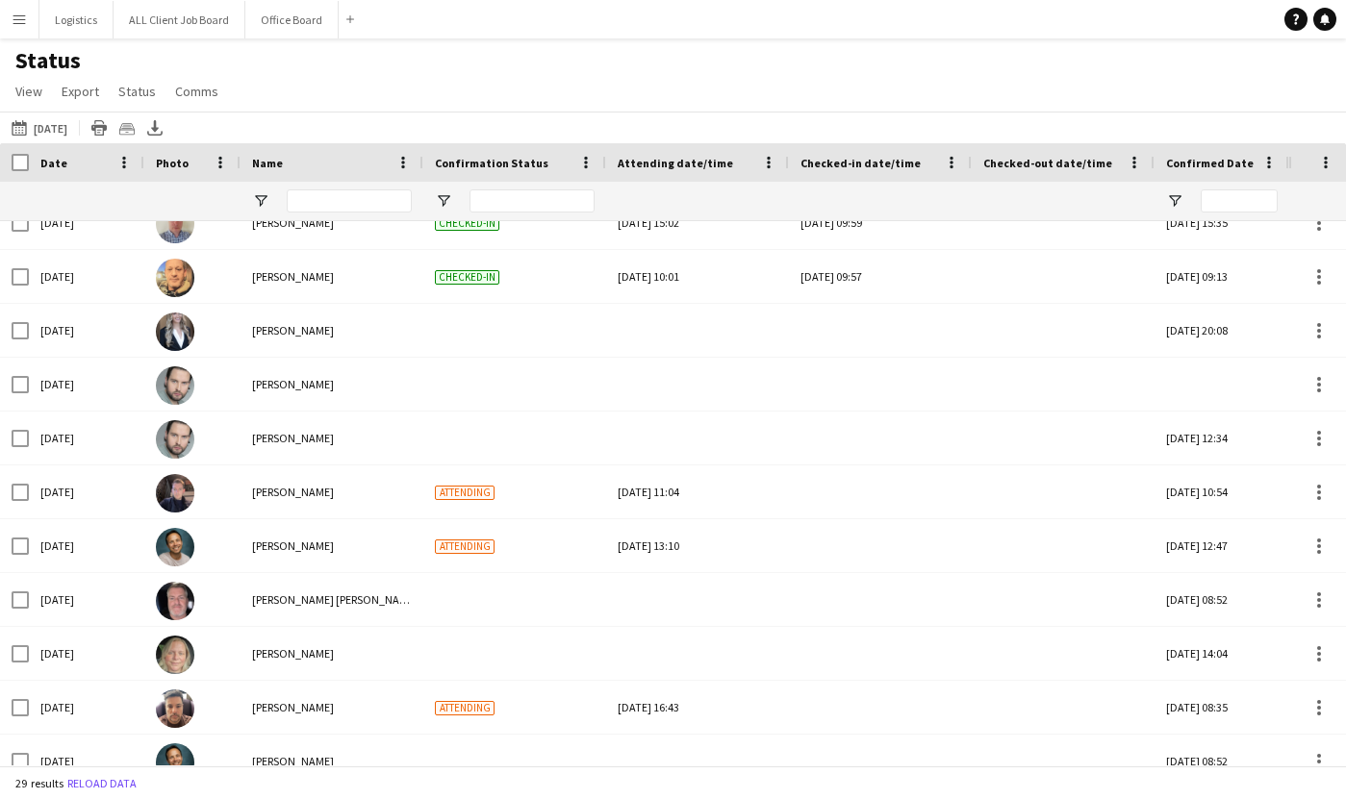
scroll to position [1018, 0]
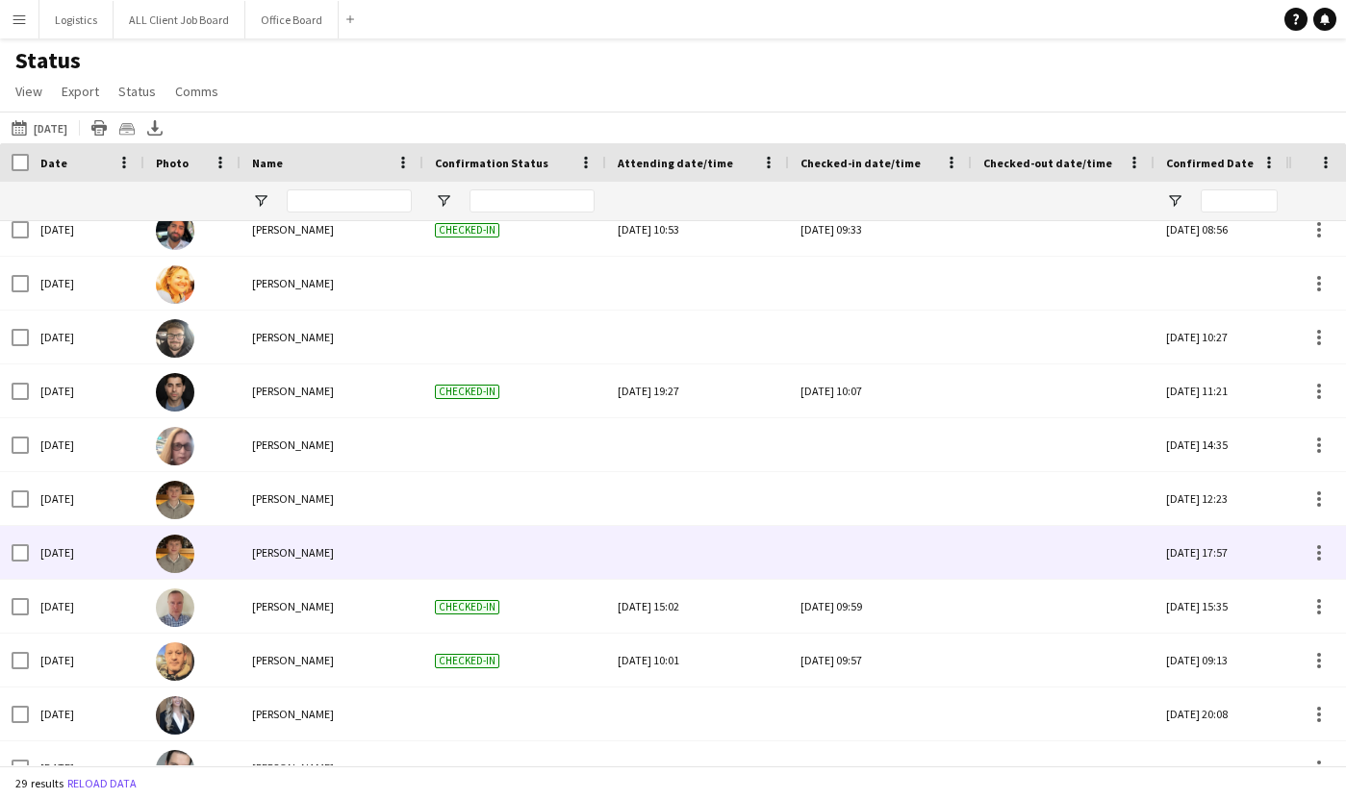
scroll to position [454, 0]
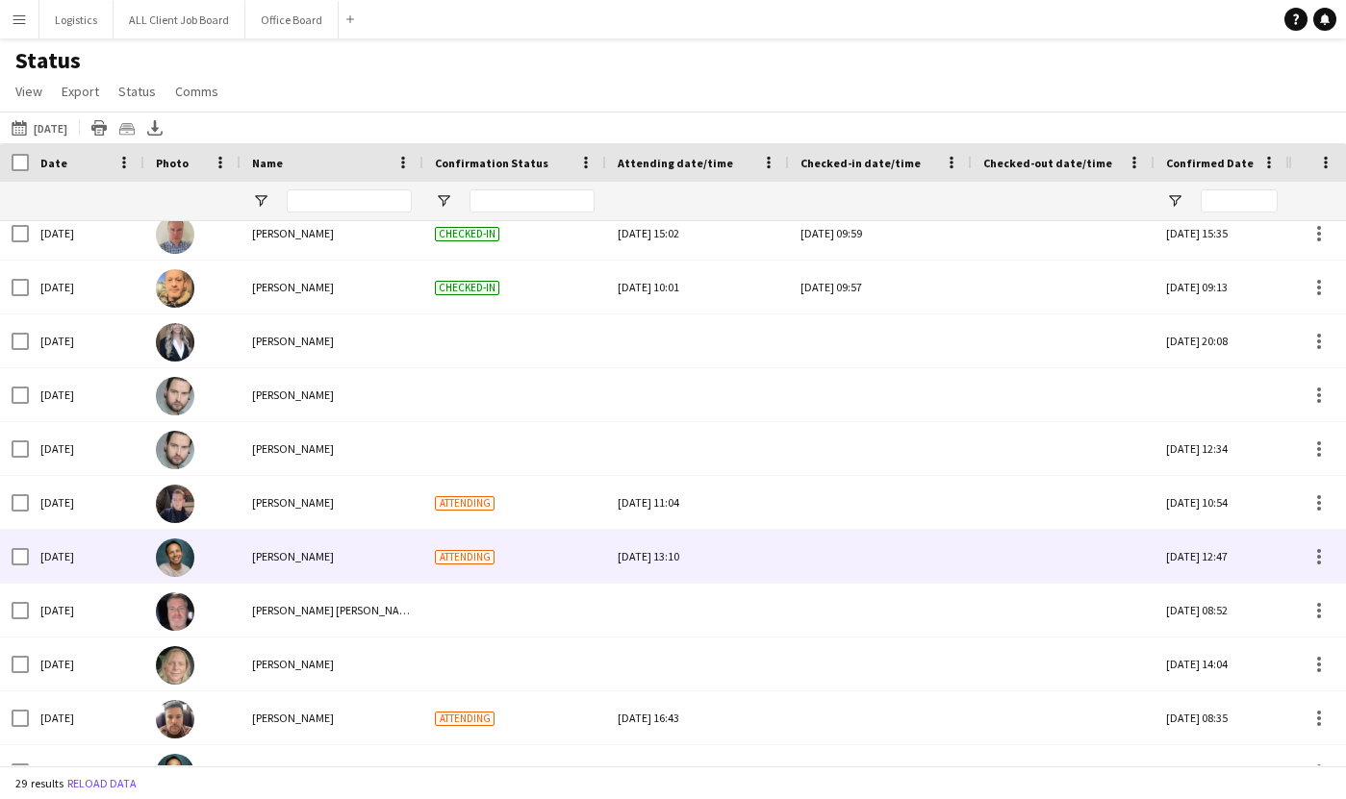
scroll to position [1018, 0]
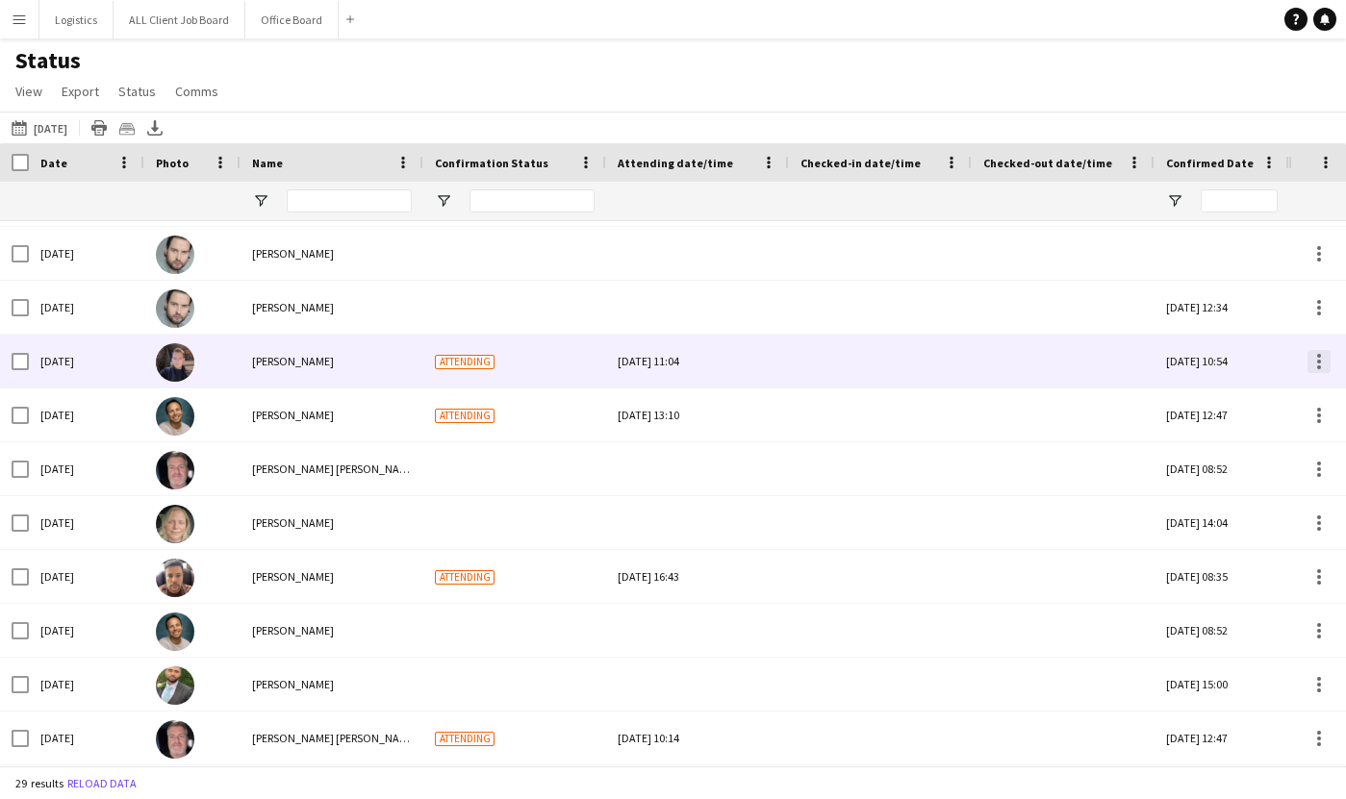
click at [1321, 367] on div at bounding box center [1318, 361] width 23 height 23
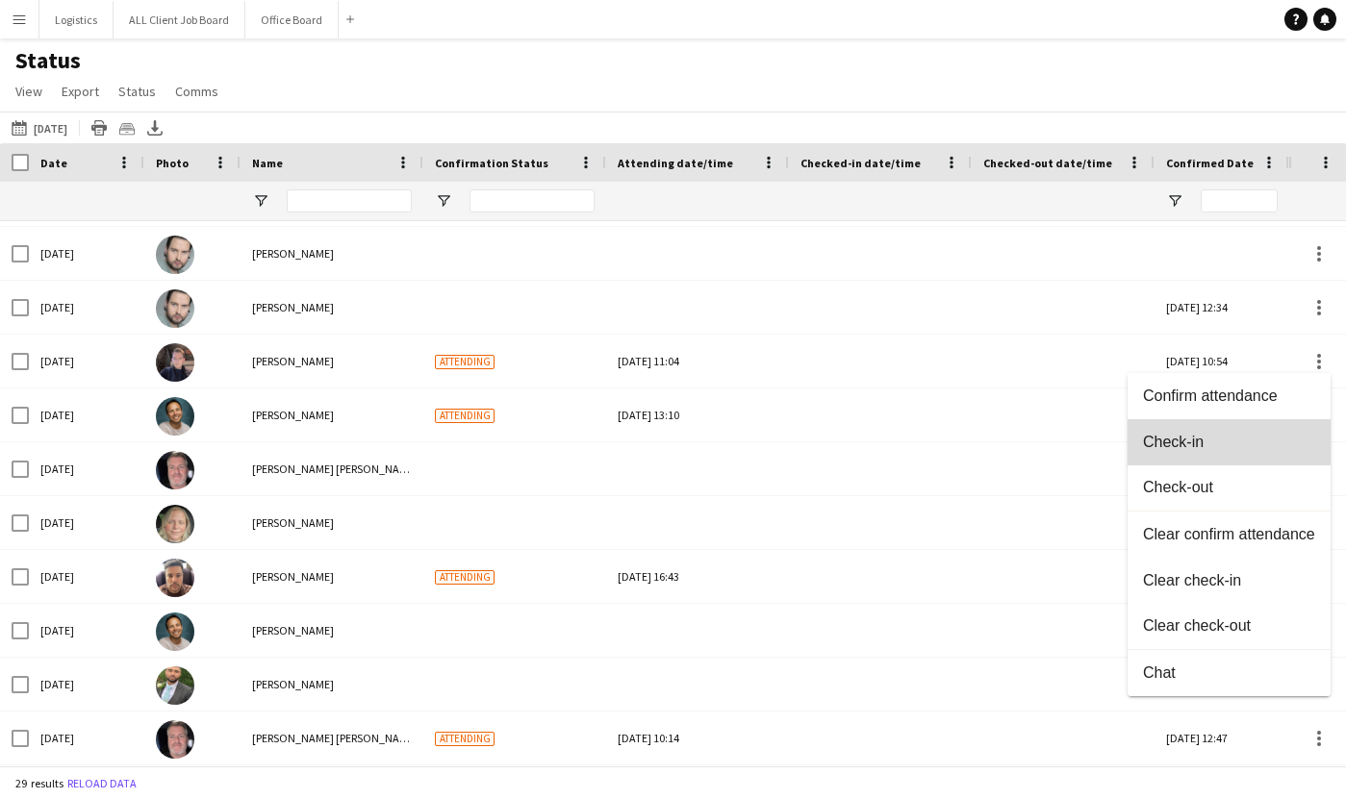
click at [1183, 442] on span "Check-in" at bounding box center [1229, 442] width 172 height 17
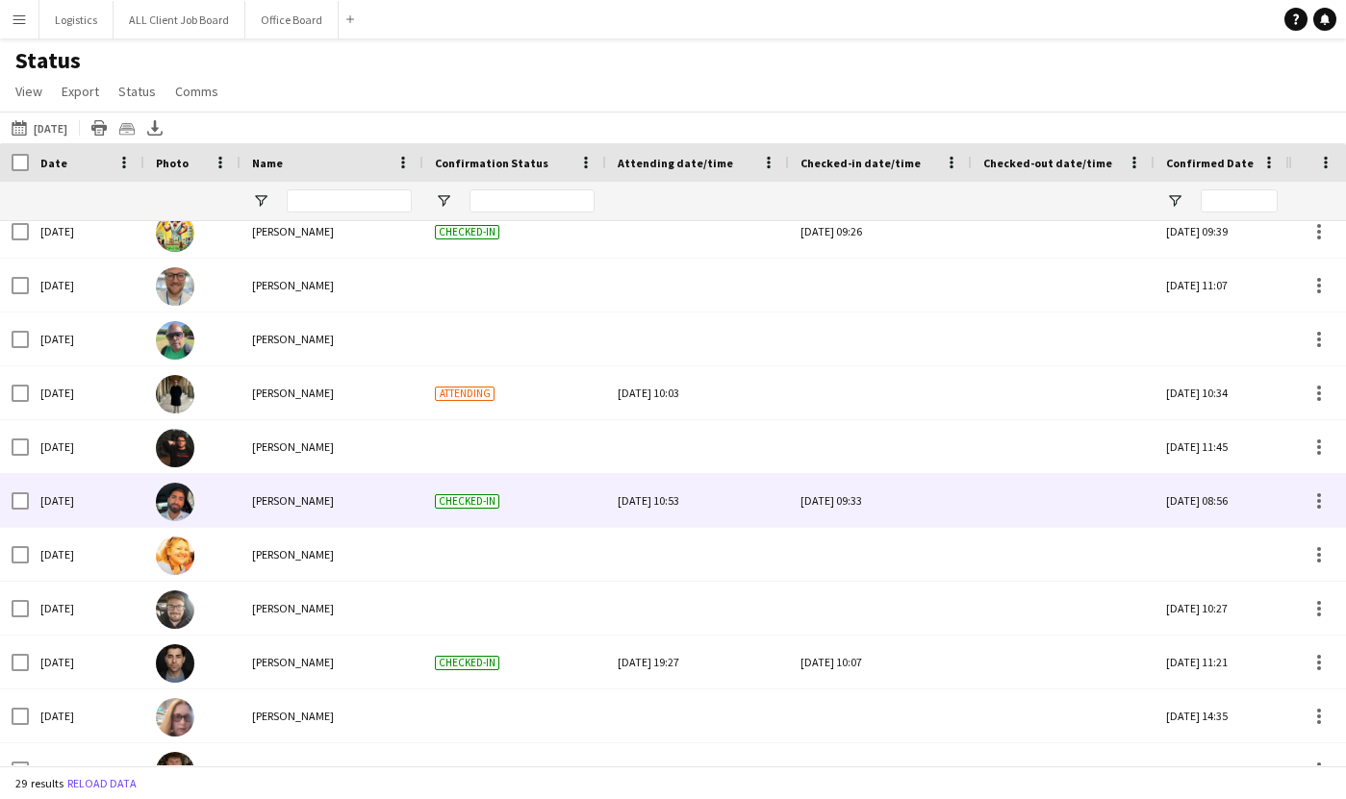
scroll to position [352, 0]
